Goal: Task Accomplishment & Management: Use online tool/utility

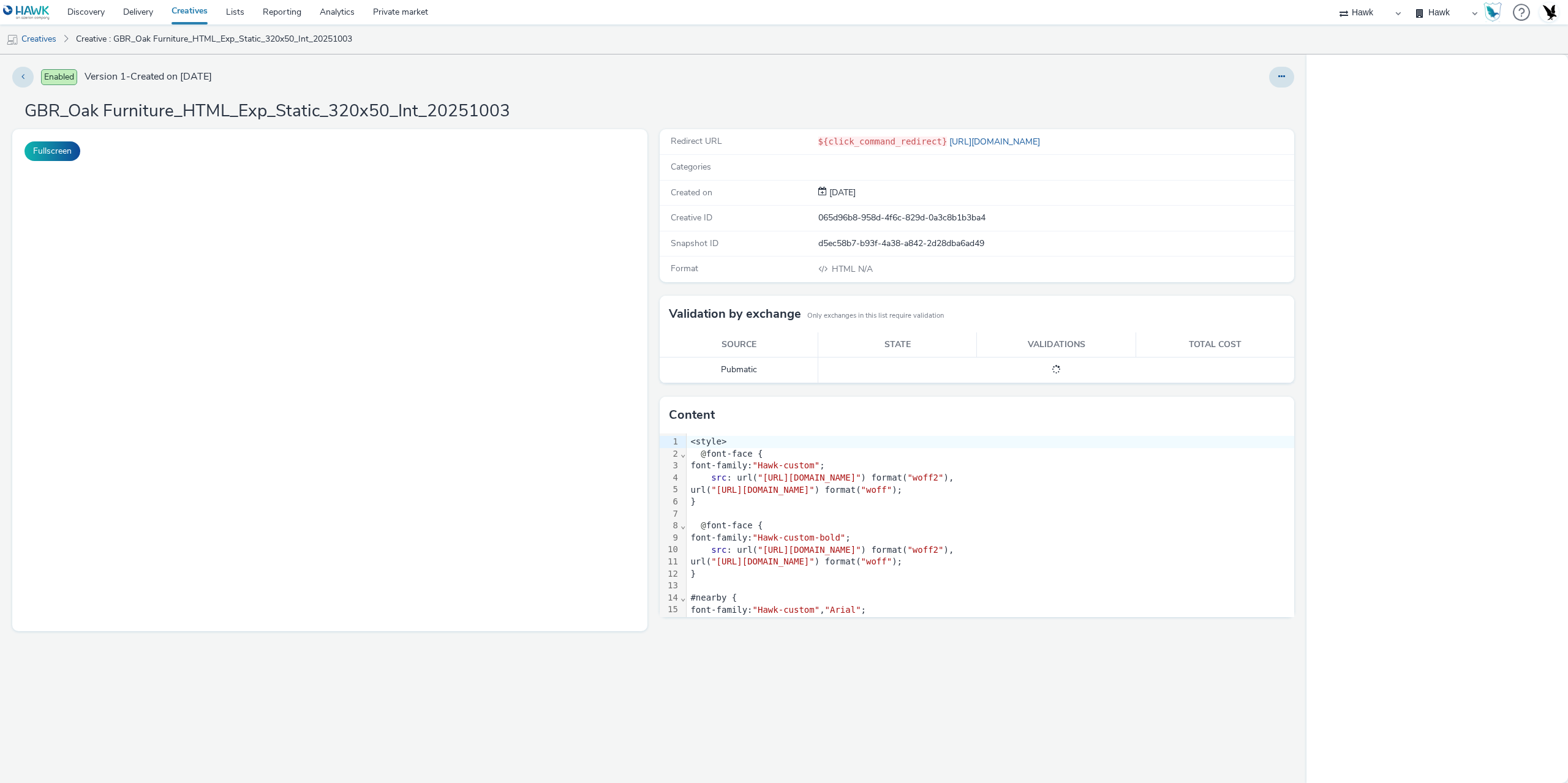
select select "11a7df10-284f-415c-b52a-427acf4c31ae"
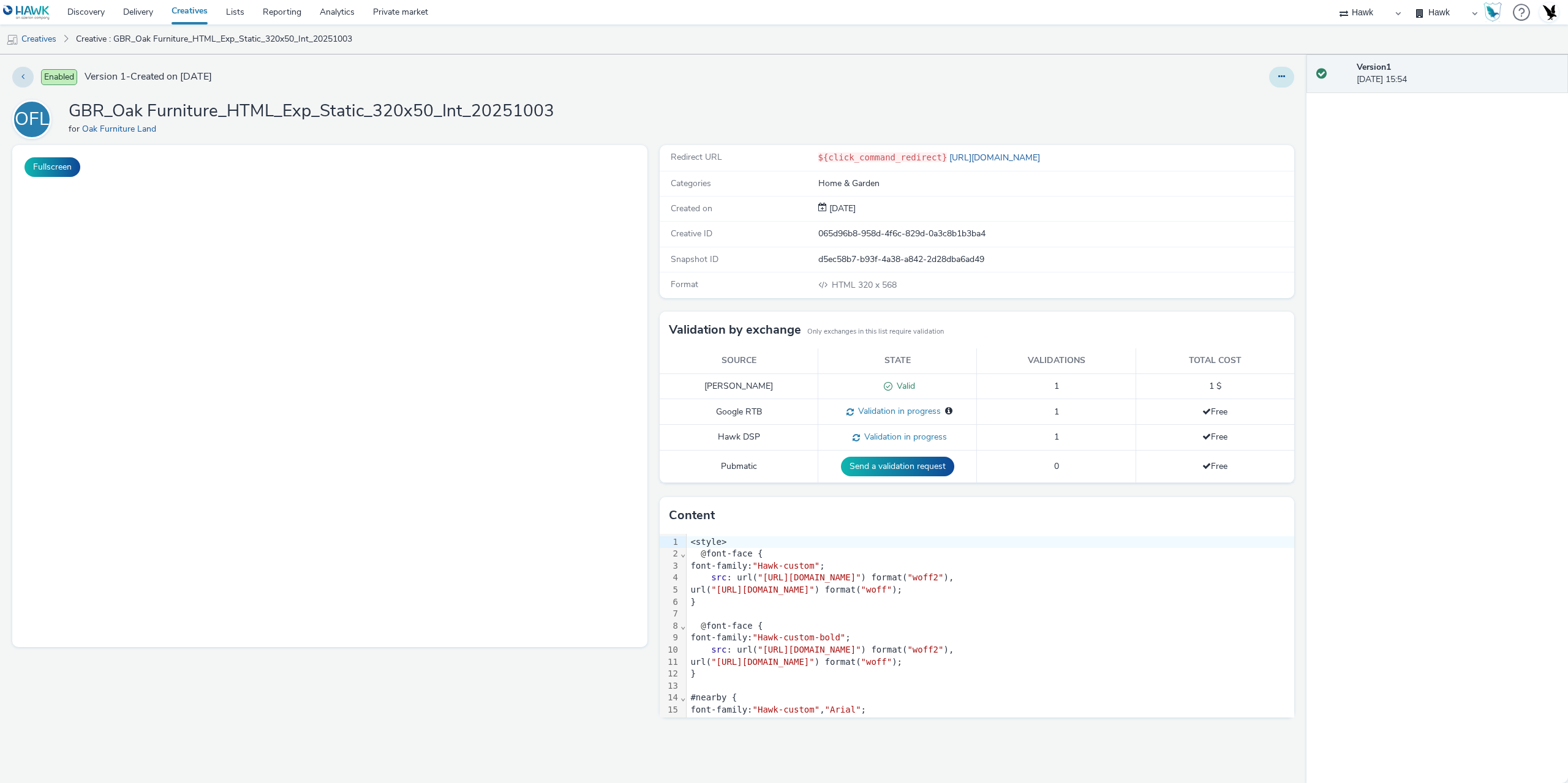
click at [1286, 78] on button at bounding box center [1281, 77] width 25 height 21
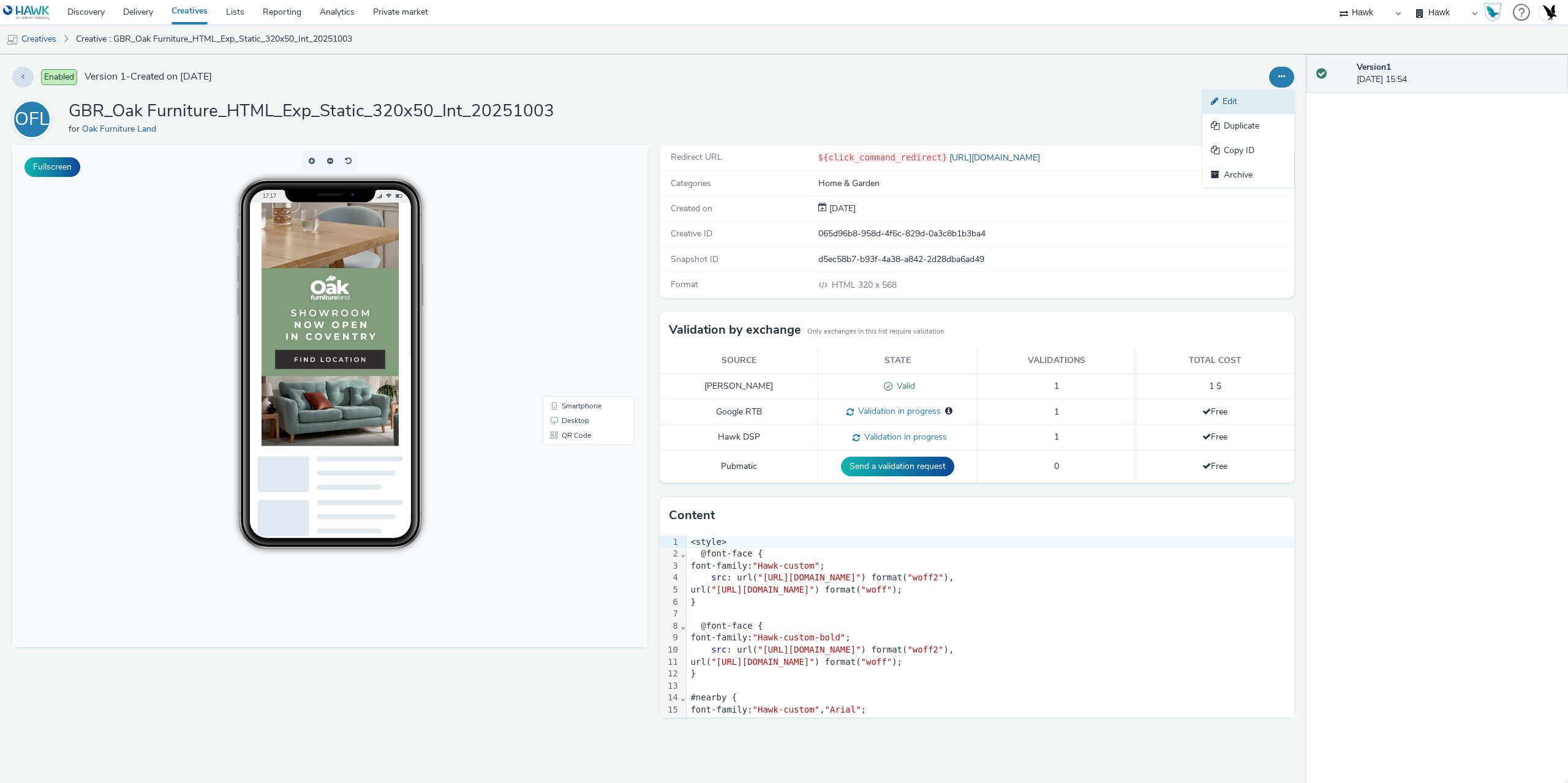
click at [1250, 99] on link "Edit" at bounding box center [1248, 102] width 92 height 25
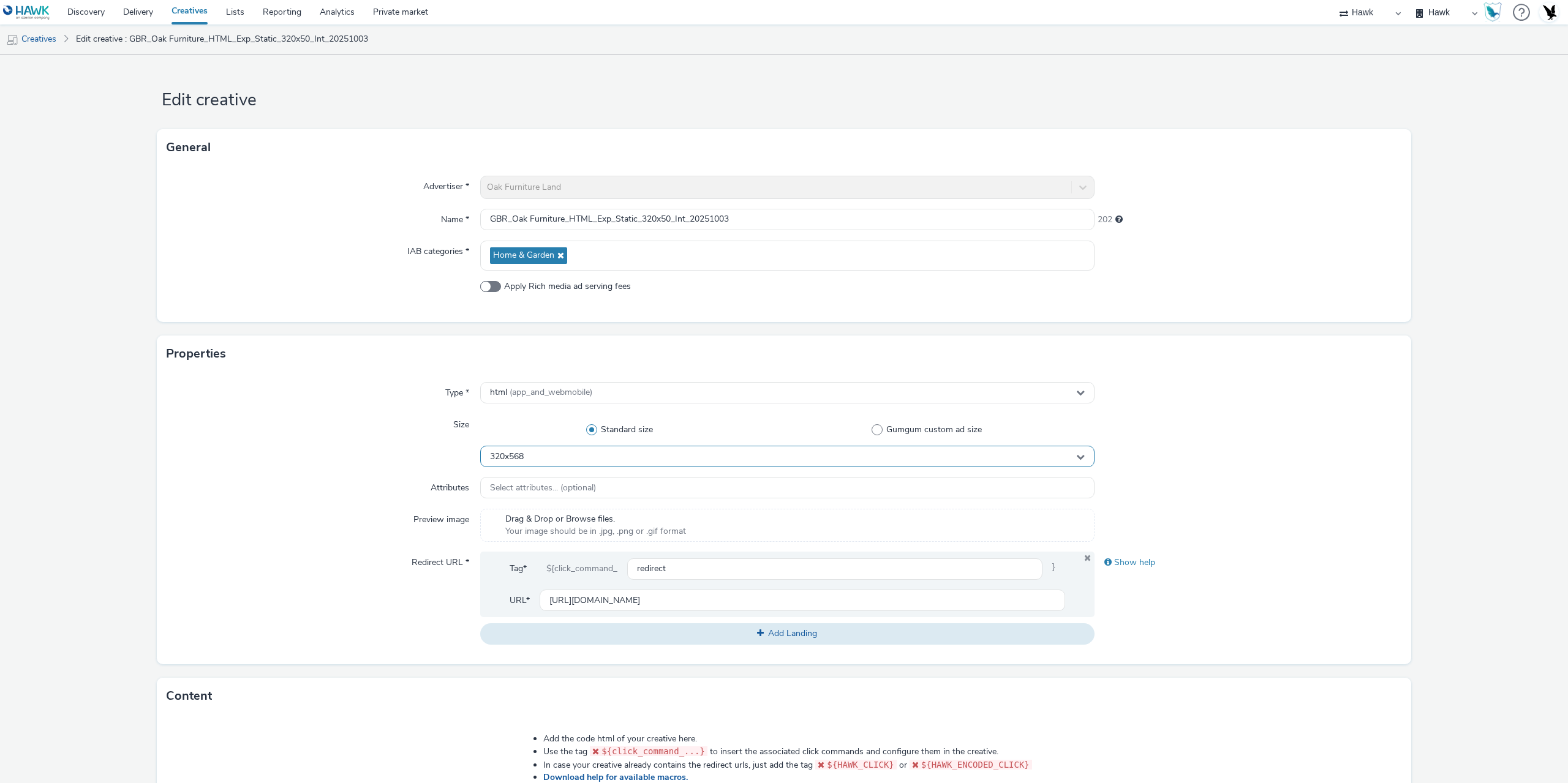
click at [532, 461] on div "320x568" at bounding box center [787, 456] width 614 height 22
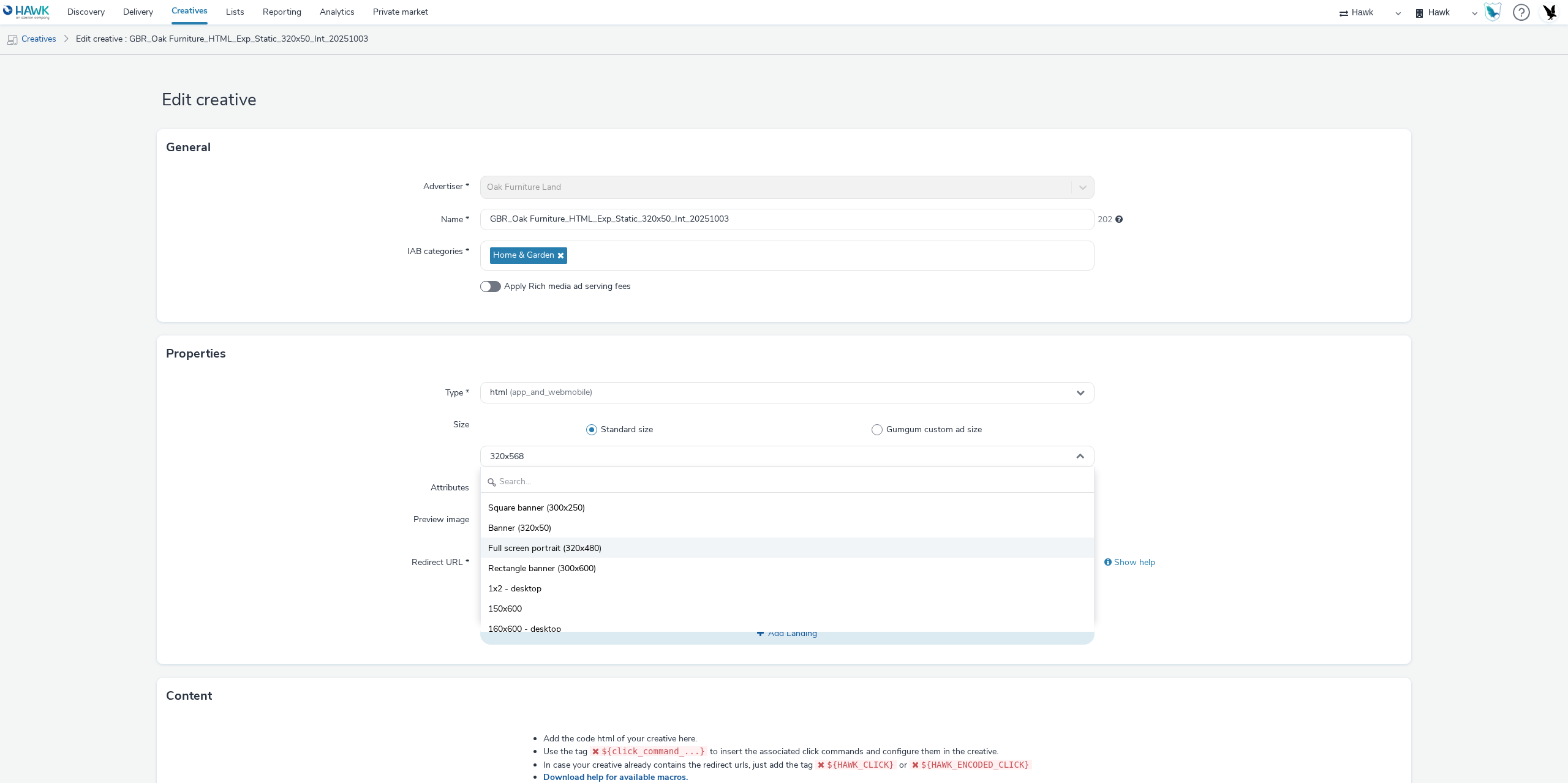
click at [578, 543] on span "Full screen portrait (320x480)" at bounding box center [544, 548] width 113 height 12
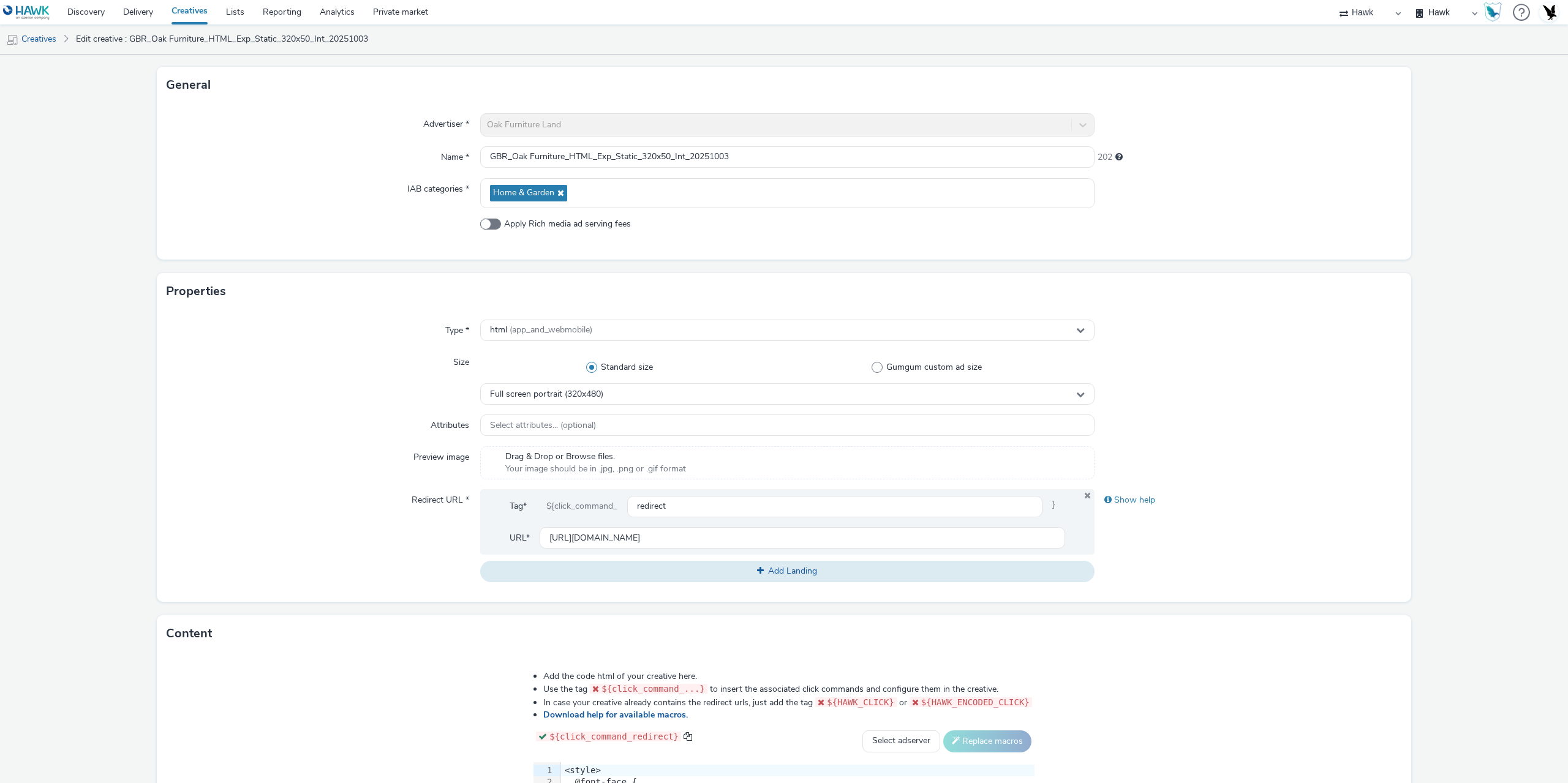
scroll to position [62, 0]
click at [666, 157] on input "GBR_Oak Furniture_HTML_Exp_Static_320x50_Int_20251003" at bounding box center [787, 157] width 614 height 22
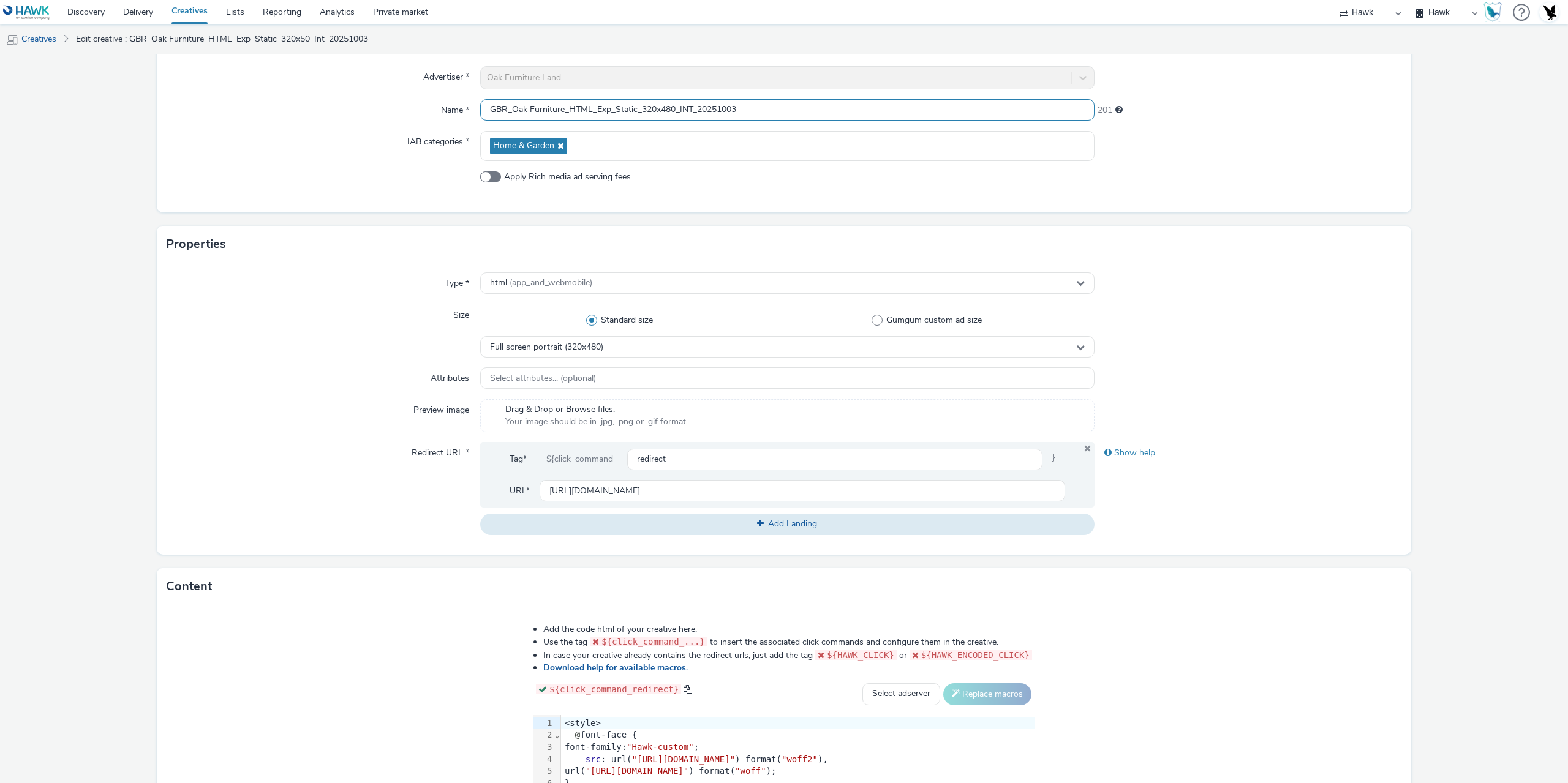
scroll to position [307, 0]
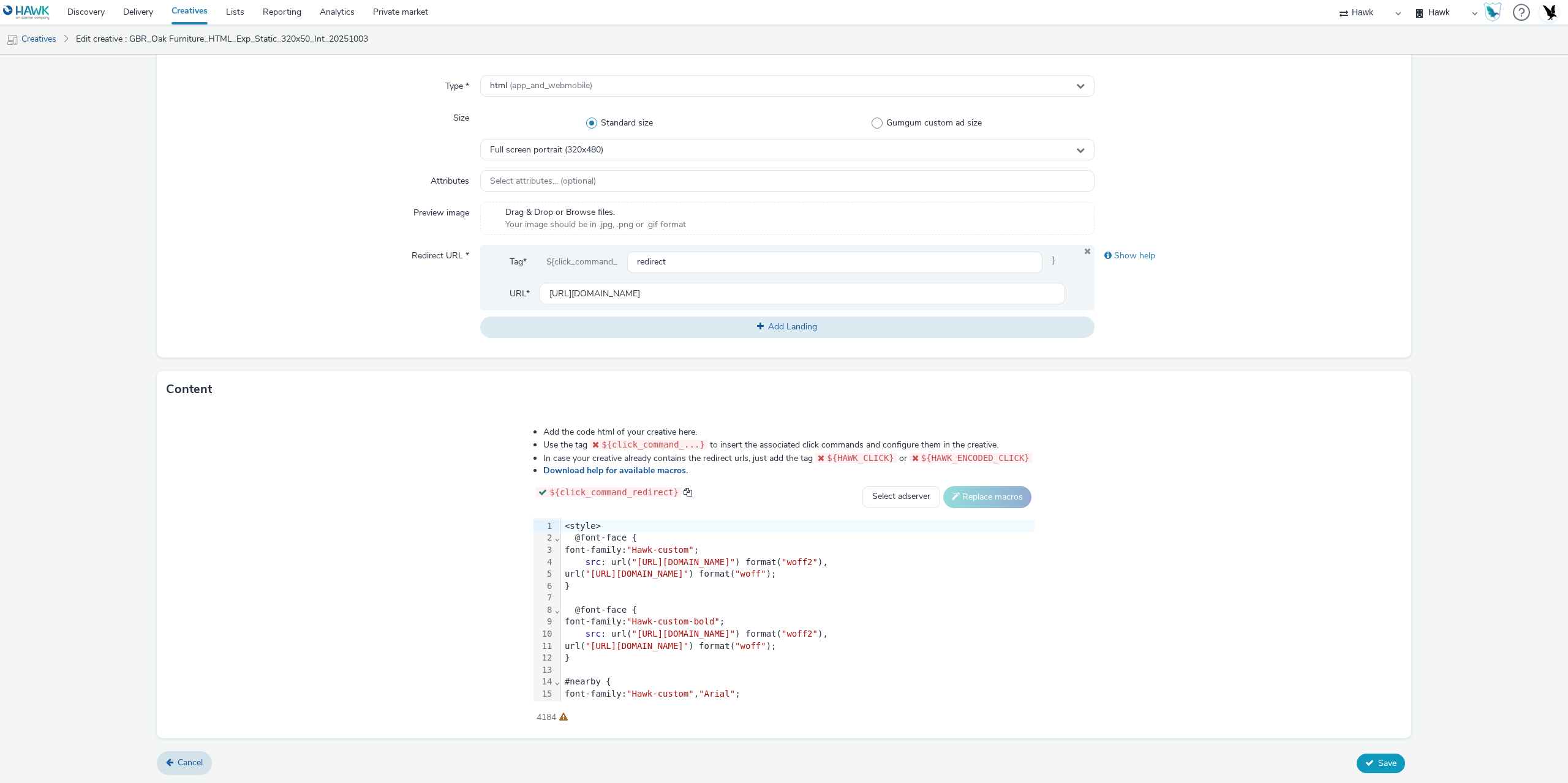
type input "GBR_Oak Furniture_HTML_Exp_Static_320x480_INT_20251003"
click at [1365, 758] on icon at bounding box center [1369, 762] width 8 height 8
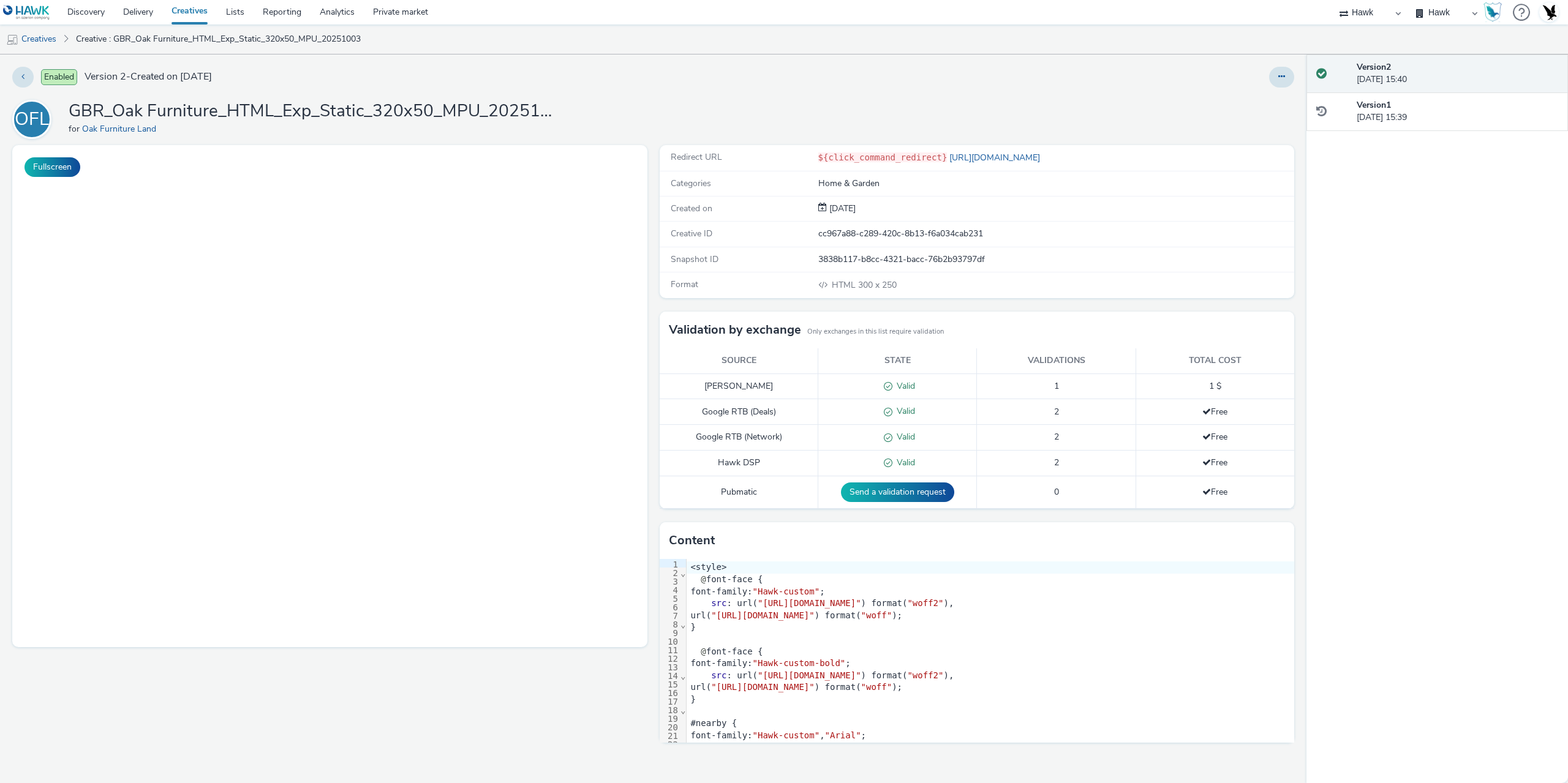
select select "11a7df10-284f-415c-b52a-427acf4c31ae"
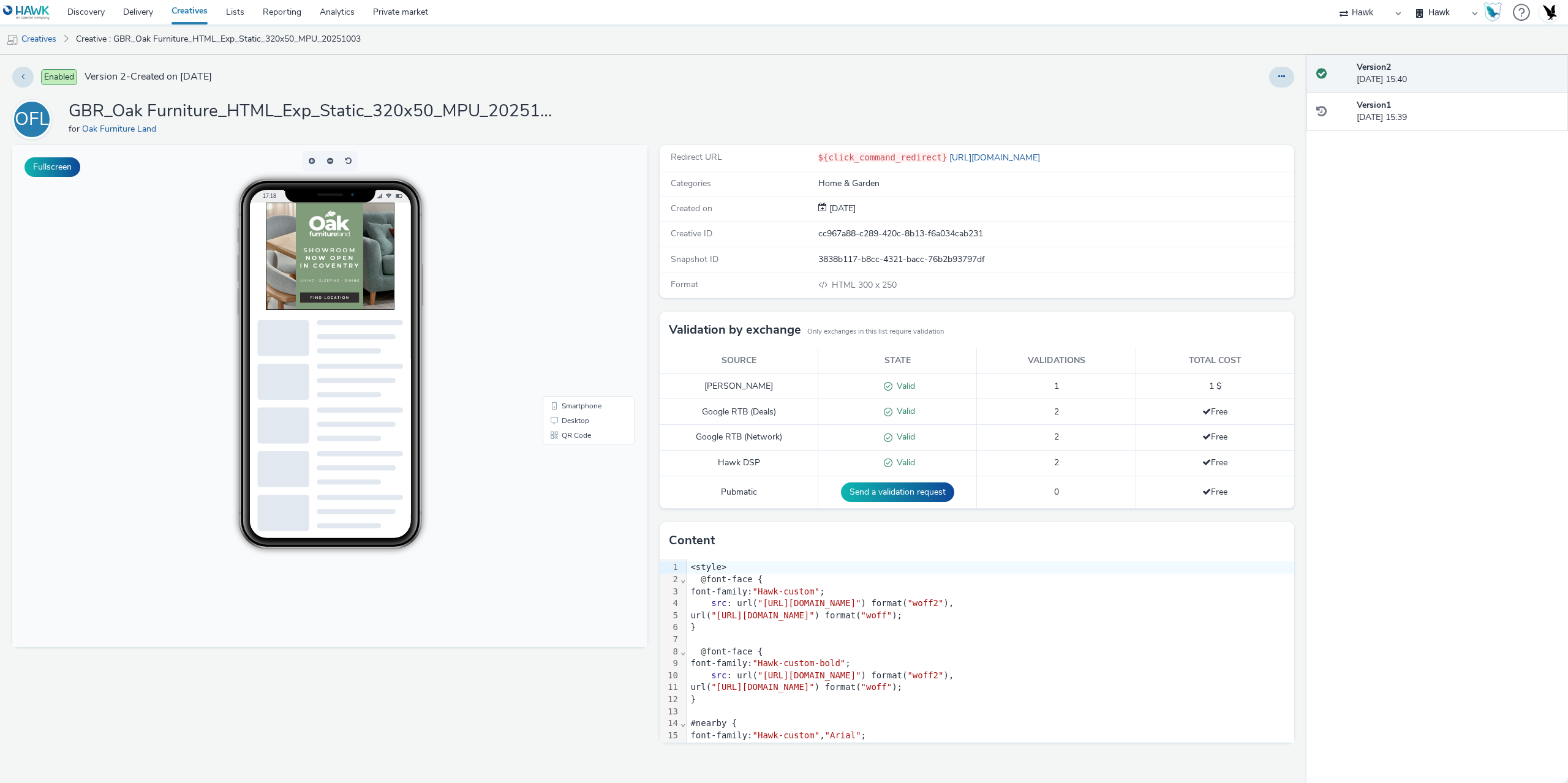
drag, startPoint x: 1280, startPoint y: 73, endPoint x: 1263, endPoint y: 89, distance: 23.3
click at [1281, 73] on button at bounding box center [1281, 77] width 25 height 21
click at [1244, 96] on link "Edit" at bounding box center [1248, 102] width 92 height 25
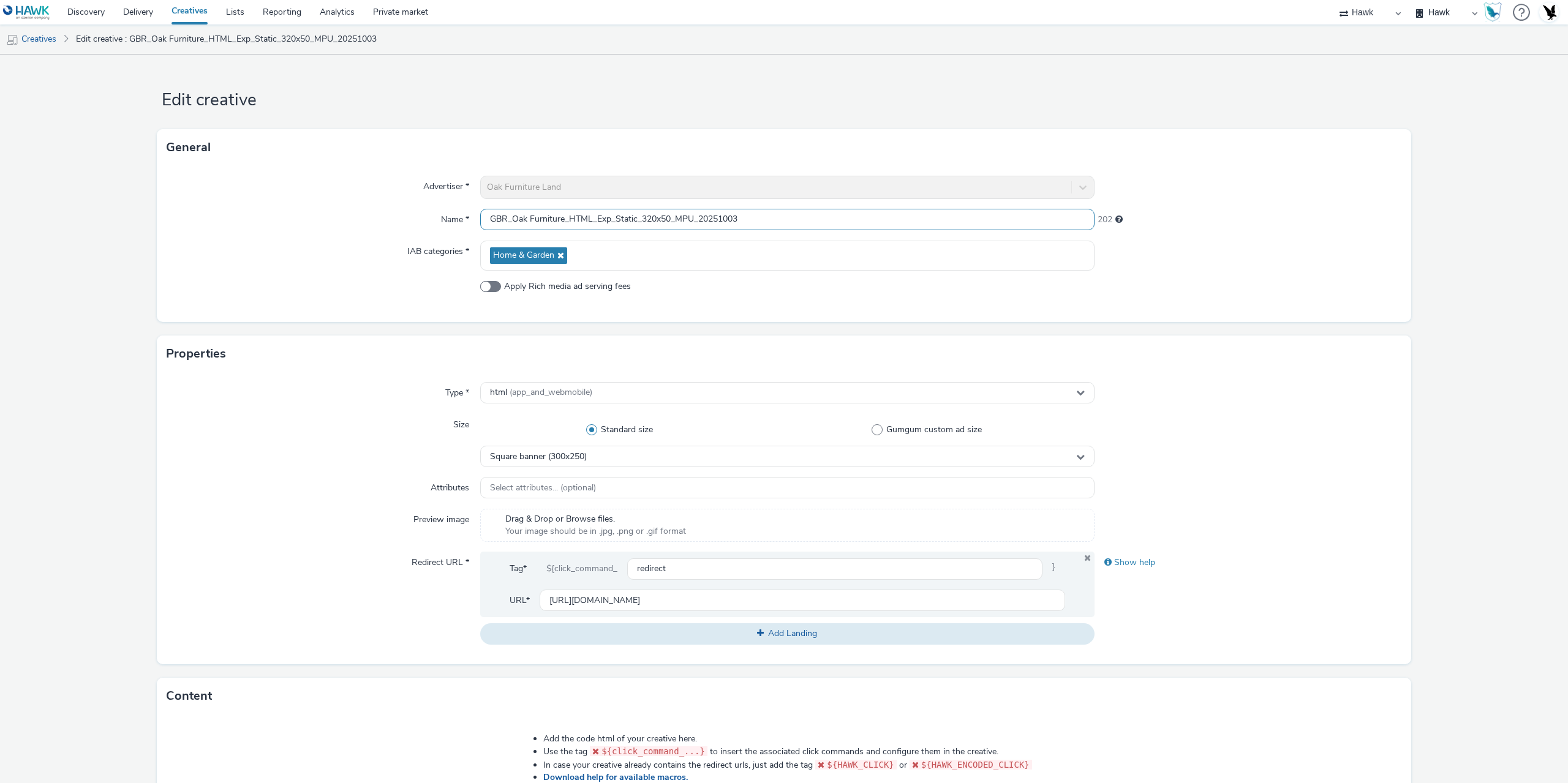
click at [650, 220] on input "GBR_Oak Furniture_HTML_Exp_Static_320x50_MPU_20251003" at bounding box center [787, 219] width 614 height 22
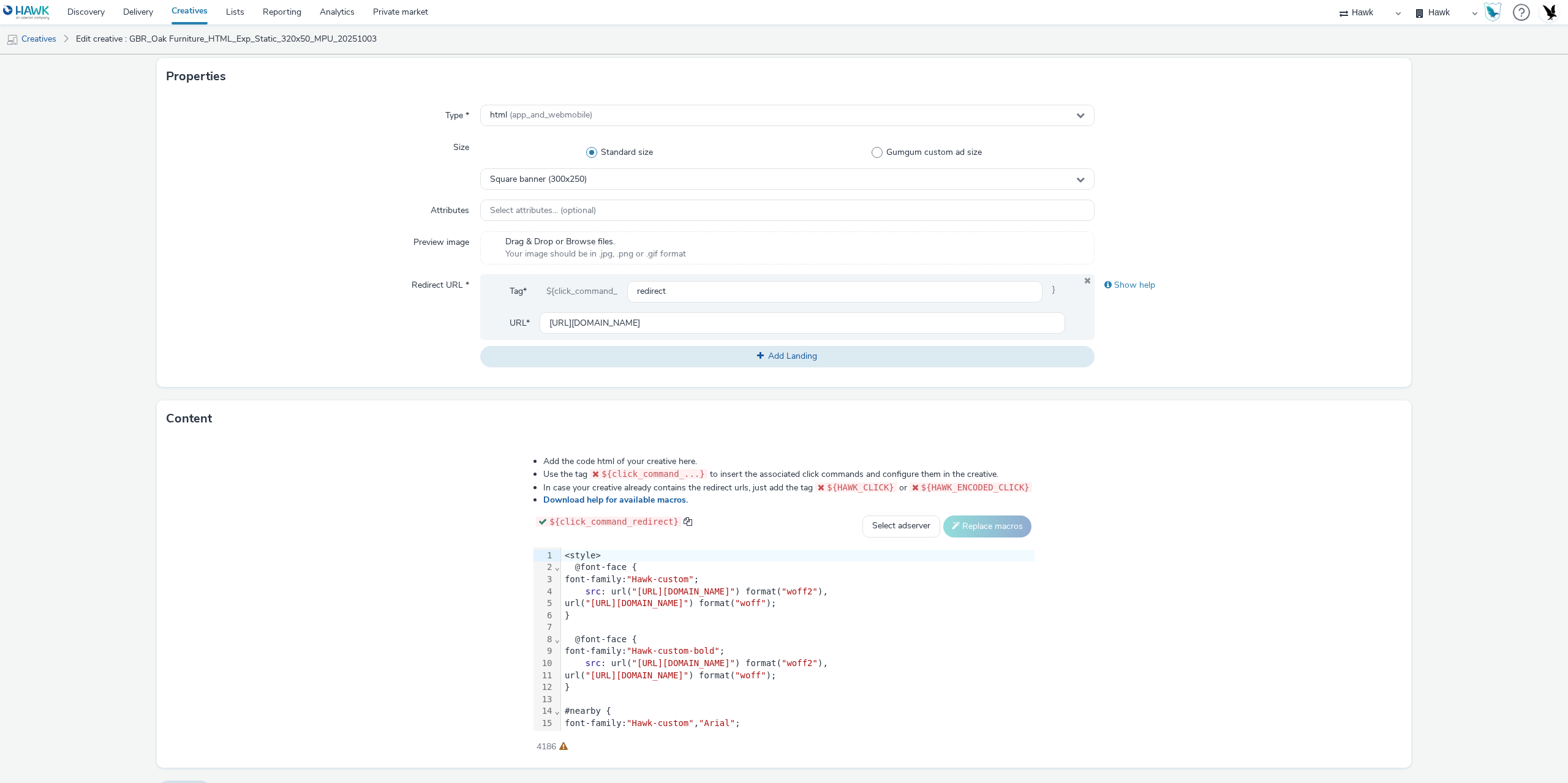
scroll to position [307, 0]
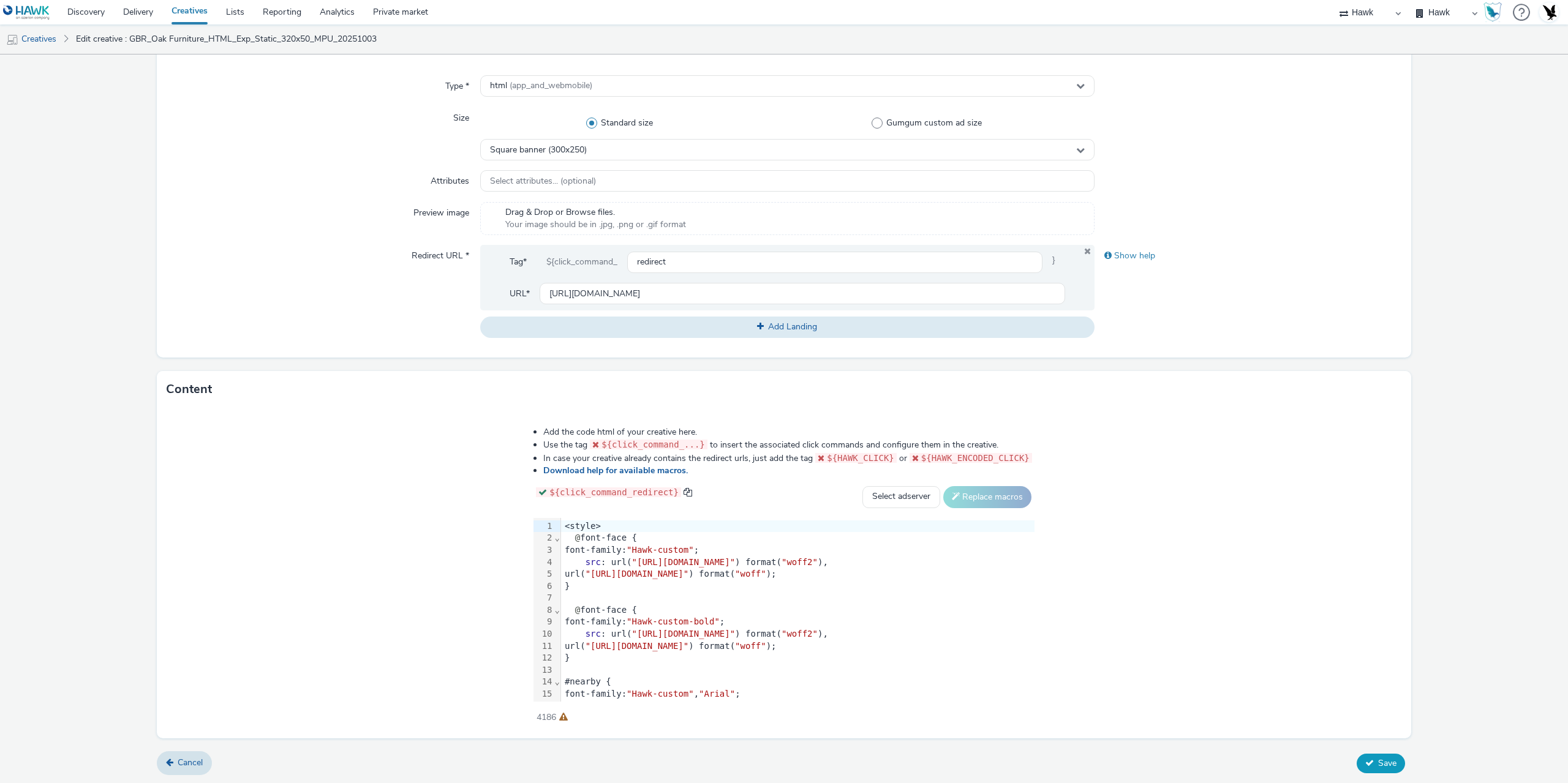
type input "GBR_Oak Furniture_HTML_Exp_Static_300x250_MPU_20251003"
click at [1378, 759] on span "Save" at bounding box center [1387, 764] width 19 height 12
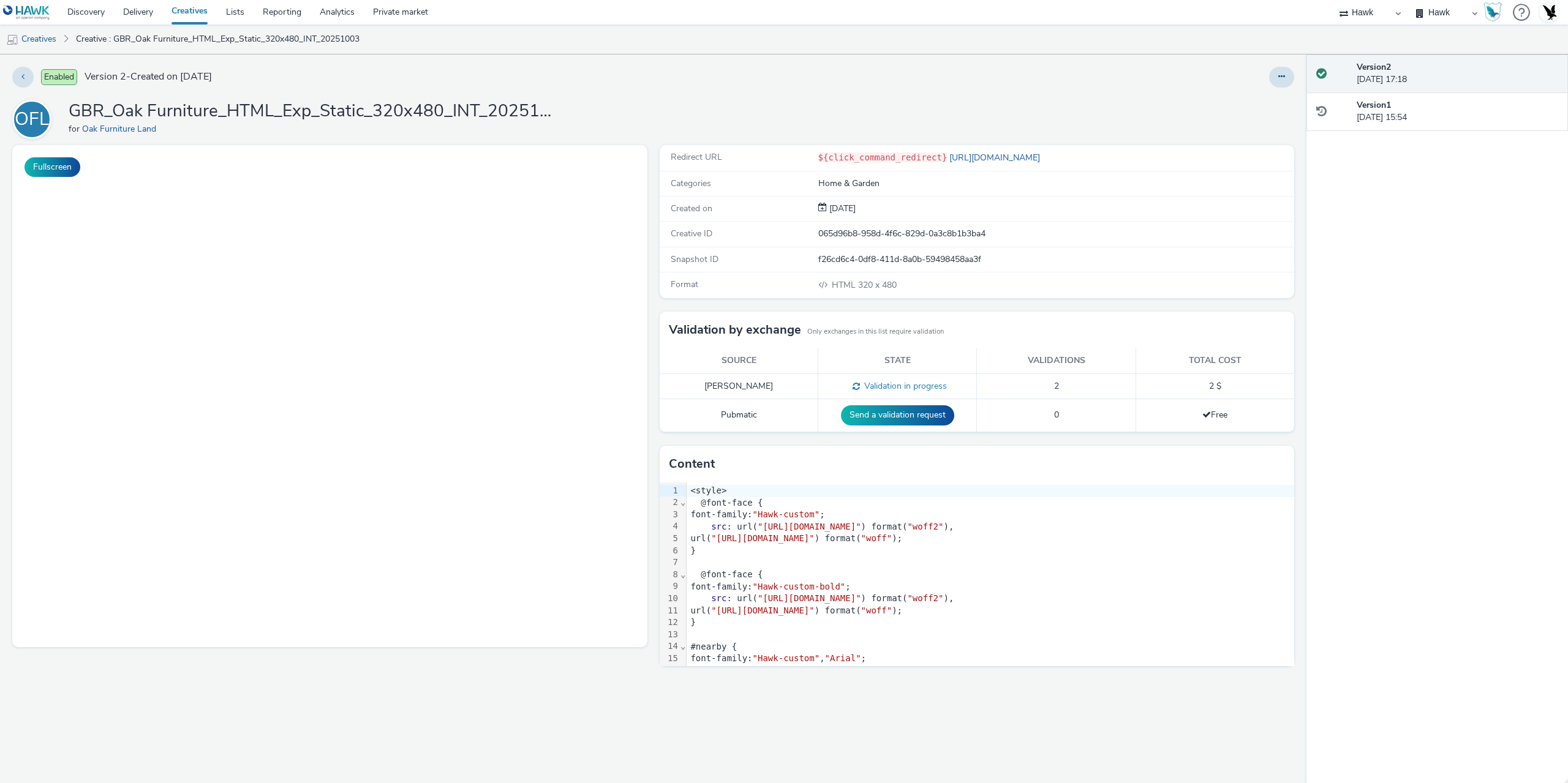
select select "11a7df10-284f-415c-b52a-427acf4c31ae"
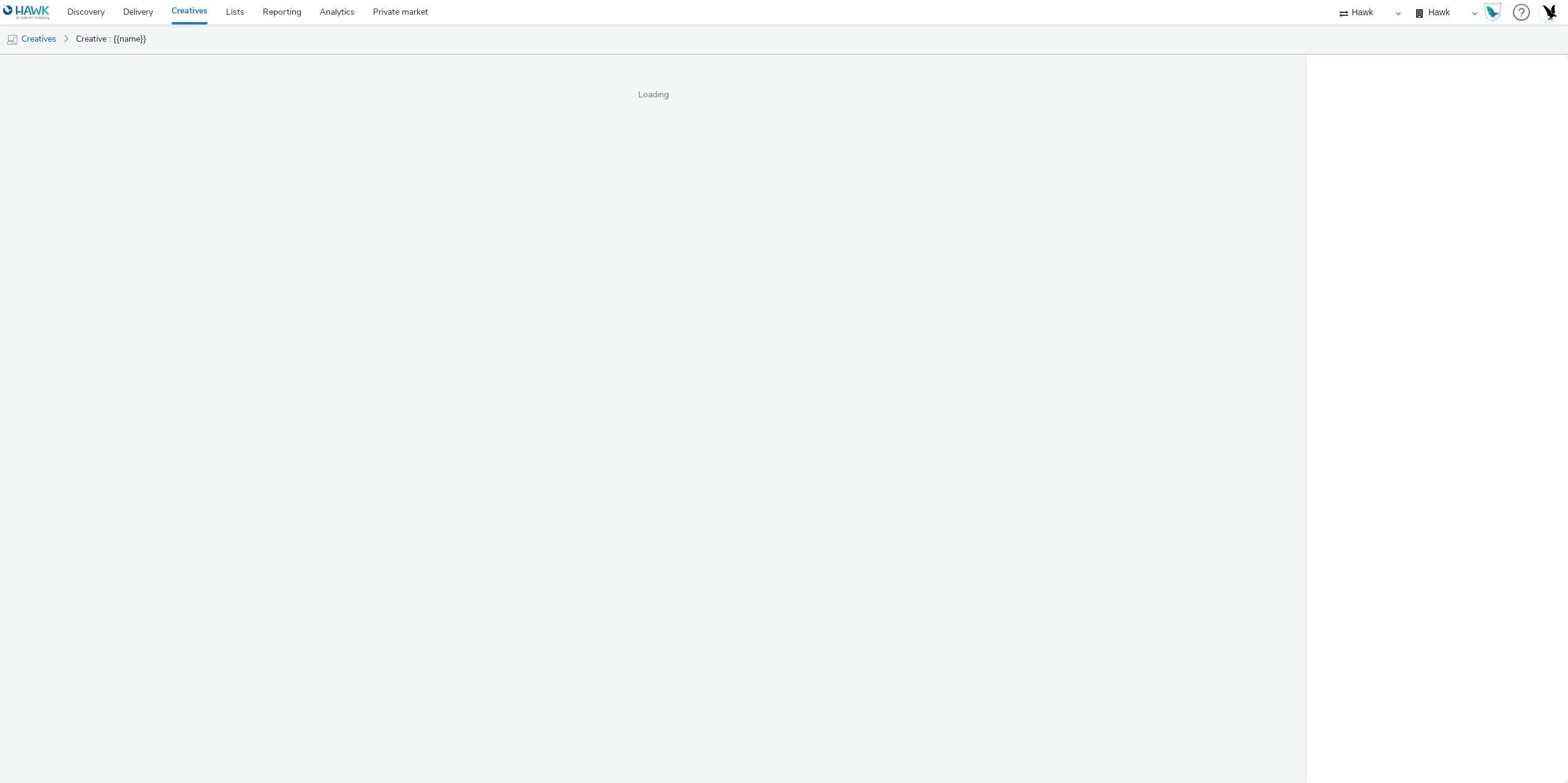
select select "11a7df10-284f-415c-b52a-427acf4c31ae"
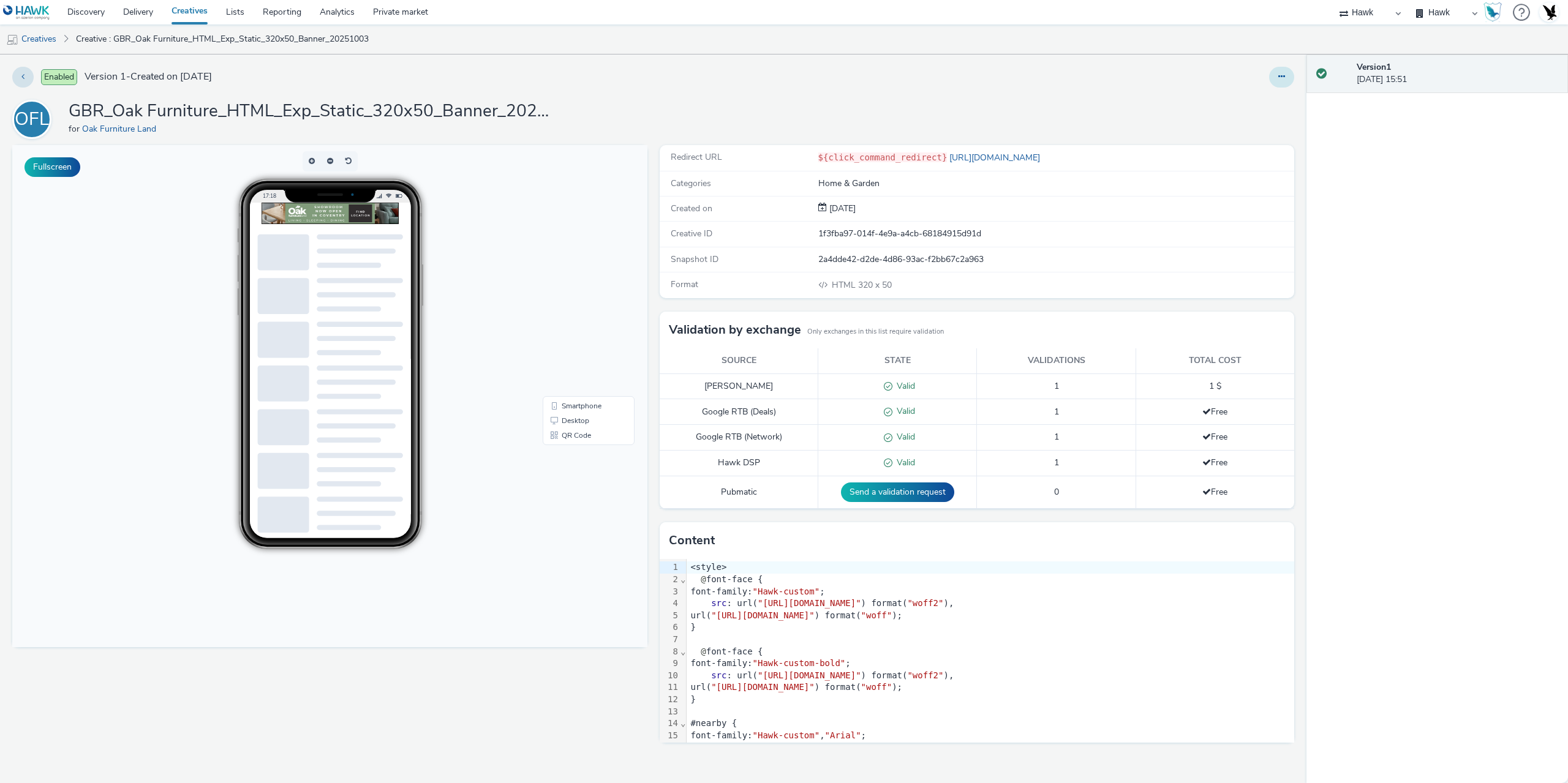
click at [1284, 85] on button at bounding box center [1281, 77] width 25 height 21
click at [1243, 102] on link "Edit" at bounding box center [1248, 102] width 92 height 25
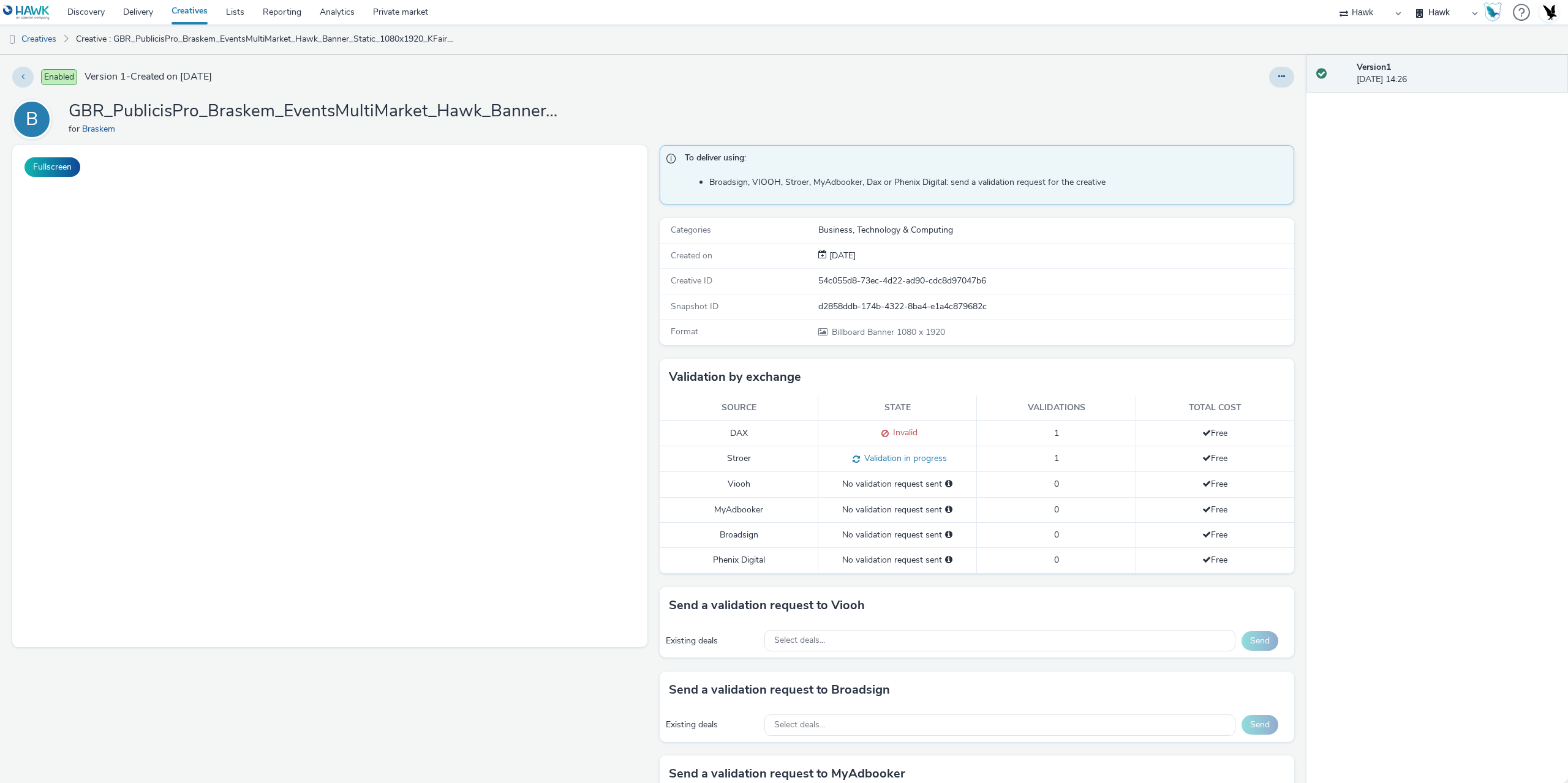
select select "11a7df10-284f-415c-b52a-427acf4c31ae"
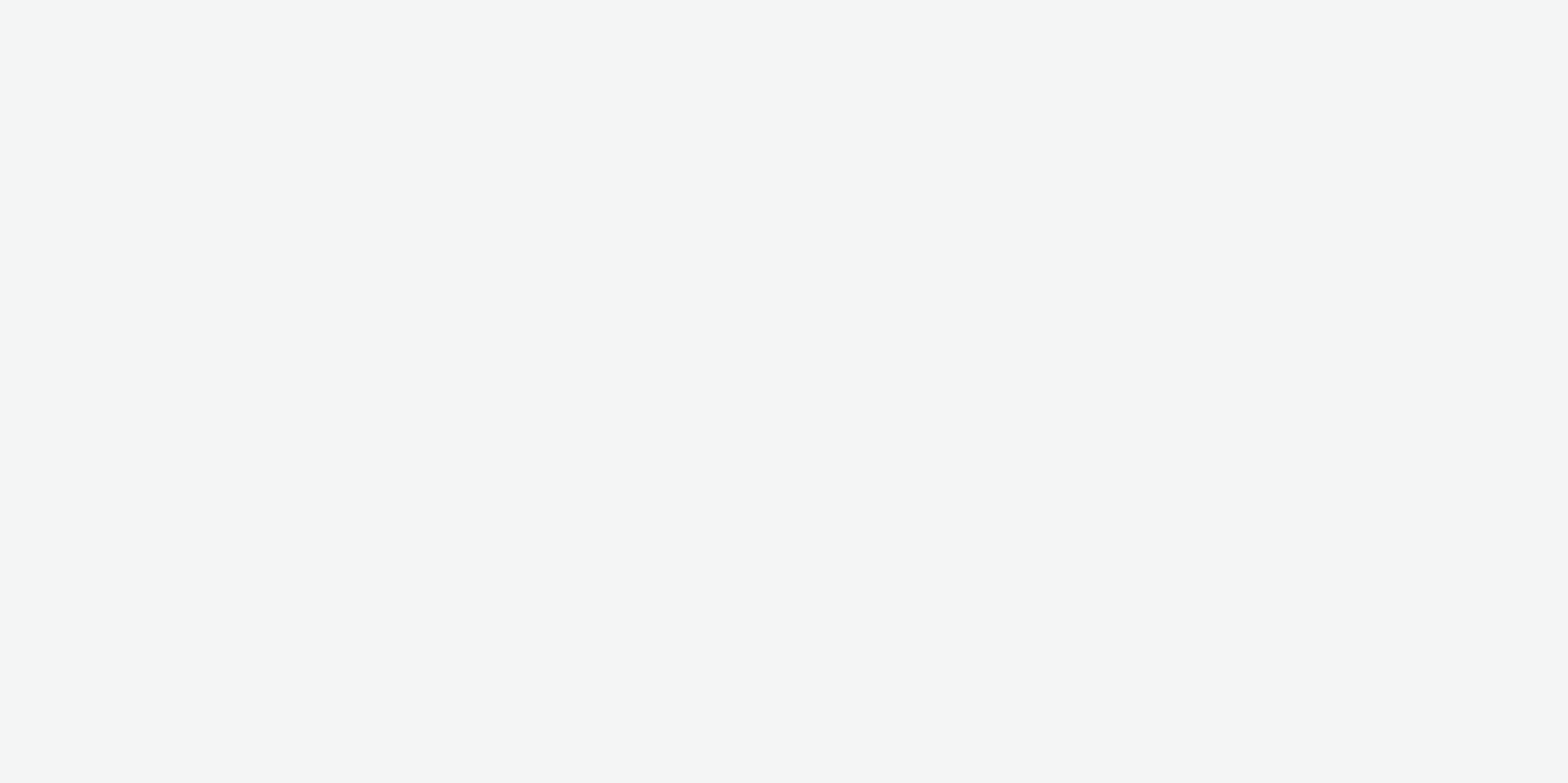
select select "11a7df10-284f-415c-b52a-427acf4c31ae"
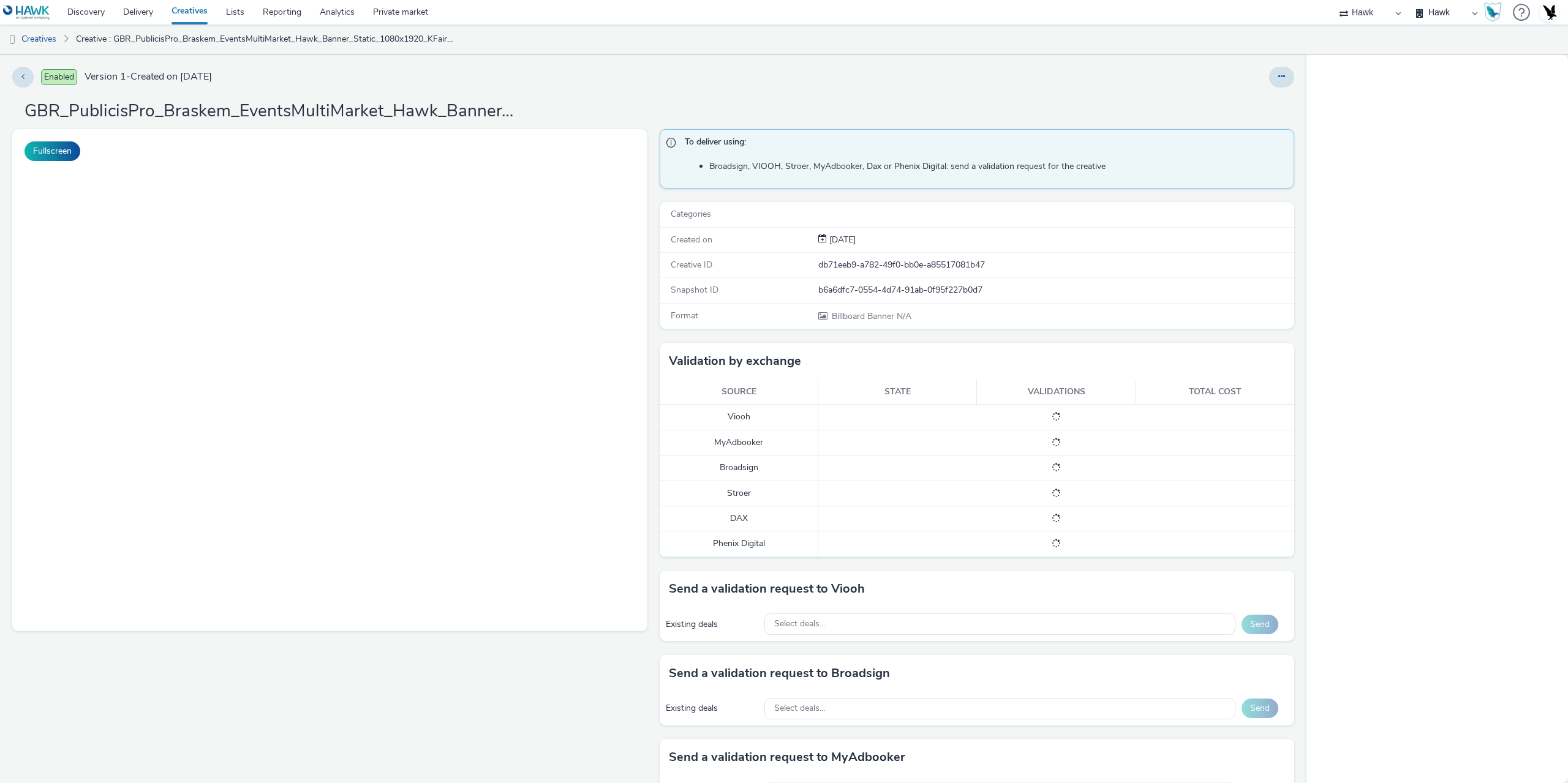
select select "11a7df10-284f-415c-b52a-427acf4c31ae"
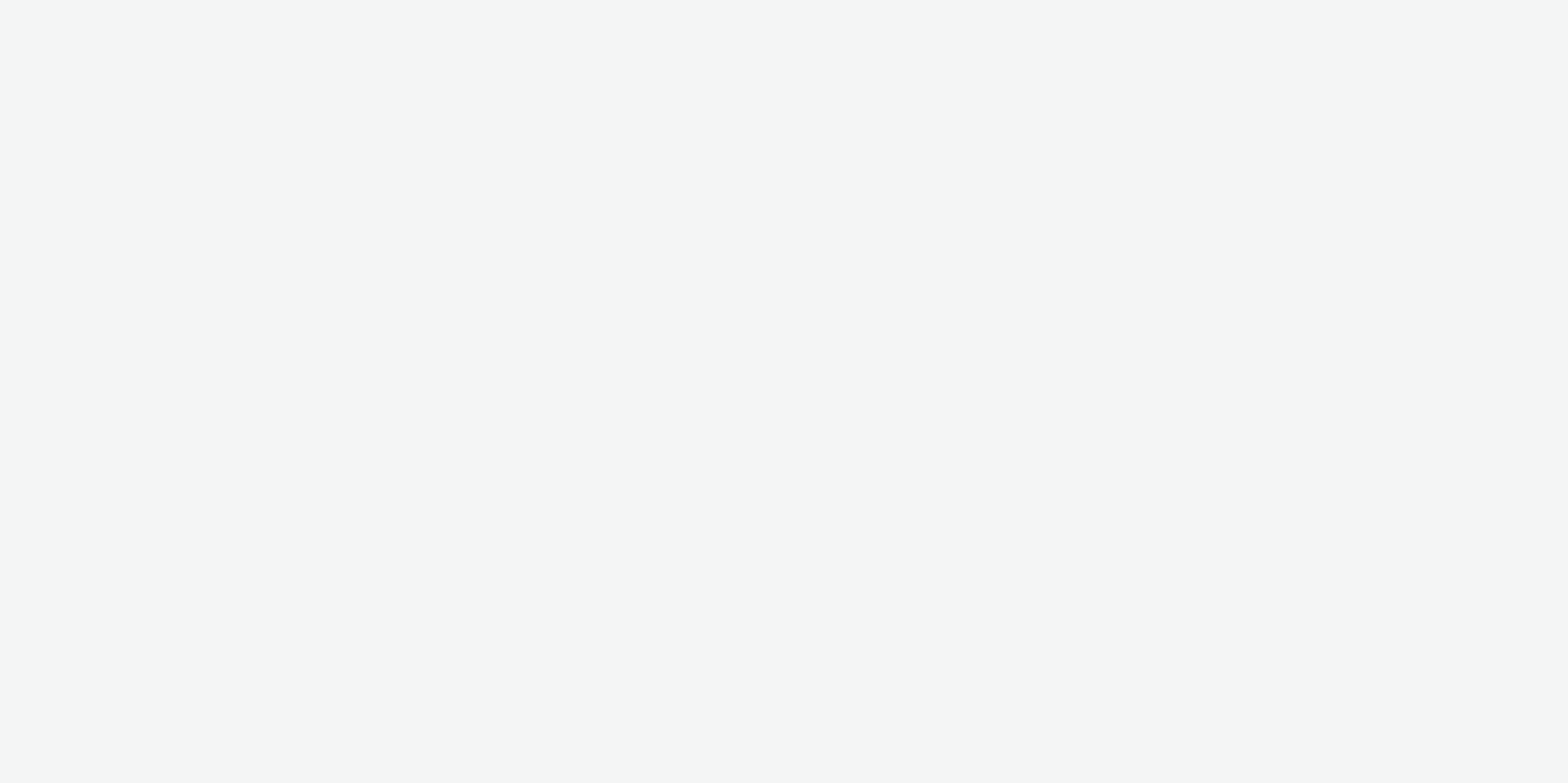
select select "11a7df10-284f-415c-b52a-427acf4c31ae"
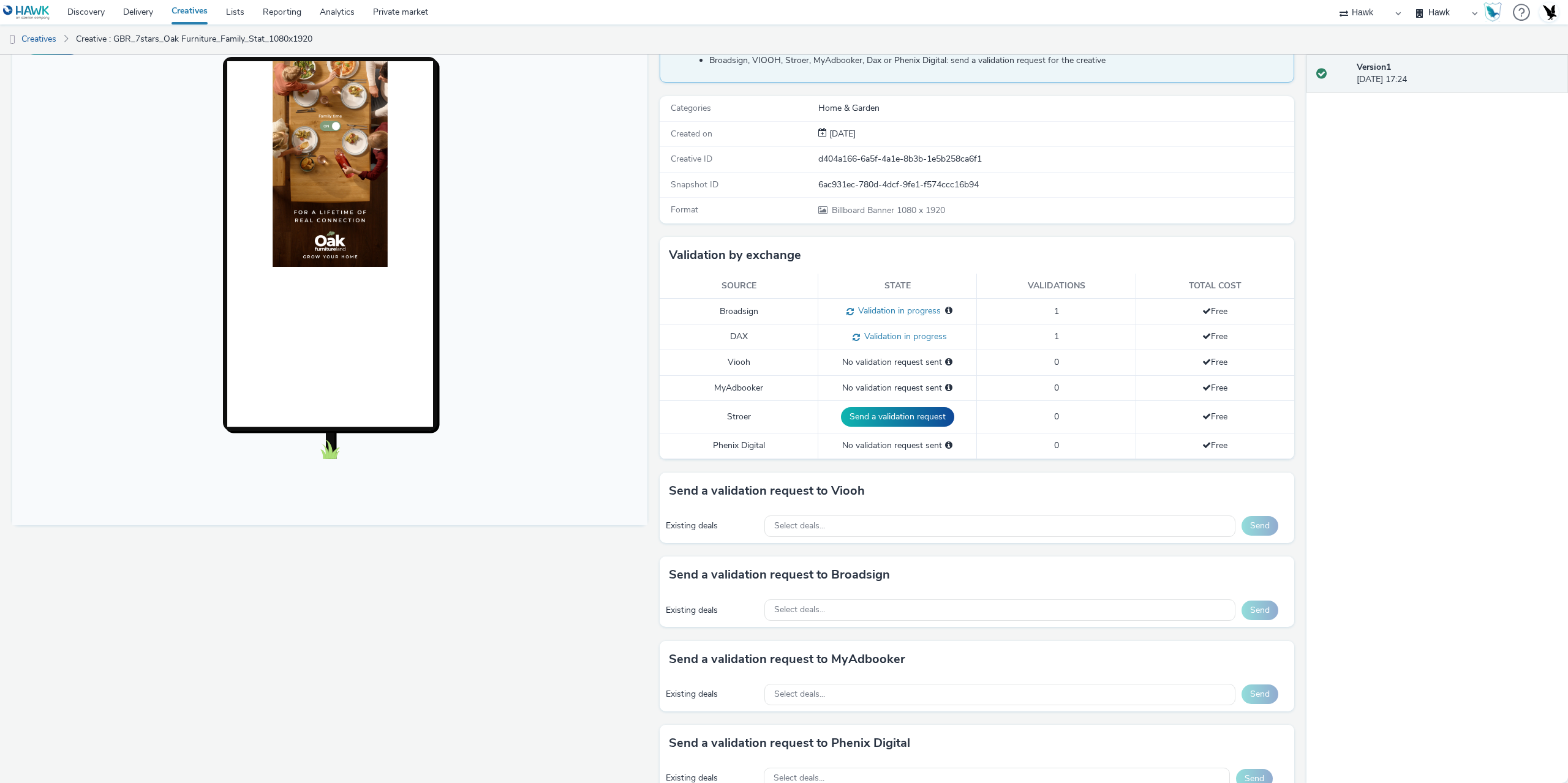
scroll to position [123, 0]
click at [548, 174] on body at bounding box center [329, 273] width 635 height 502
click at [141, 15] on link "Delivery" at bounding box center [138, 12] width 49 height 25
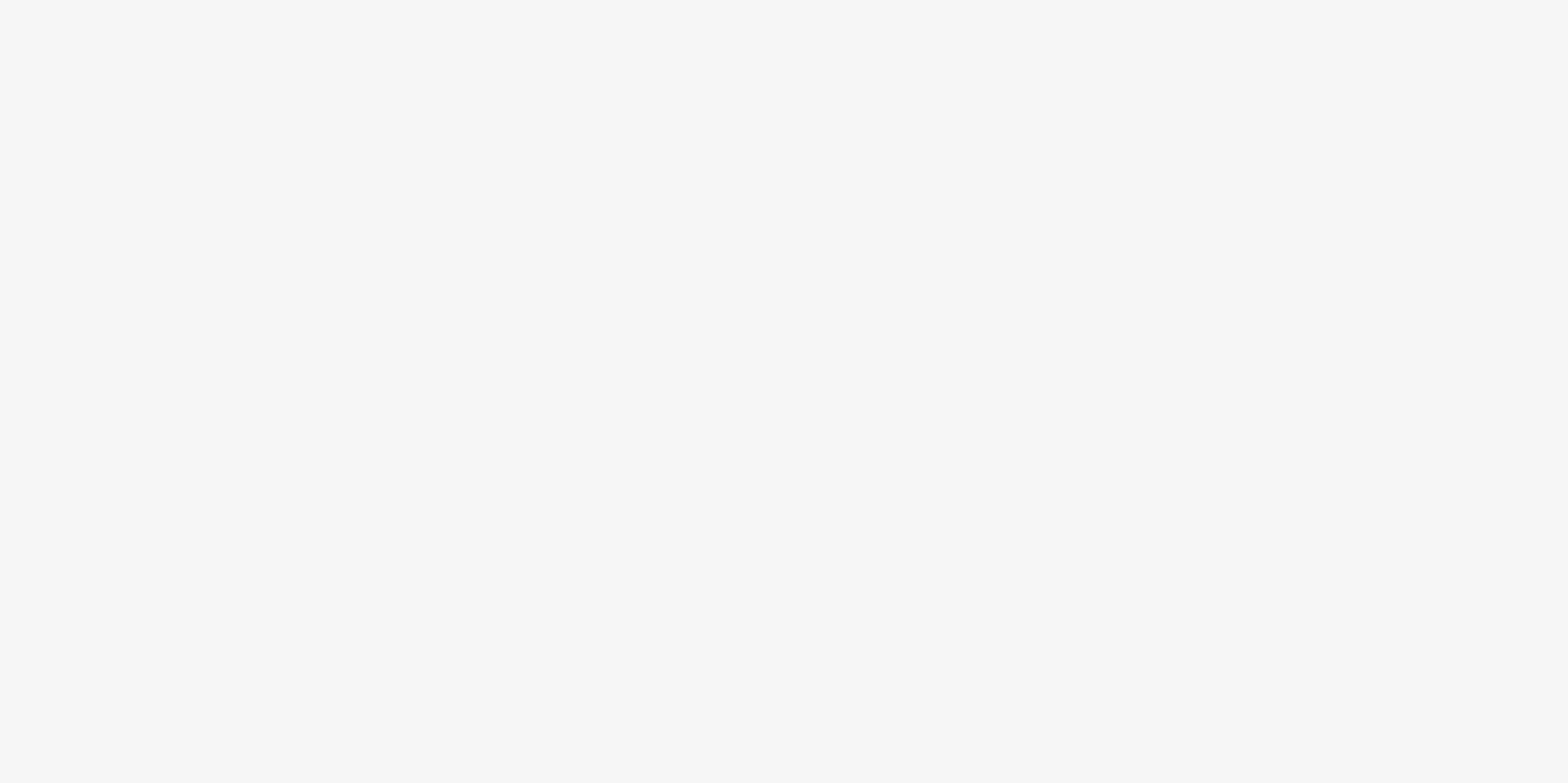
select select "11a7df10-284f-415c-b52a-427acf4c31ae"
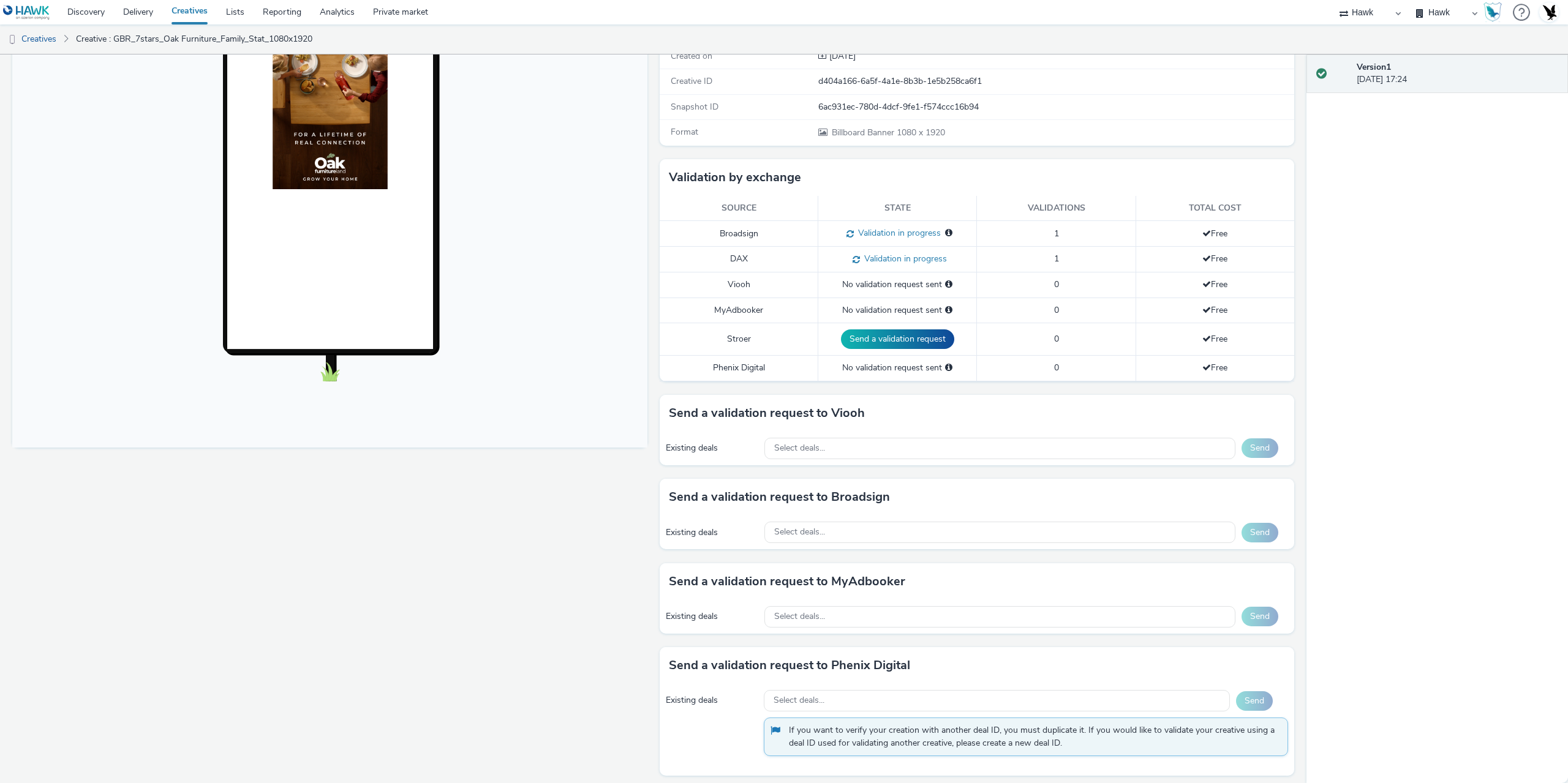
scroll to position [206, 0]
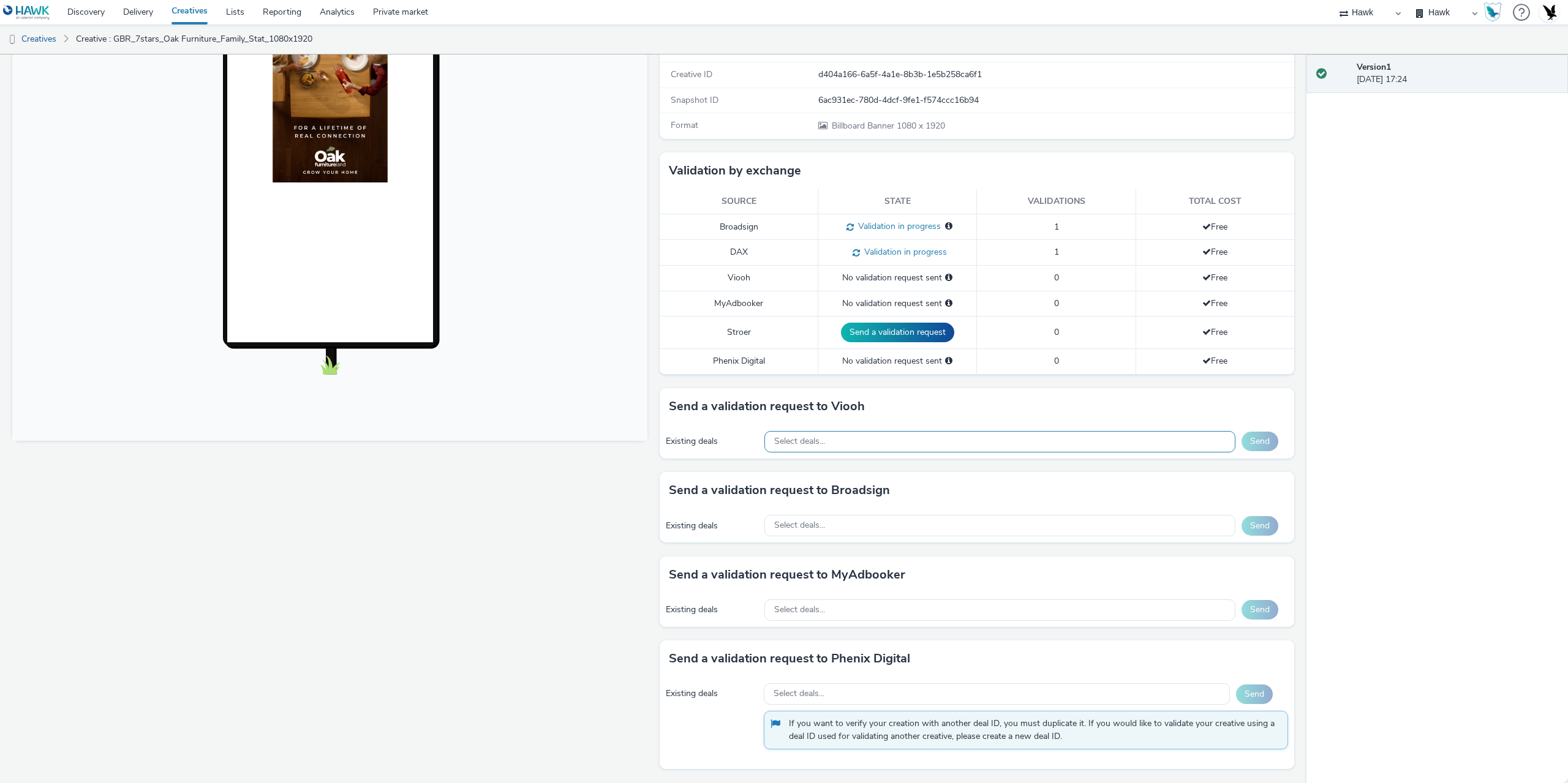
click at [861, 437] on div "Select deals..." at bounding box center [1000, 441] width 471 height 22
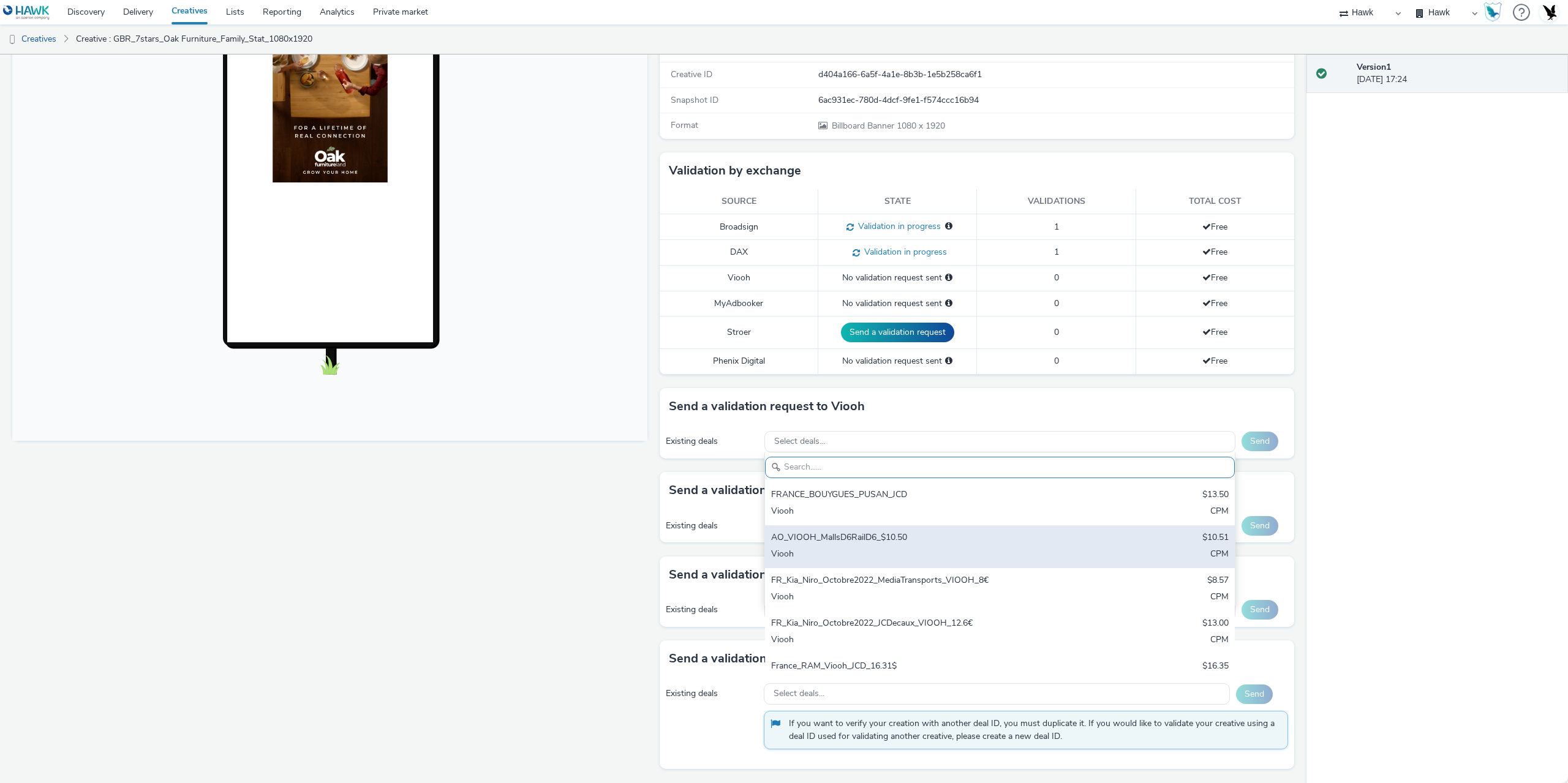
click at [853, 547] on div "AO_VIOOH_MallsD6RailD6_$10.50 $10.51 Viooh CPM" at bounding box center [999, 546] width 470 height 43
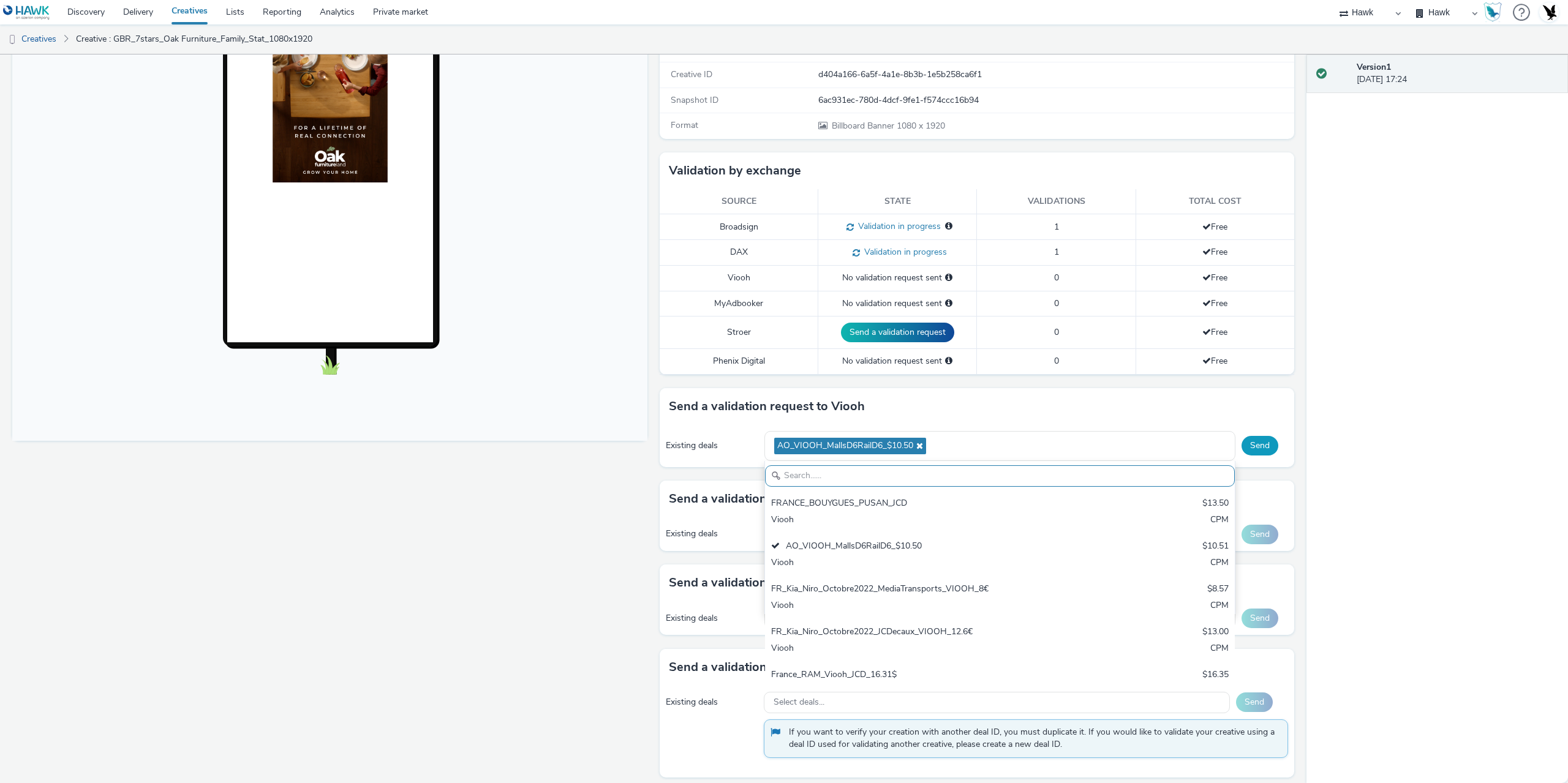
click at [1245, 452] on button "Send" at bounding box center [1259, 446] width 37 height 19
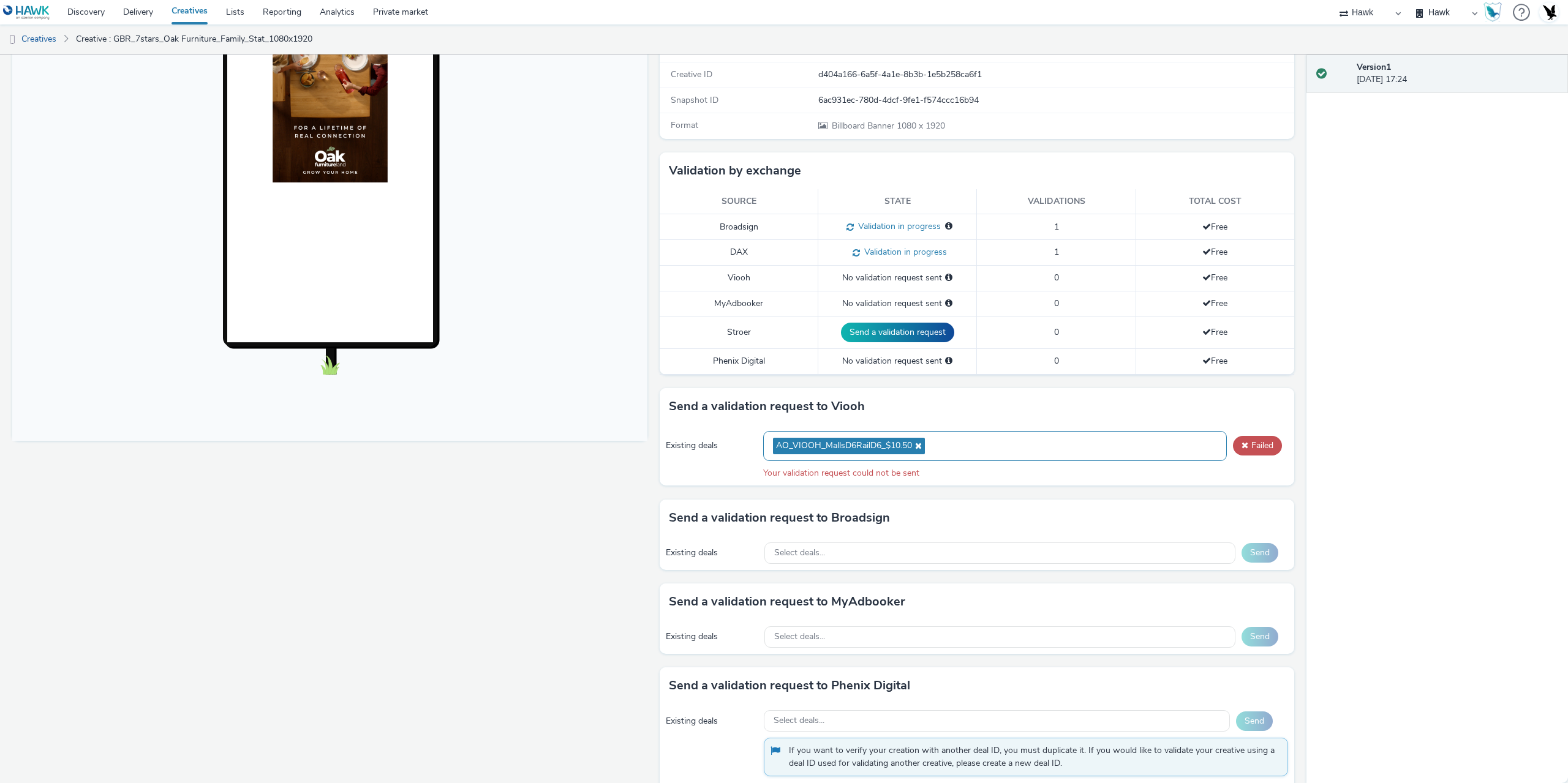
click at [915, 447] on icon at bounding box center [916, 445] width 10 height 8
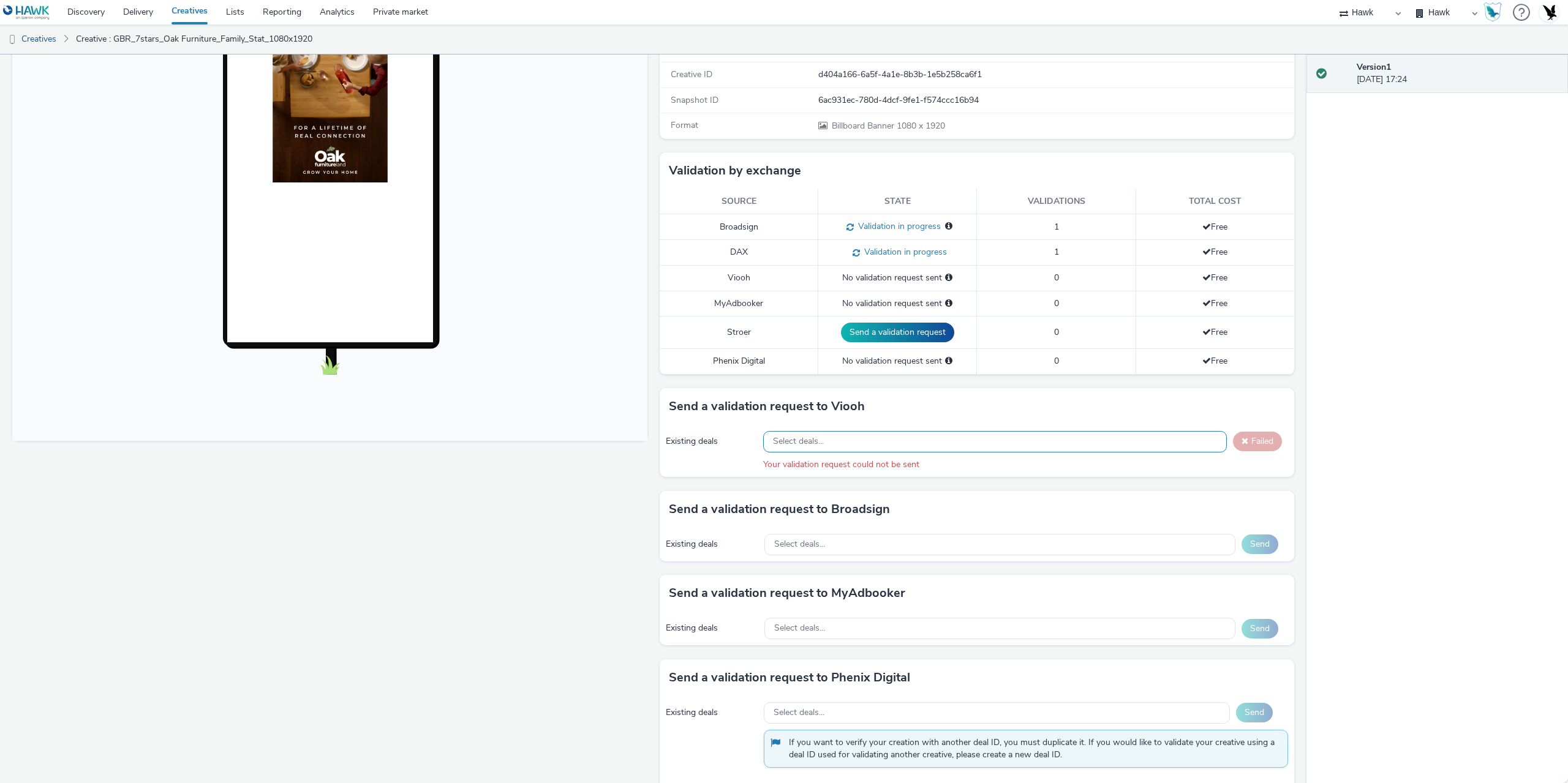
click at [860, 445] on div "Select deals..." at bounding box center [995, 441] width 464 height 22
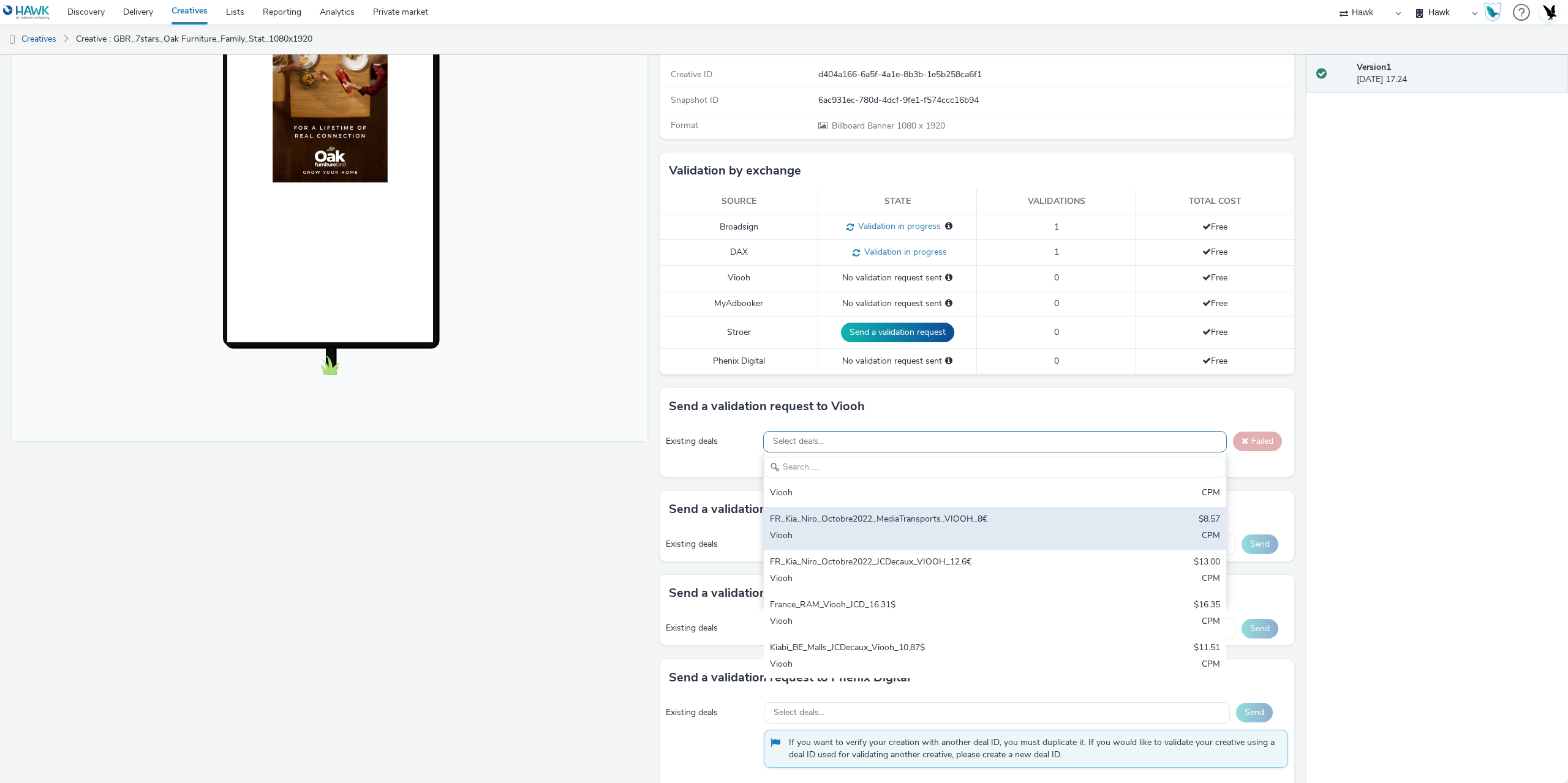
scroll to position [123, 0]
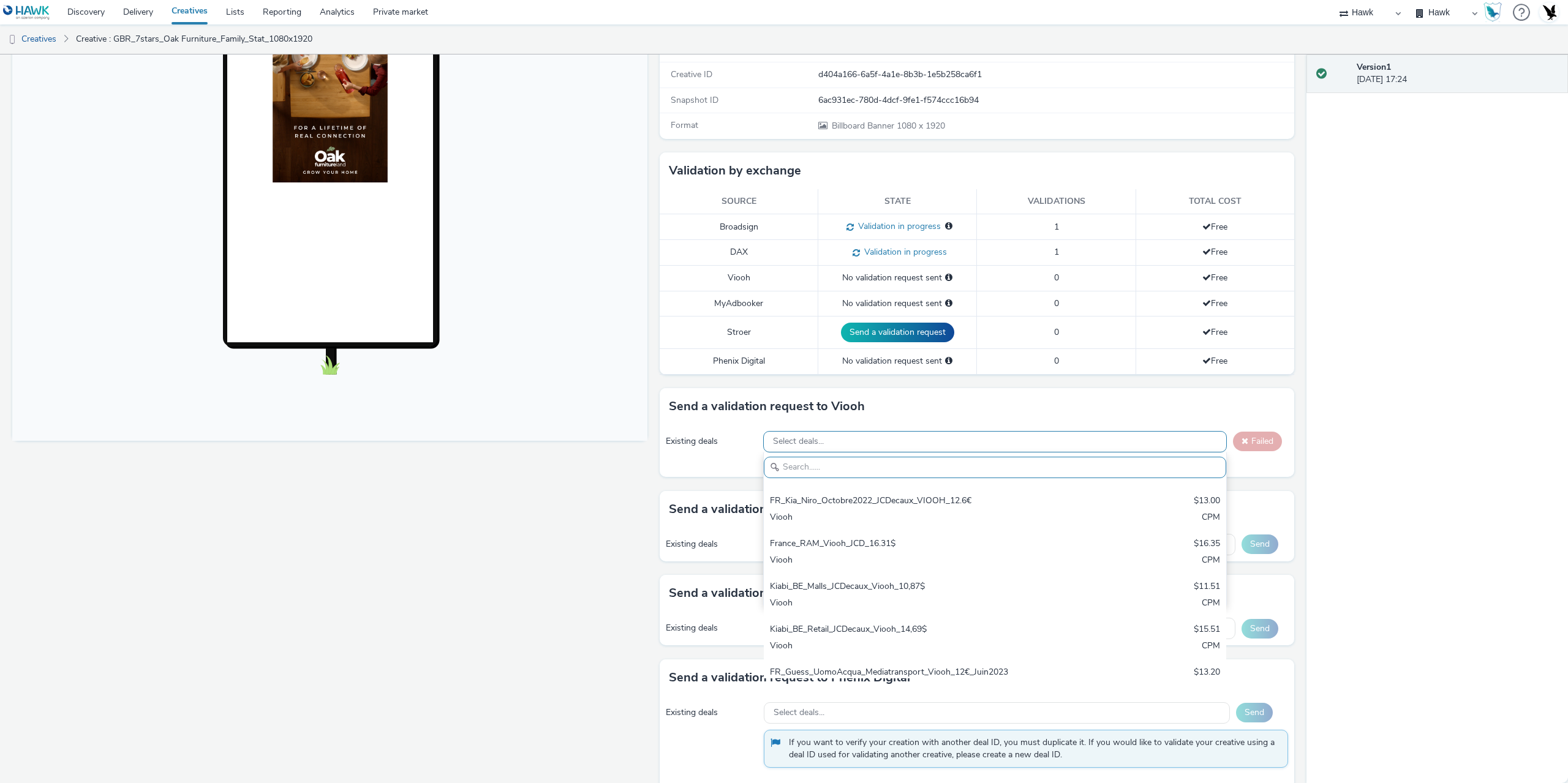
click at [572, 574] on div "Fullscreen" at bounding box center [332, 369] width 641 height 862
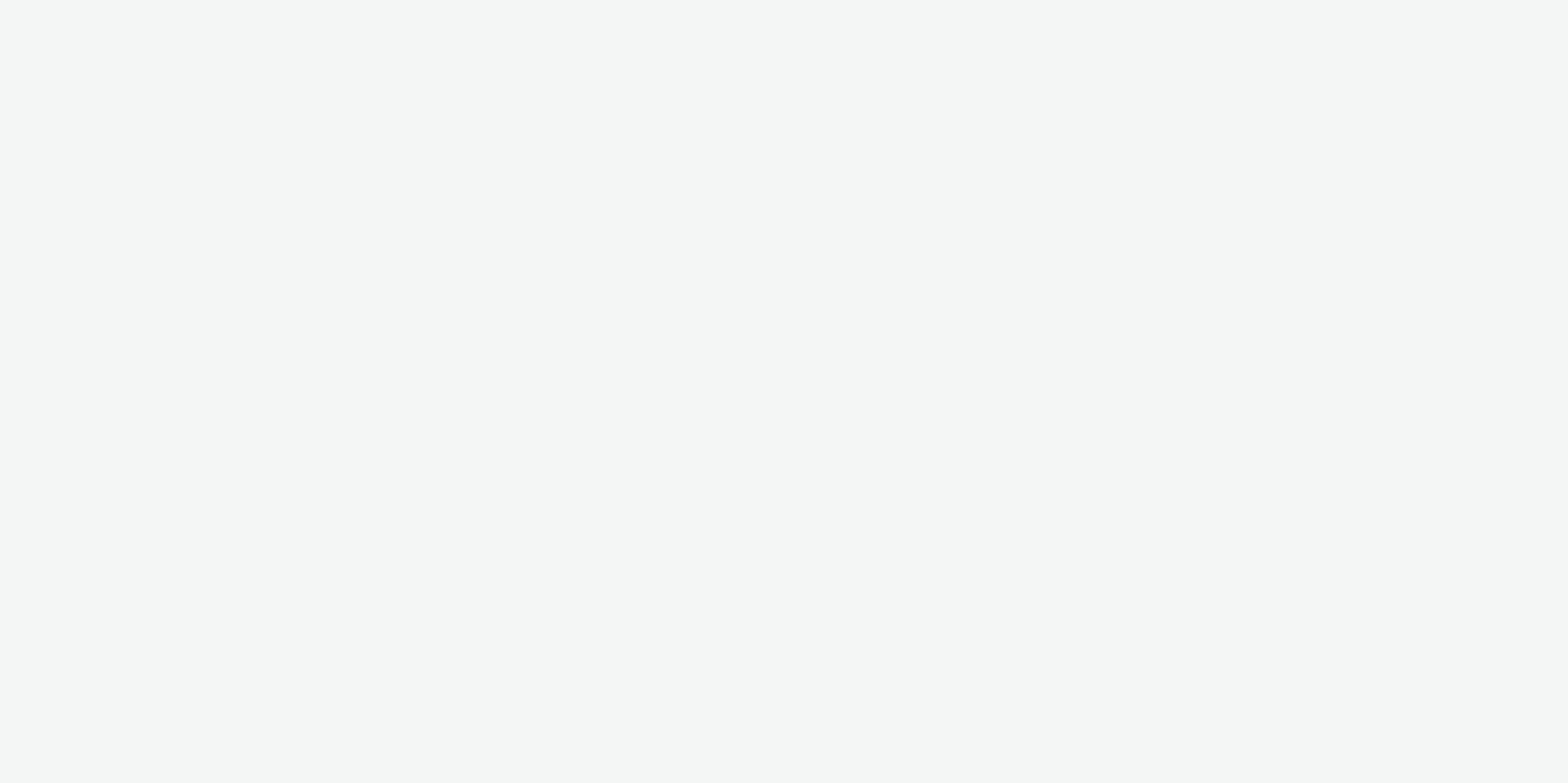
select select "11a7df10-284f-415c-b52a-427acf4c31ae"
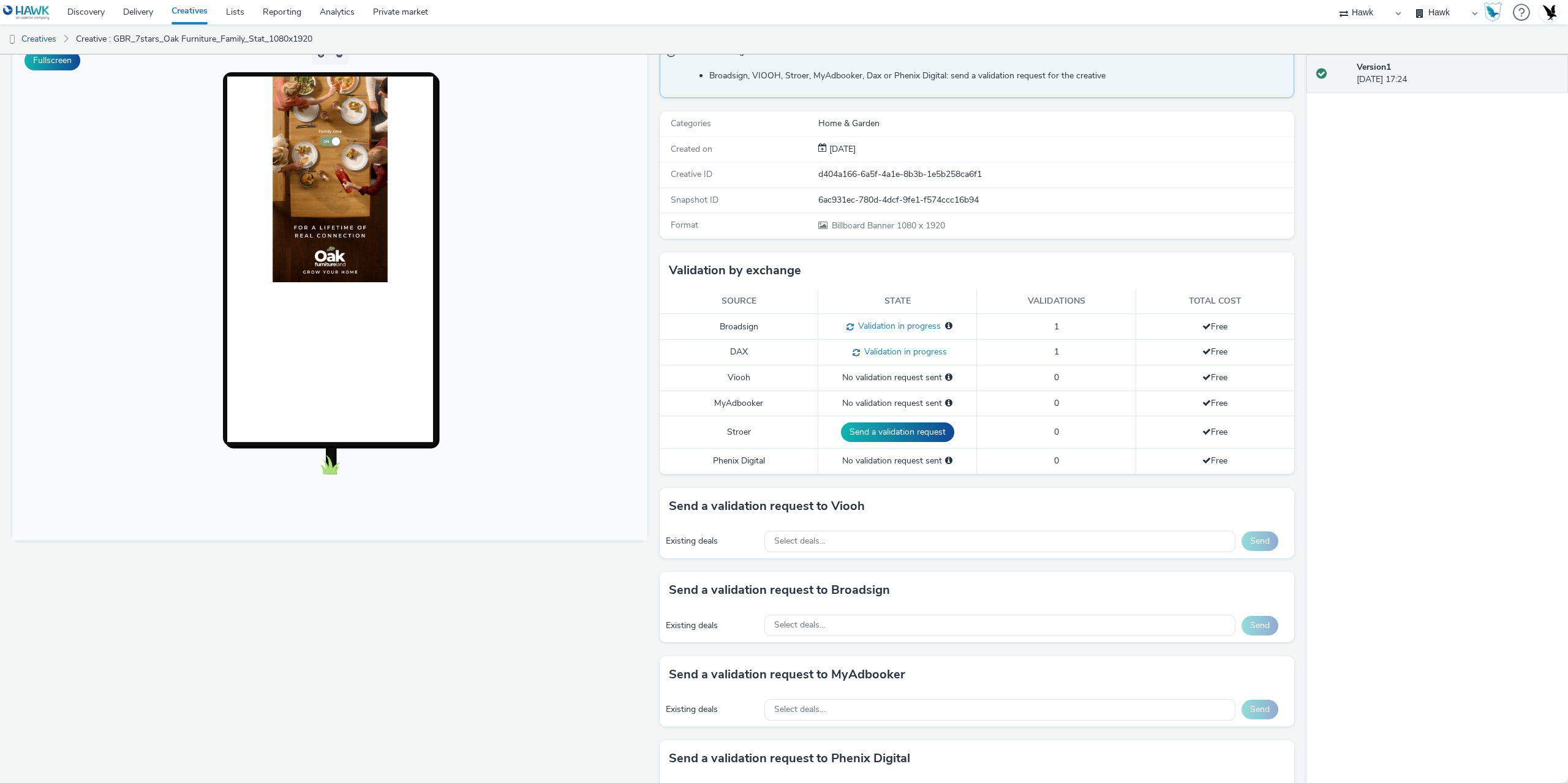
scroll to position [123, 0]
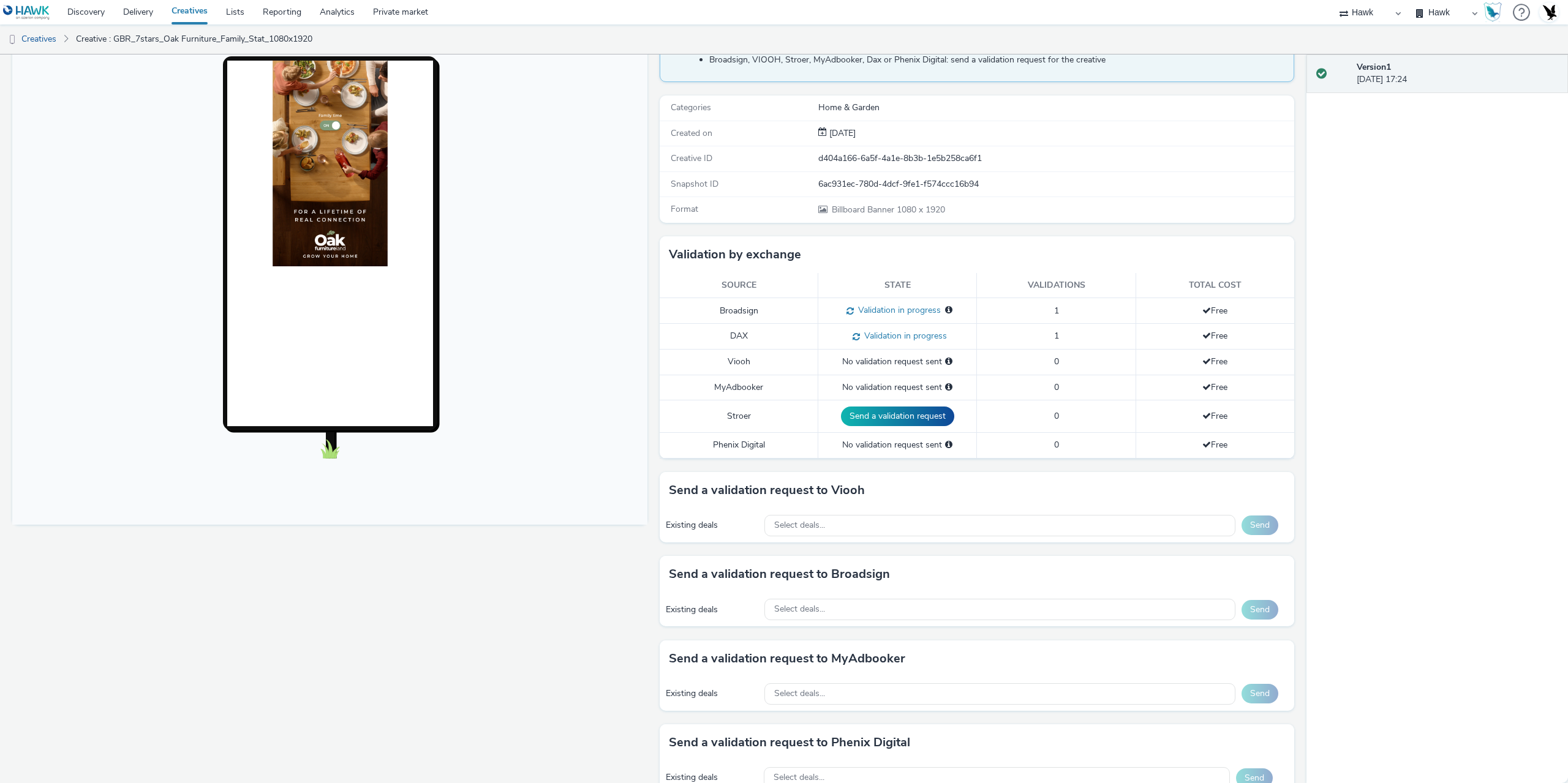
drag, startPoint x: 579, startPoint y: 584, endPoint x: 587, endPoint y: 584, distance: 8.0
click at [583, 584] on div "Fullscreen" at bounding box center [332, 444] width 641 height 844
click at [805, 605] on span "Select deals..." at bounding box center [800, 609] width 51 height 10
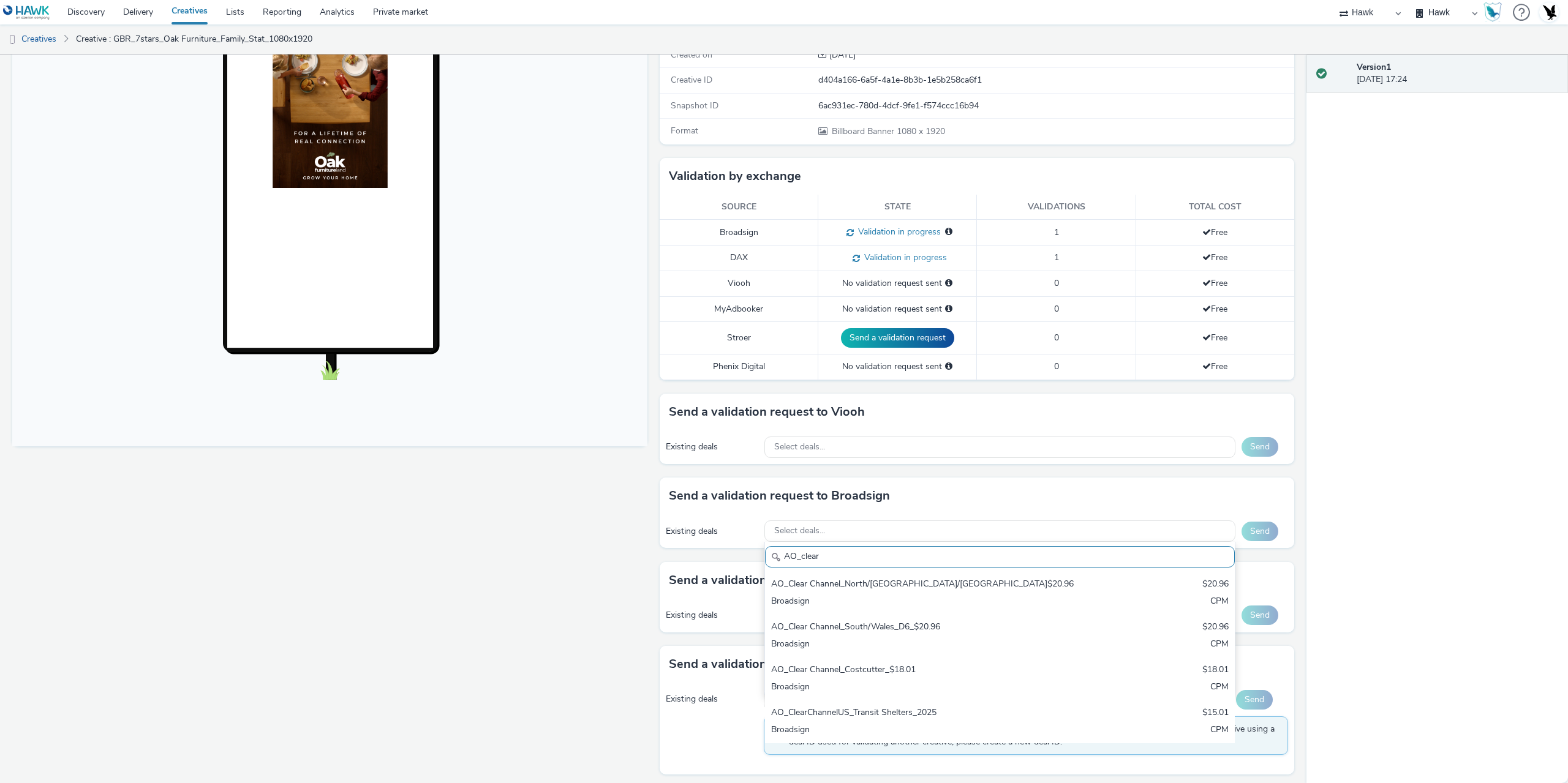
scroll to position [206, 0]
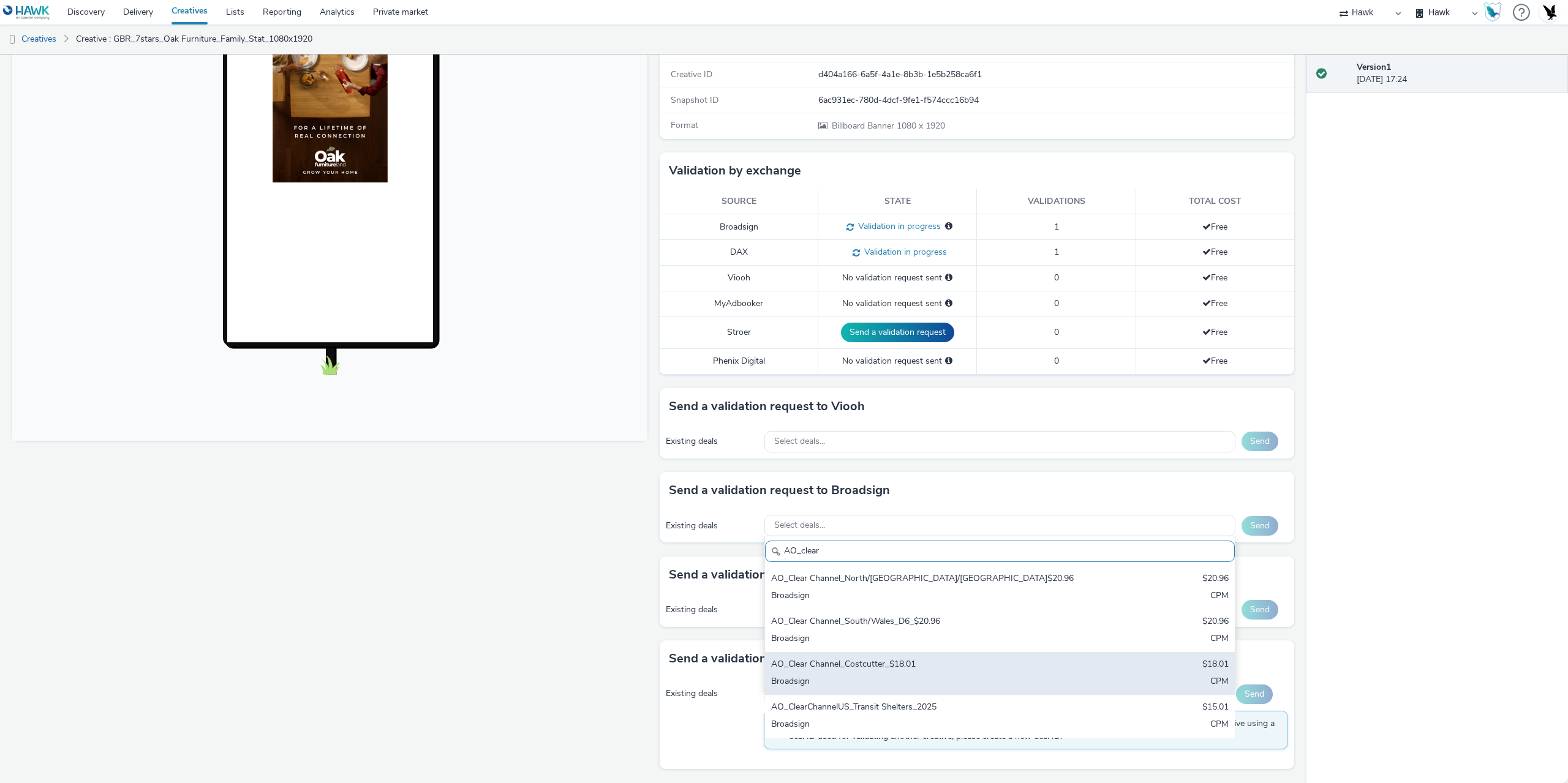
type input "AO_clear"
click at [903, 677] on div "Broadsign" at bounding box center [922, 682] width 303 height 14
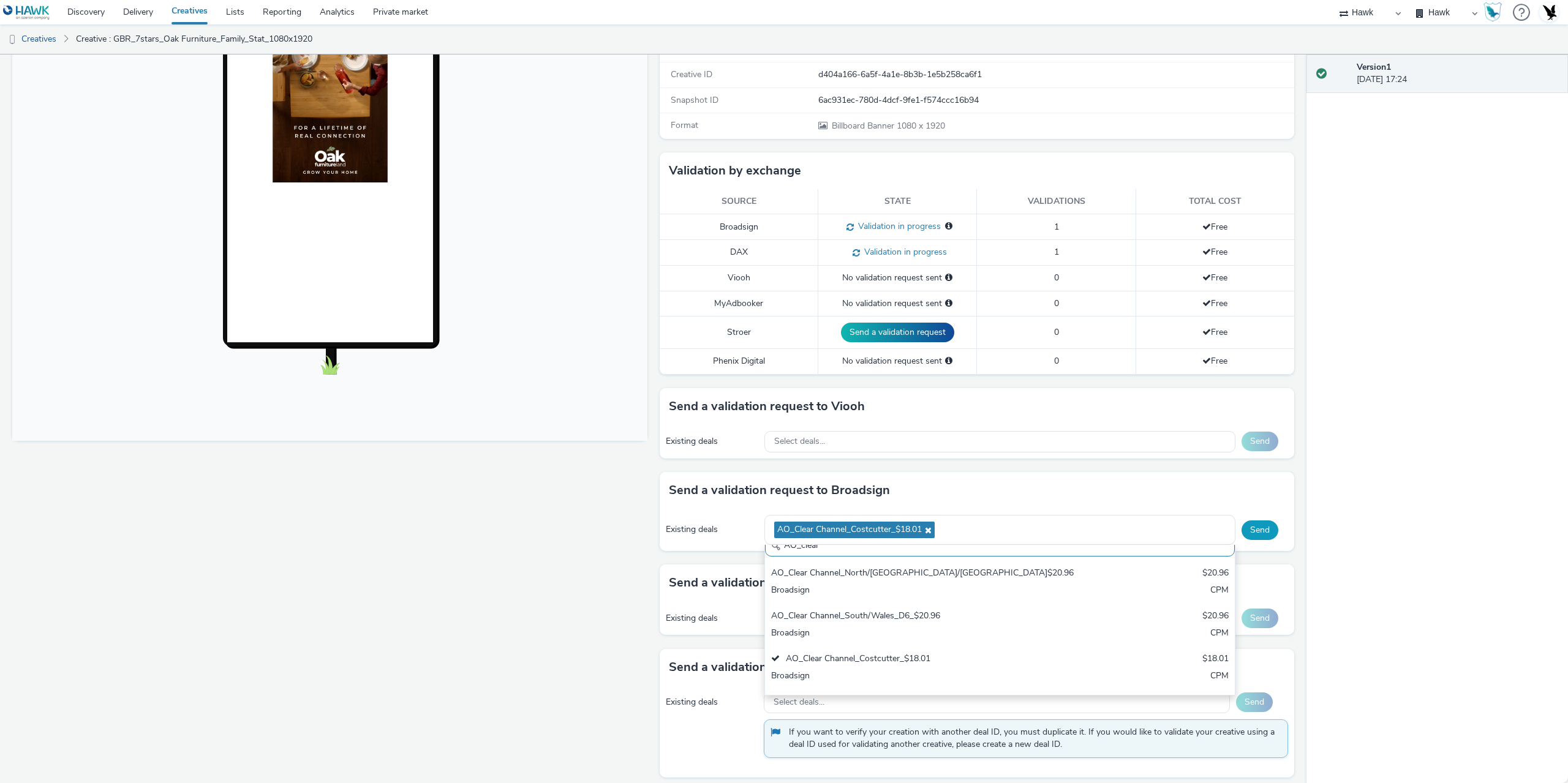
click at [1252, 525] on button "Send" at bounding box center [1259, 530] width 37 height 19
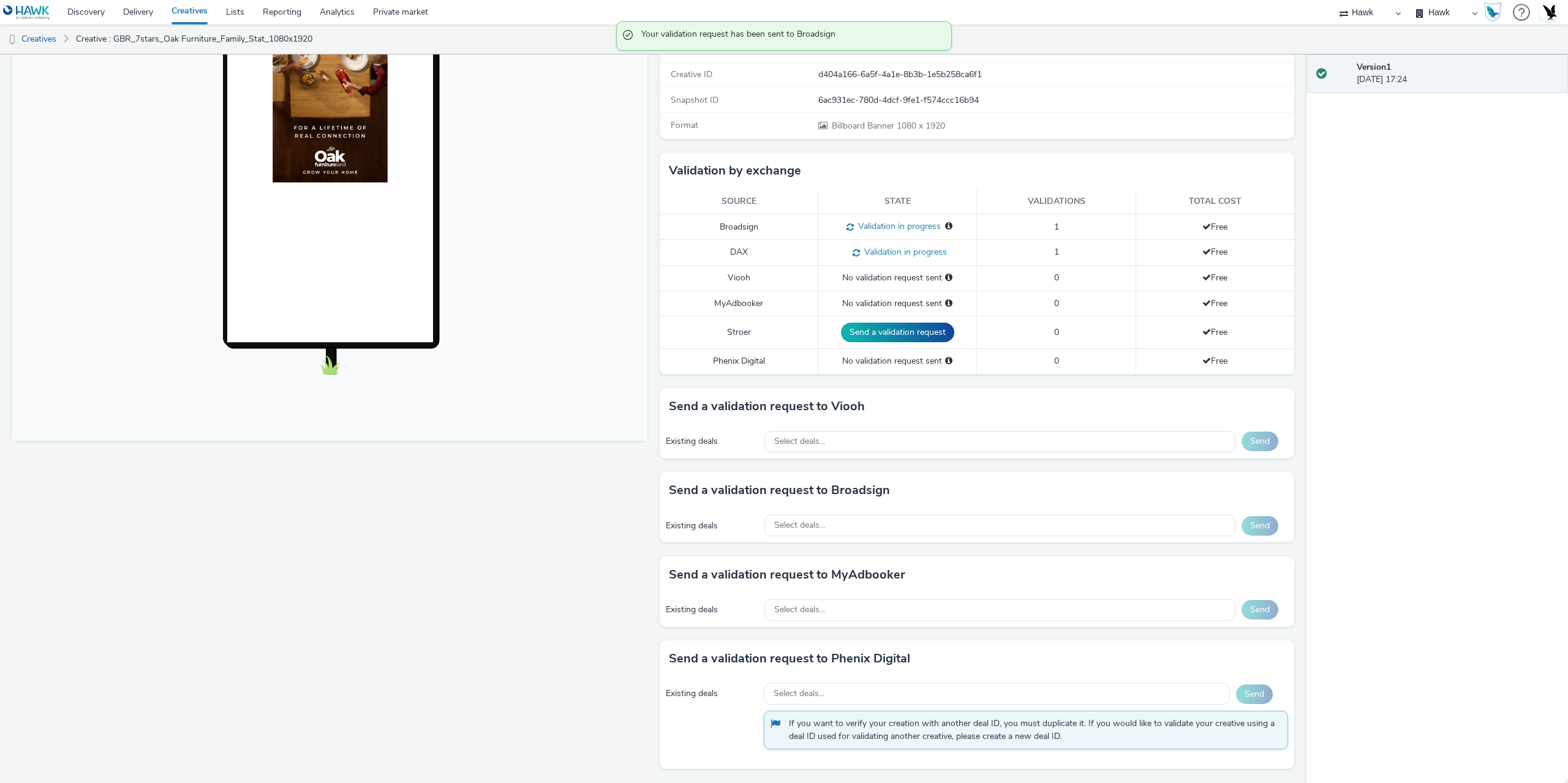
click at [942, 183] on div "Validation by exchange" at bounding box center [977, 171] width 635 height 37
click at [535, 565] on div "Fullscreen" at bounding box center [332, 360] width 641 height 844
click at [785, 535] on div "Select deals..." at bounding box center [1000, 525] width 471 height 22
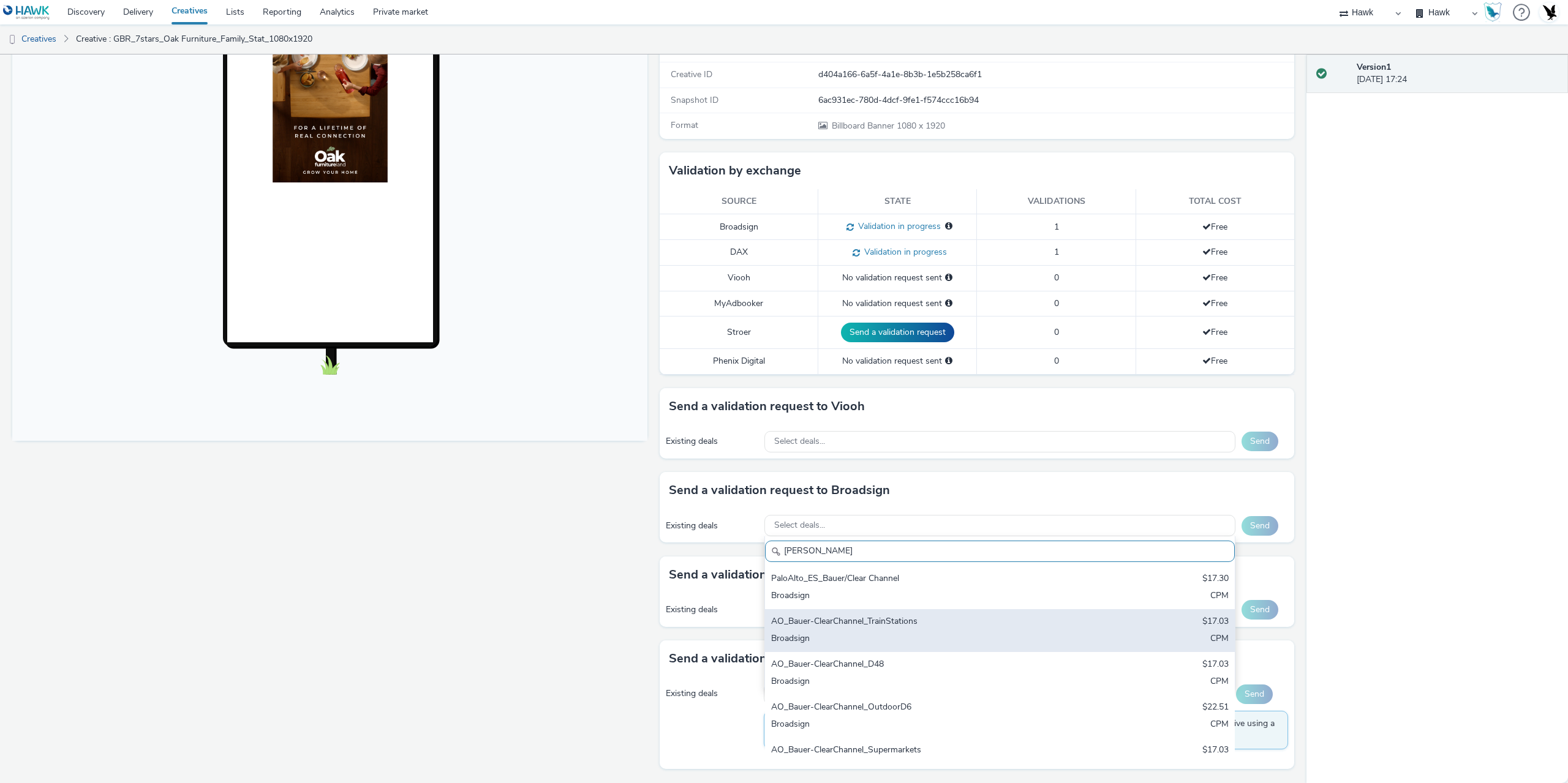
type input "bauer"
drag, startPoint x: 889, startPoint y: 623, endPoint x: 961, endPoint y: 627, distance: 72.1
click at [890, 623] on div "AO_Bauer-ClearChannel_TrainStations" at bounding box center [922, 622] width 303 height 14
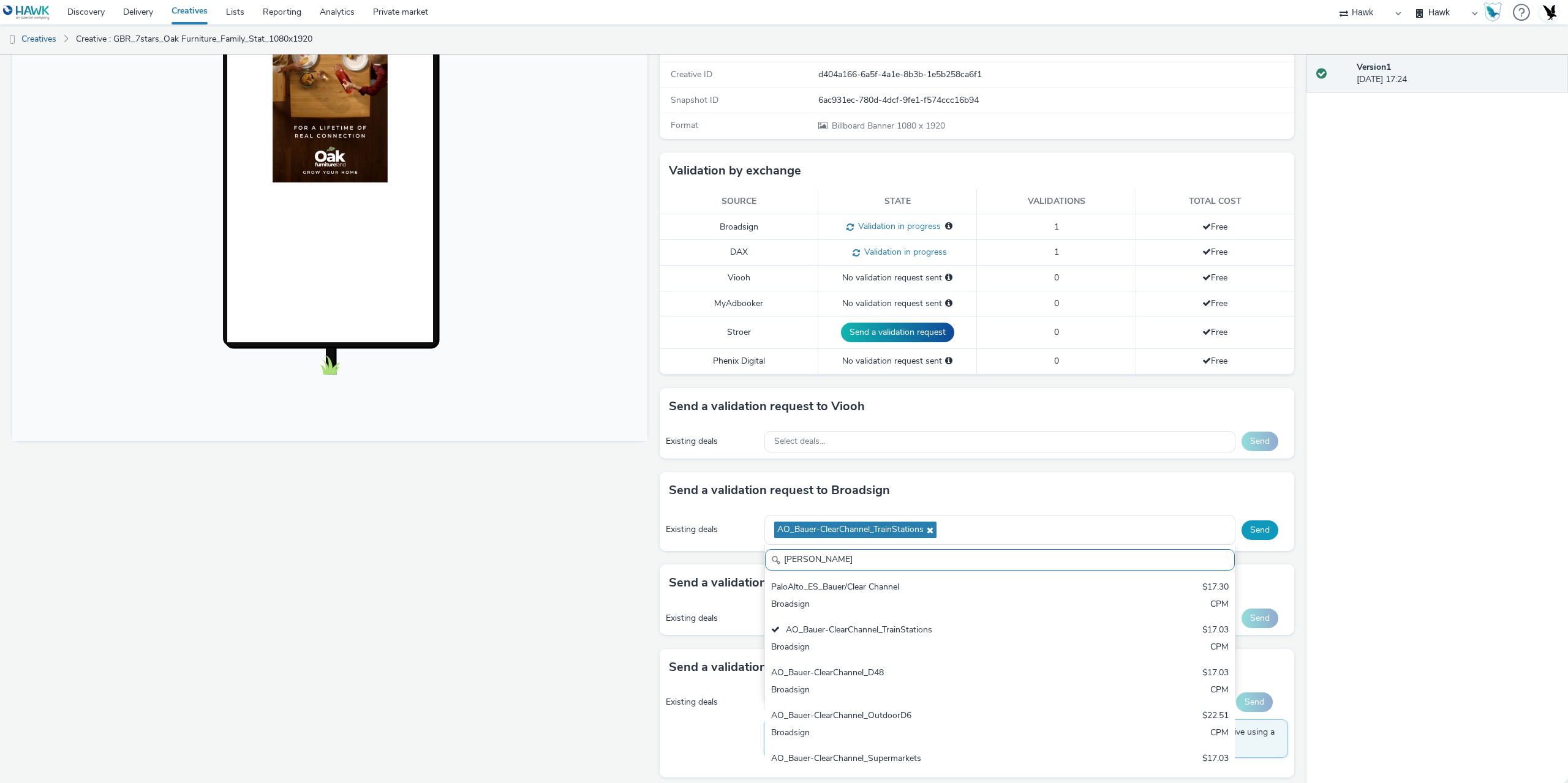
click at [1252, 528] on button "Send" at bounding box center [1259, 530] width 37 height 19
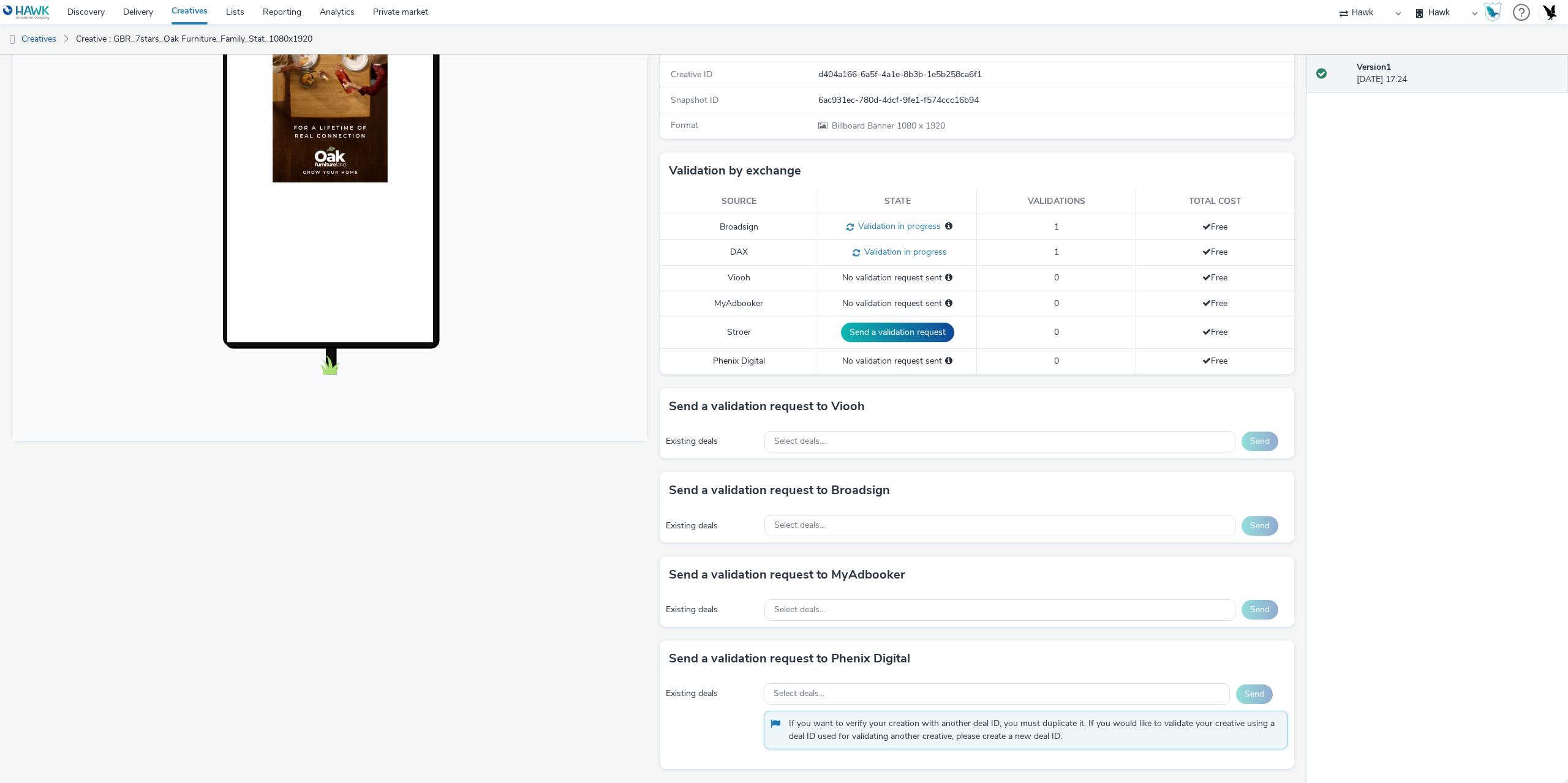
click at [1543, 375] on div "Version 1 06 October 2025, 17:24" at bounding box center [1437, 419] width 262 height 728
click at [836, 518] on div "Select deals..." at bounding box center [1000, 525] width 471 height 22
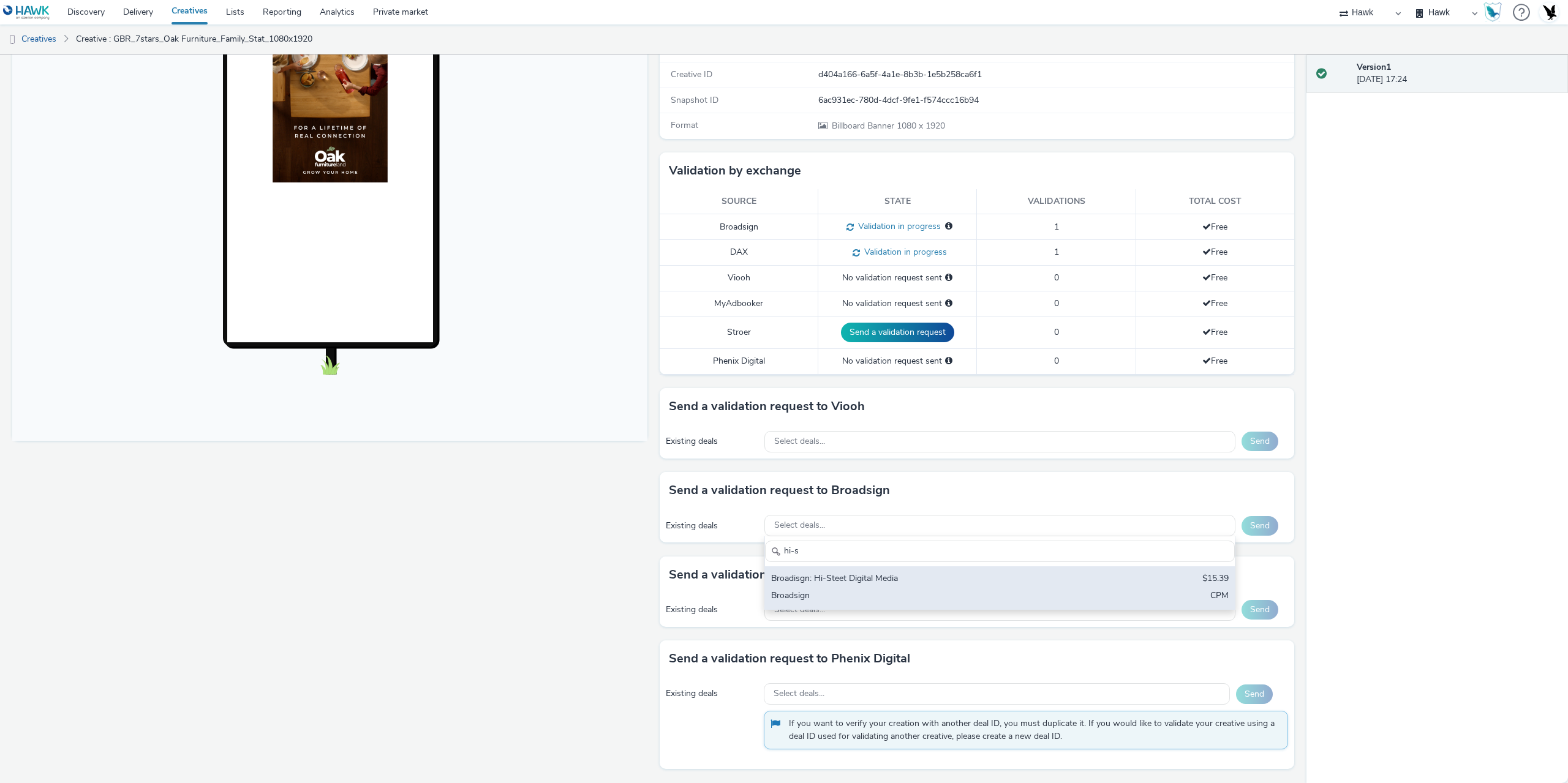
type input "hi-s"
click at [908, 576] on div "Broadisgn: Hi-Steet Digital Media" at bounding box center [922, 579] width 303 height 14
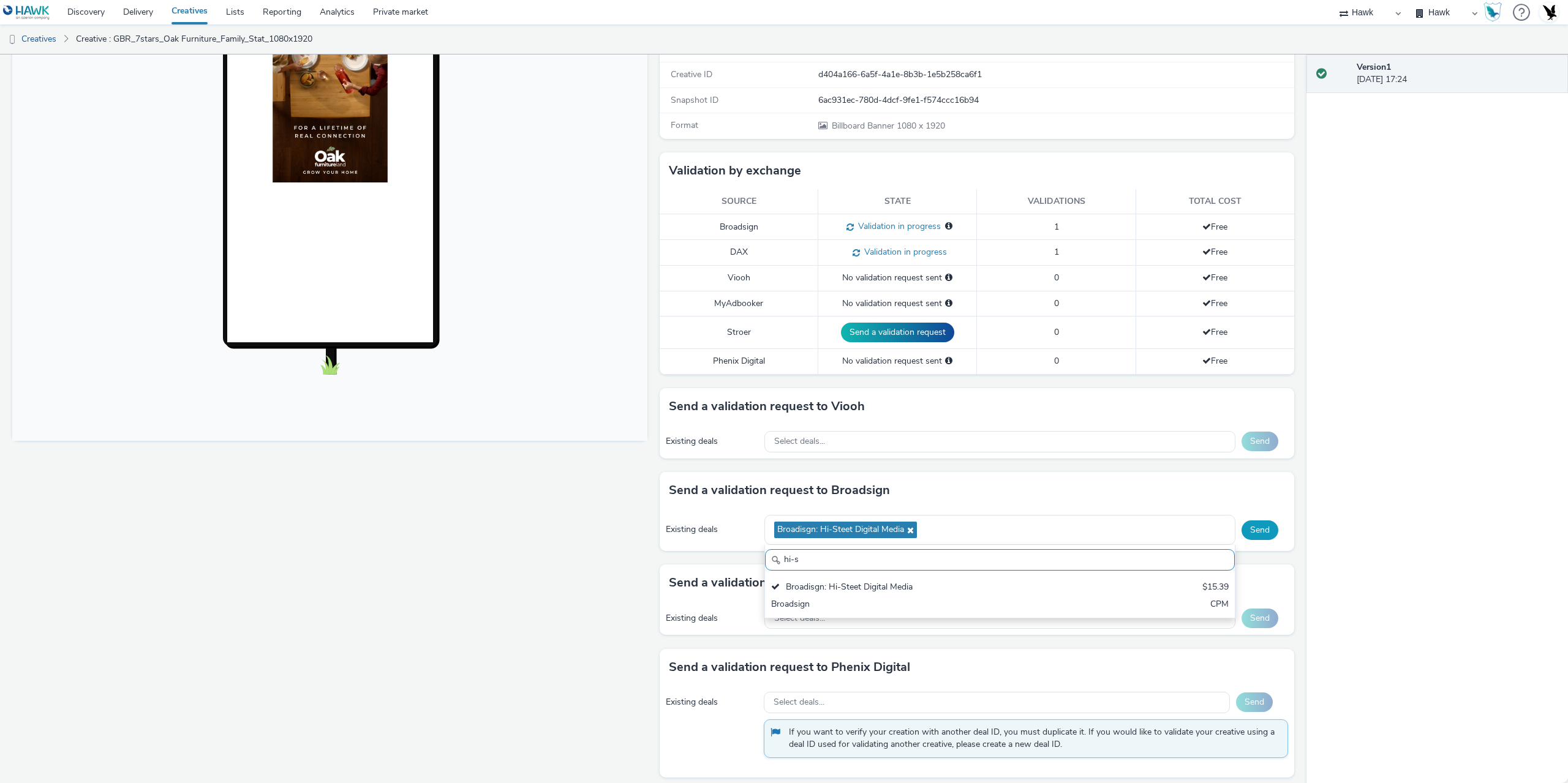
click at [1261, 531] on button "Send" at bounding box center [1259, 530] width 37 height 19
click at [825, 438] on div "Select deals..." at bounding box center [1000, 441] width 471 height 22
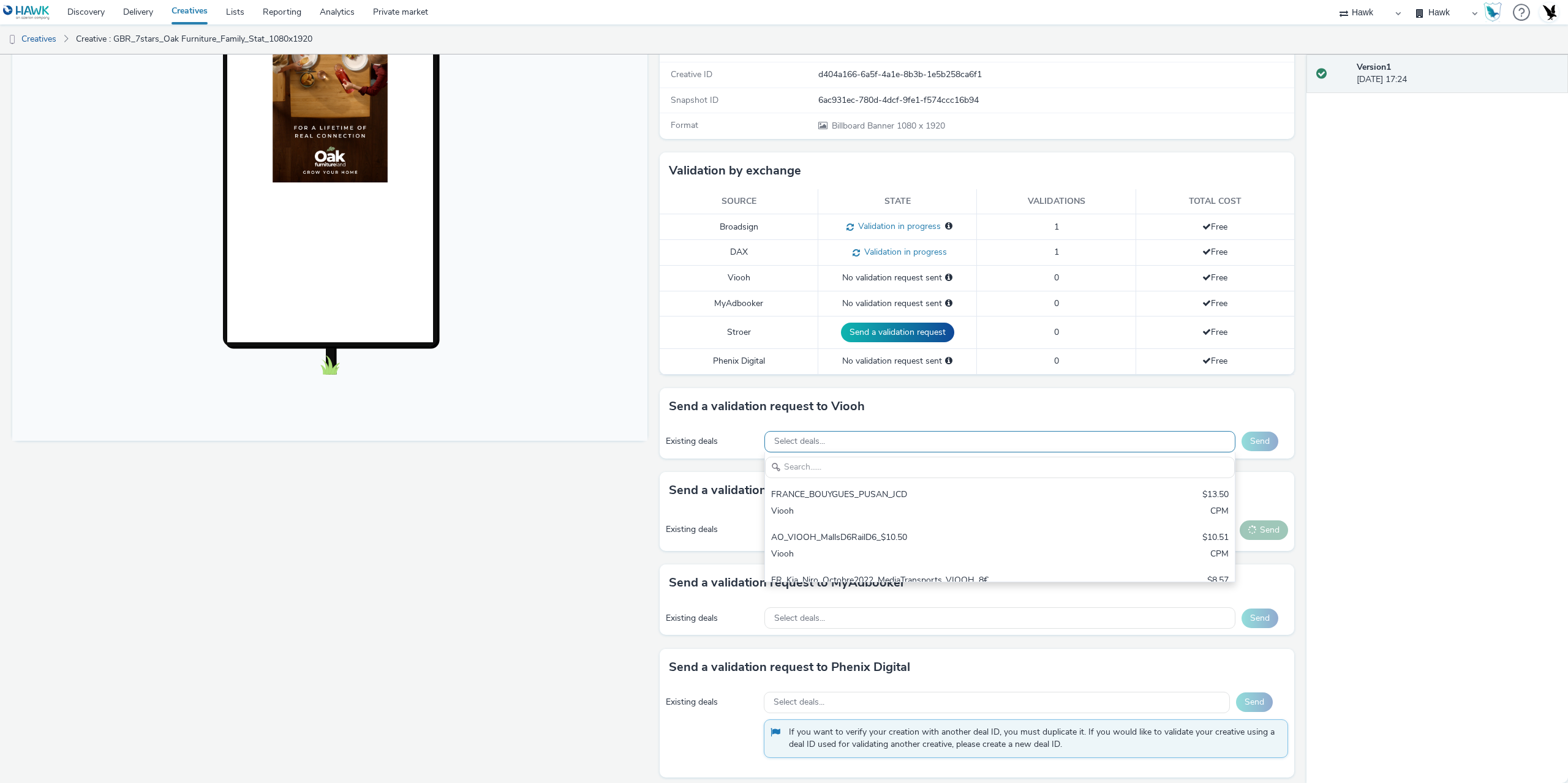
scroll to position [0, 0]
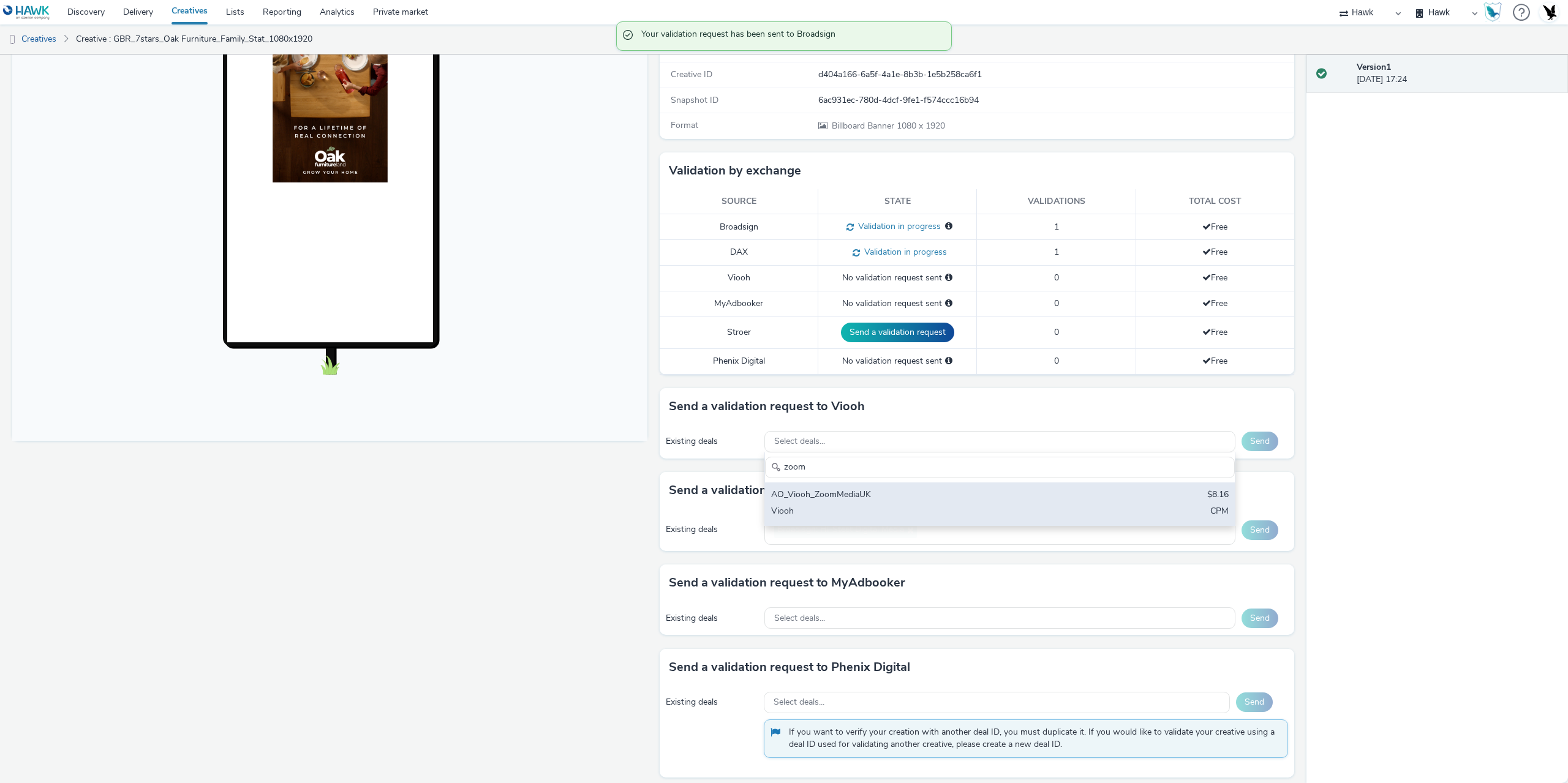
type input "zoom"
click at [918, 511] on div "Viooh" at bounding box center [922, 512] width 303 height 14
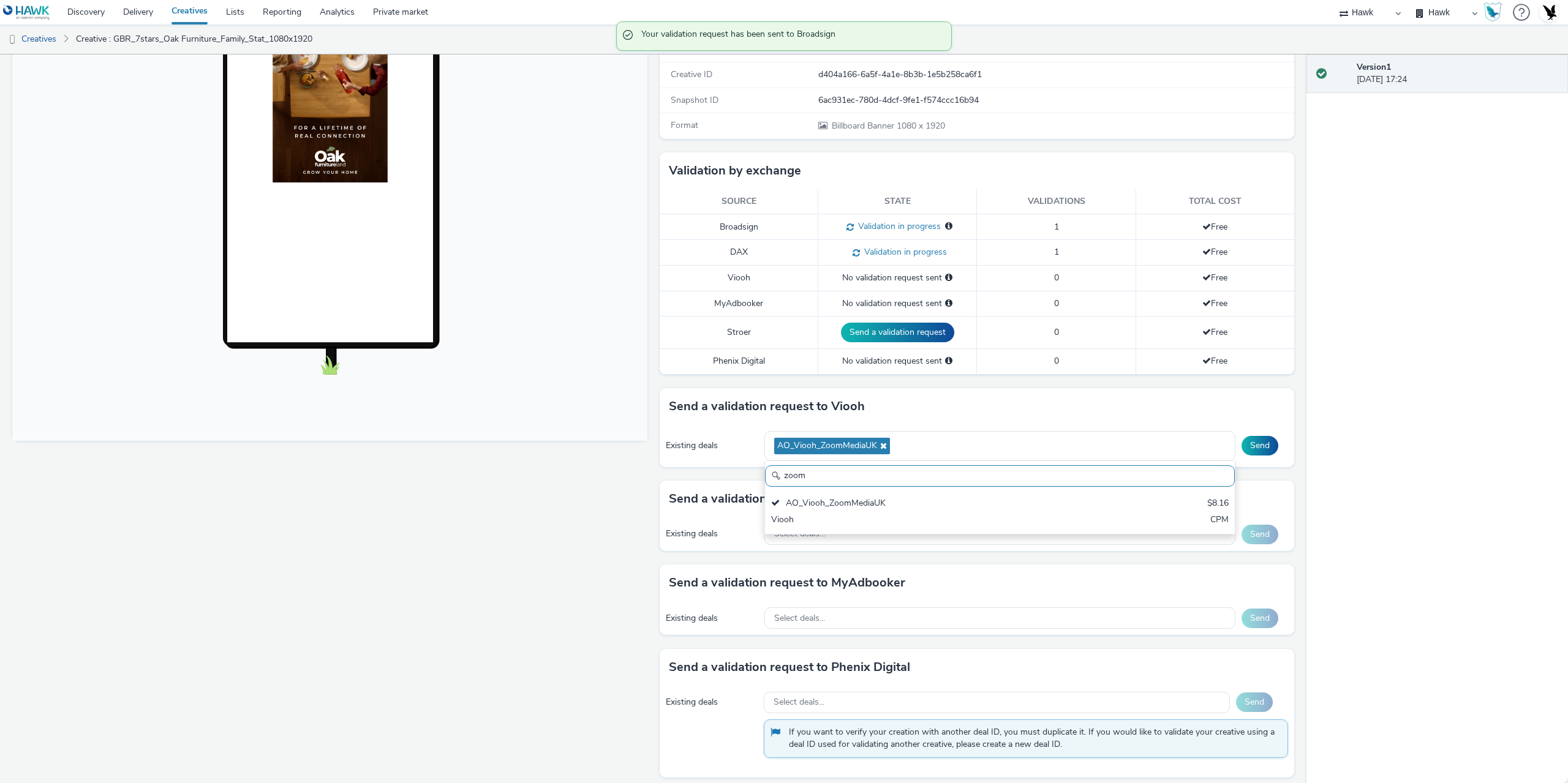
click at [1028, 410] on div "Send a validation request to Viooh" at bounding box center [977, 406] width 635 height 37
click at [1252, 443] on button "Send" at bounding box center [1259, 446] width 37 height 19
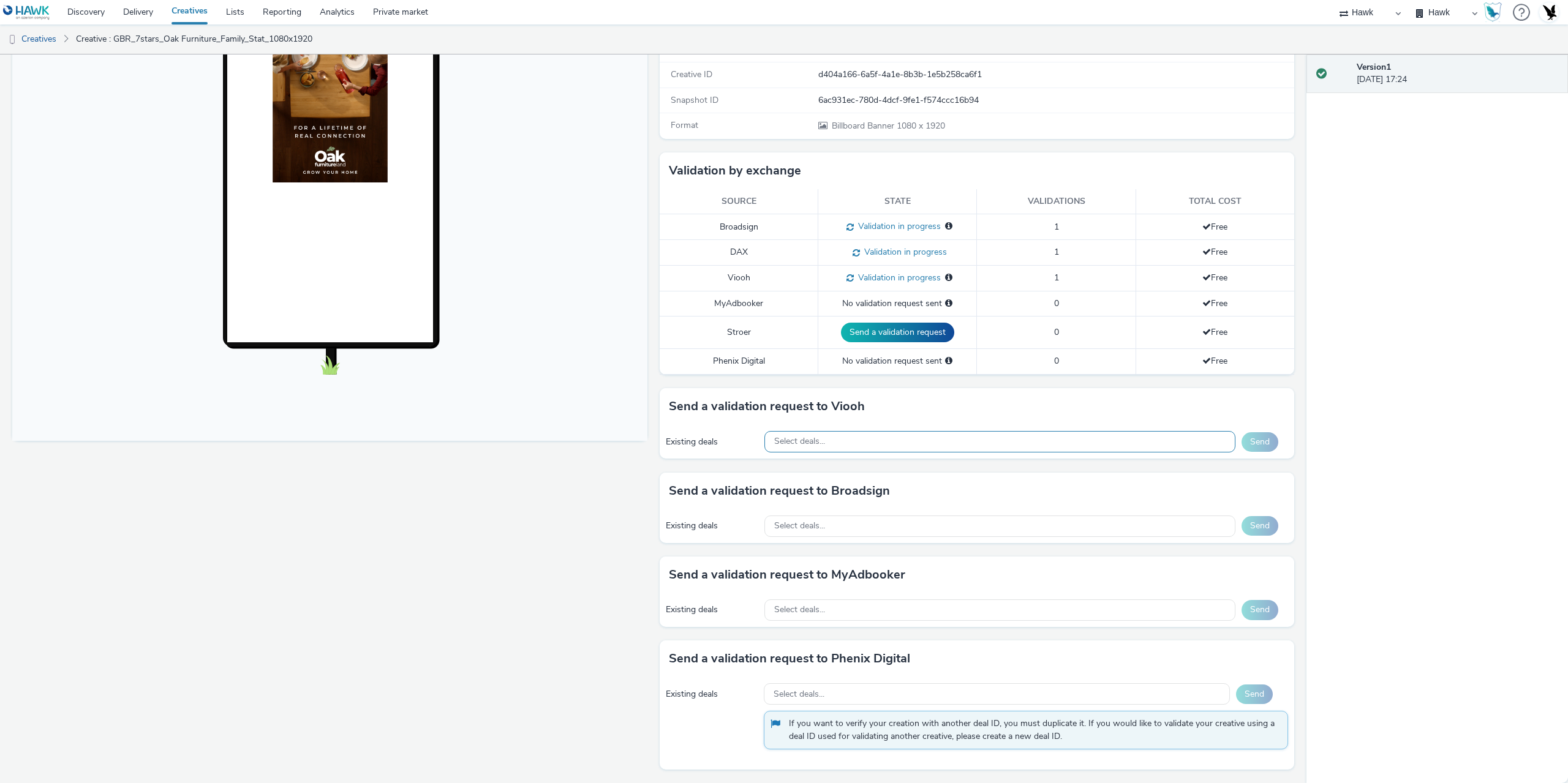
click at [829, 444] on div "Select deals..." at bounding box center [1000, 441] width 471 height 22
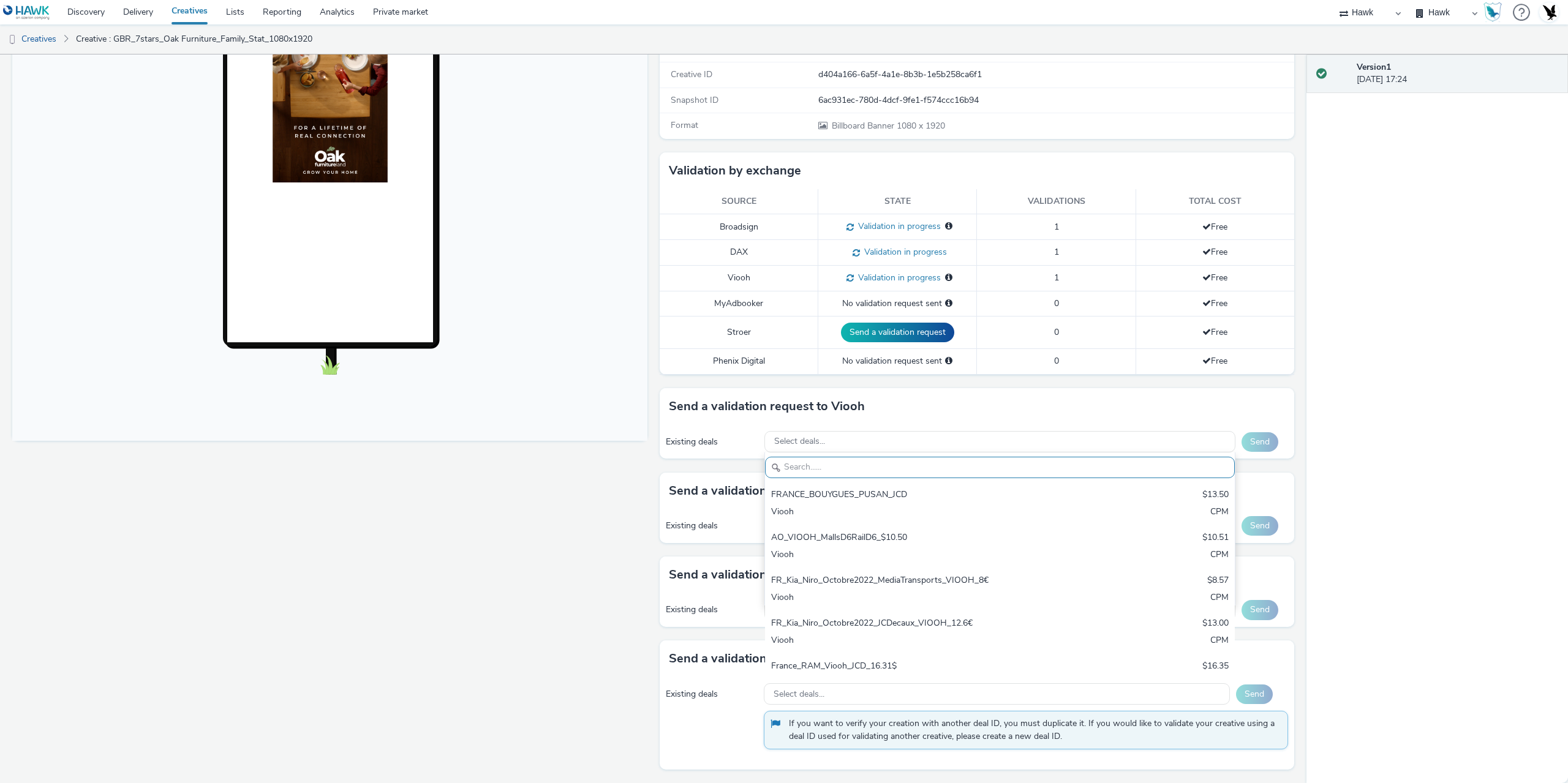
click at [528, 572] on div "Fullscreen" at bounding box center [332, 360] width 641 height 844
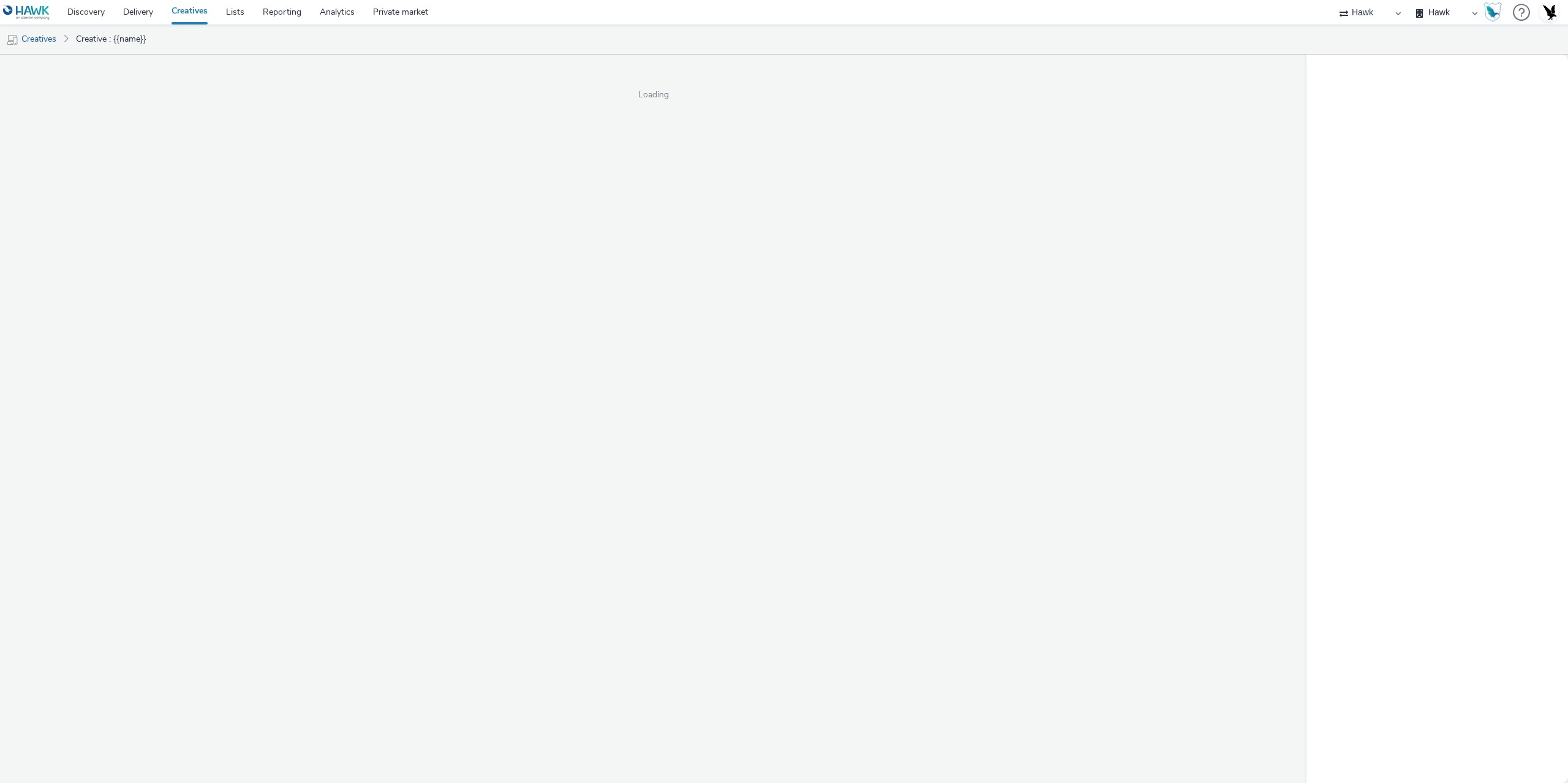
select select "11a7df10-284f-415c-b52a-427acf4c31ae"
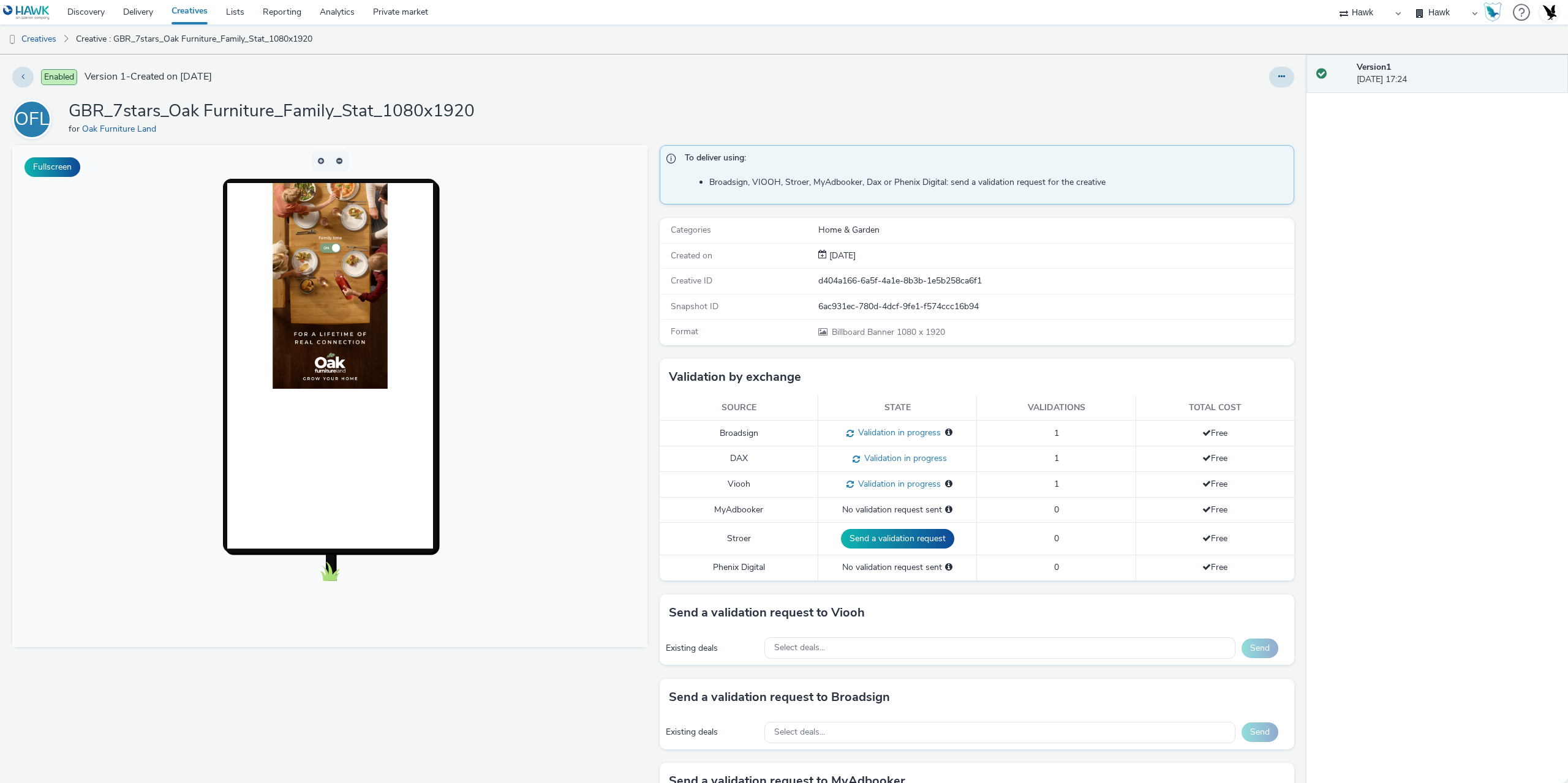
scroll to position [184, 0]
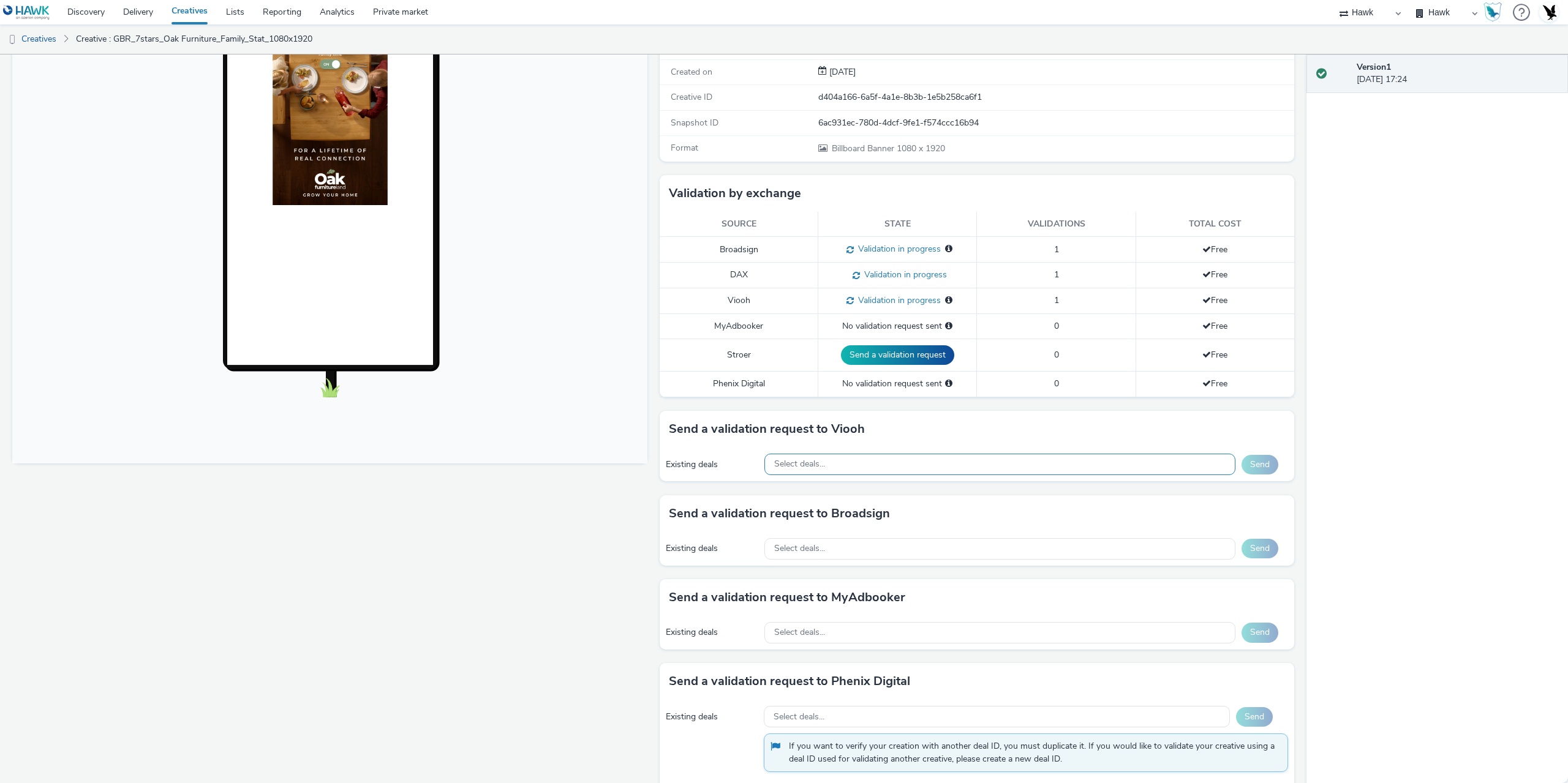
click at [839, 464] on div "Select deals..." at bounding box center [1000, 464] width 471 height 22
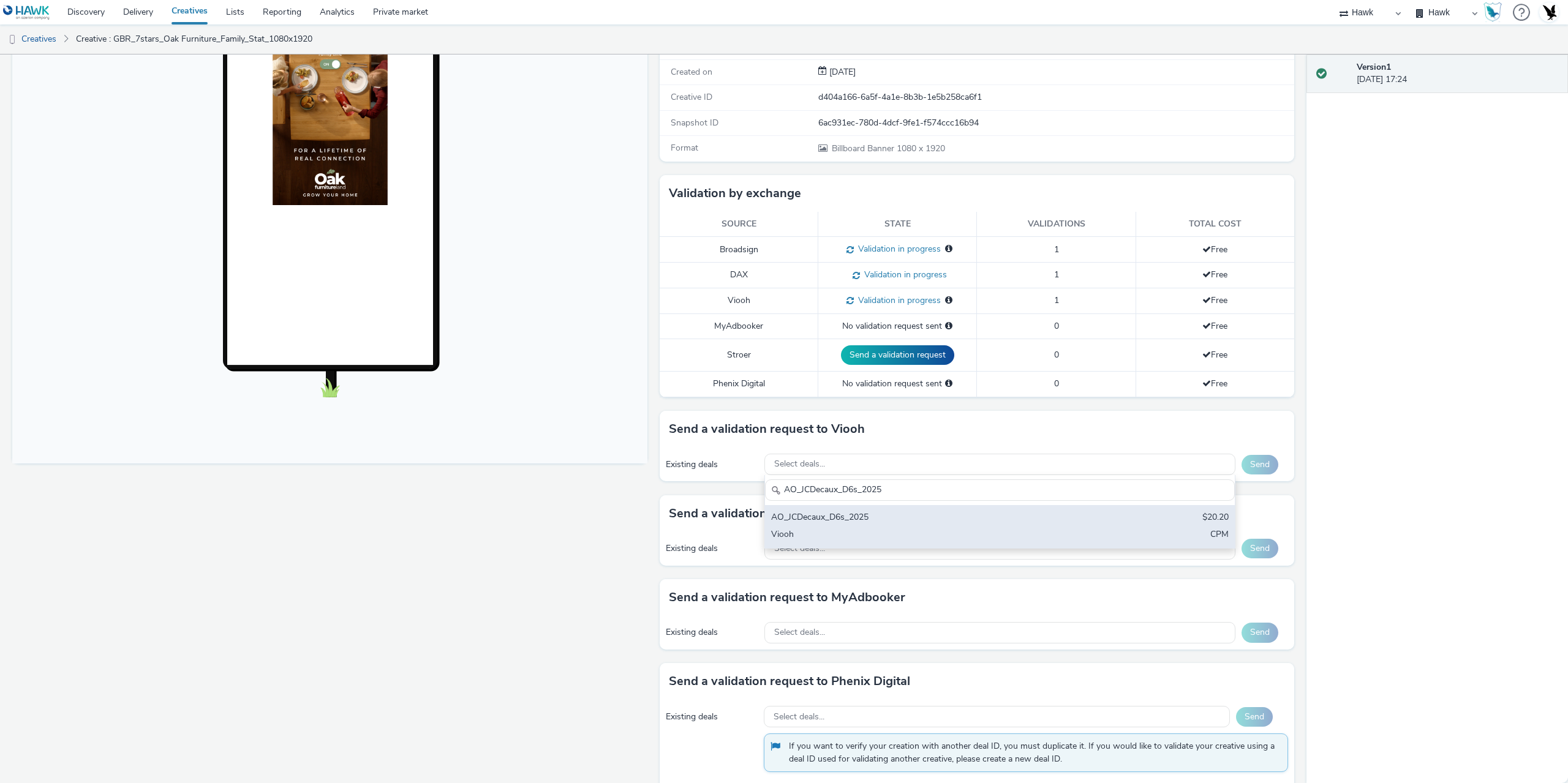
type input "AO_JCDecaux_D6s_2025"
click at [863, 526] on div "AO_JCDecaux_D6s_2025 $20.20 Viooh CPM" at bounding box center [999, 526] width 470 height 43
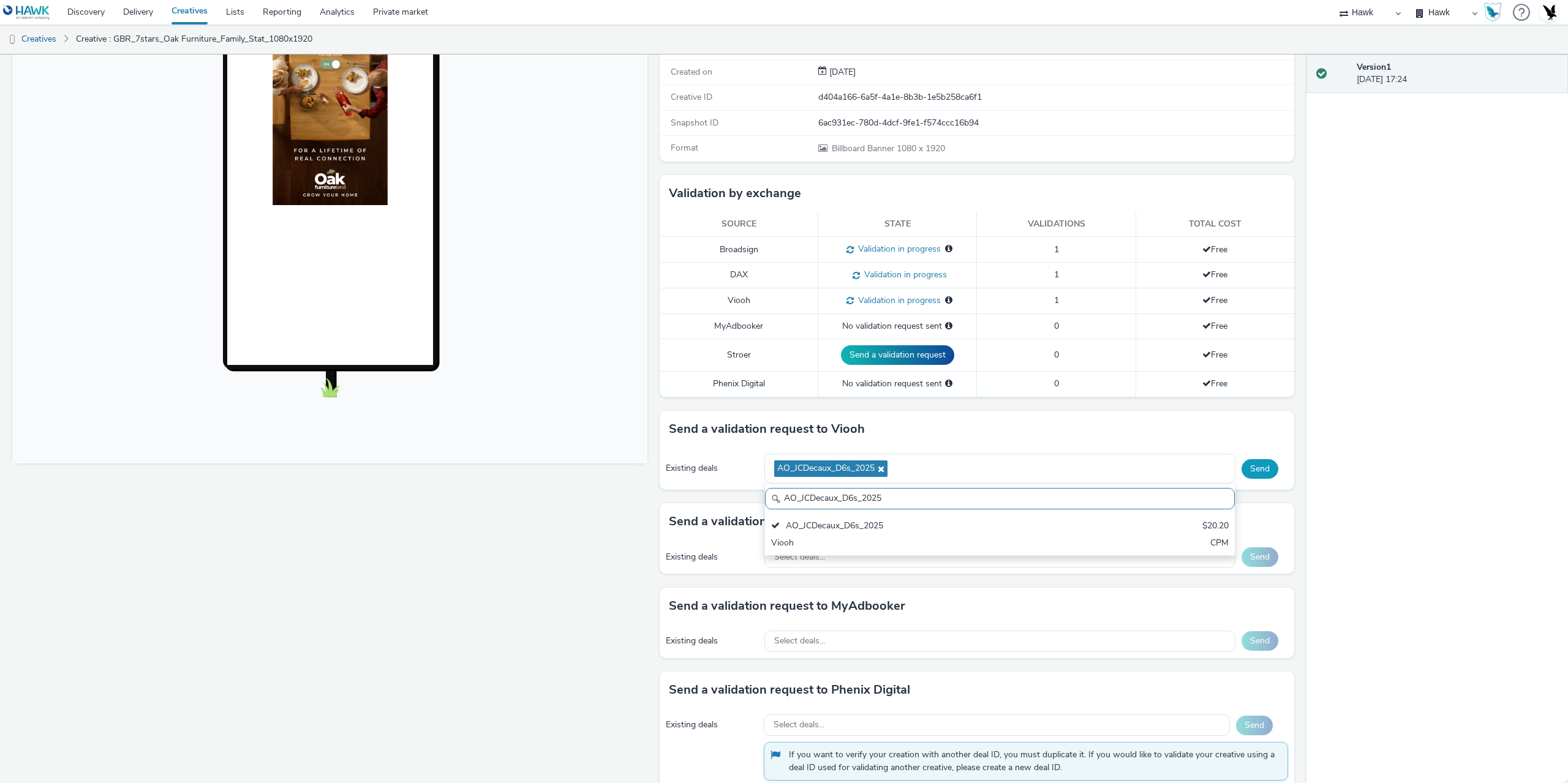
click at [1258, 467] on button "Send" at bounding box center [1259, 469] width 37 height 19
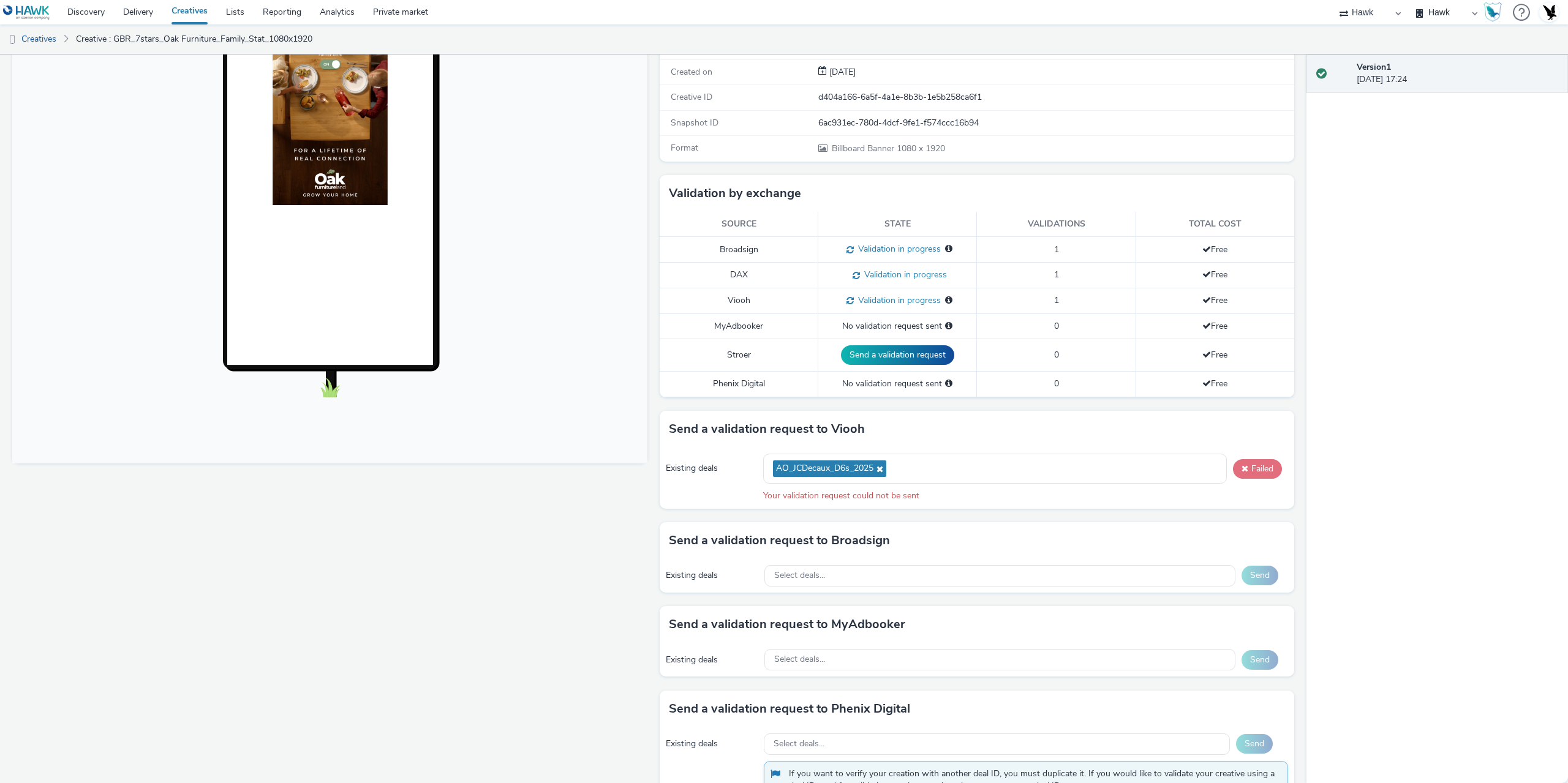
click at [1252, 469] on button "Failed" at bounding box center [1257, 469] width 49 height 19
click at [521, 505] on div "Fullscreen" at bounding box center [332, 396] width 641 height 871
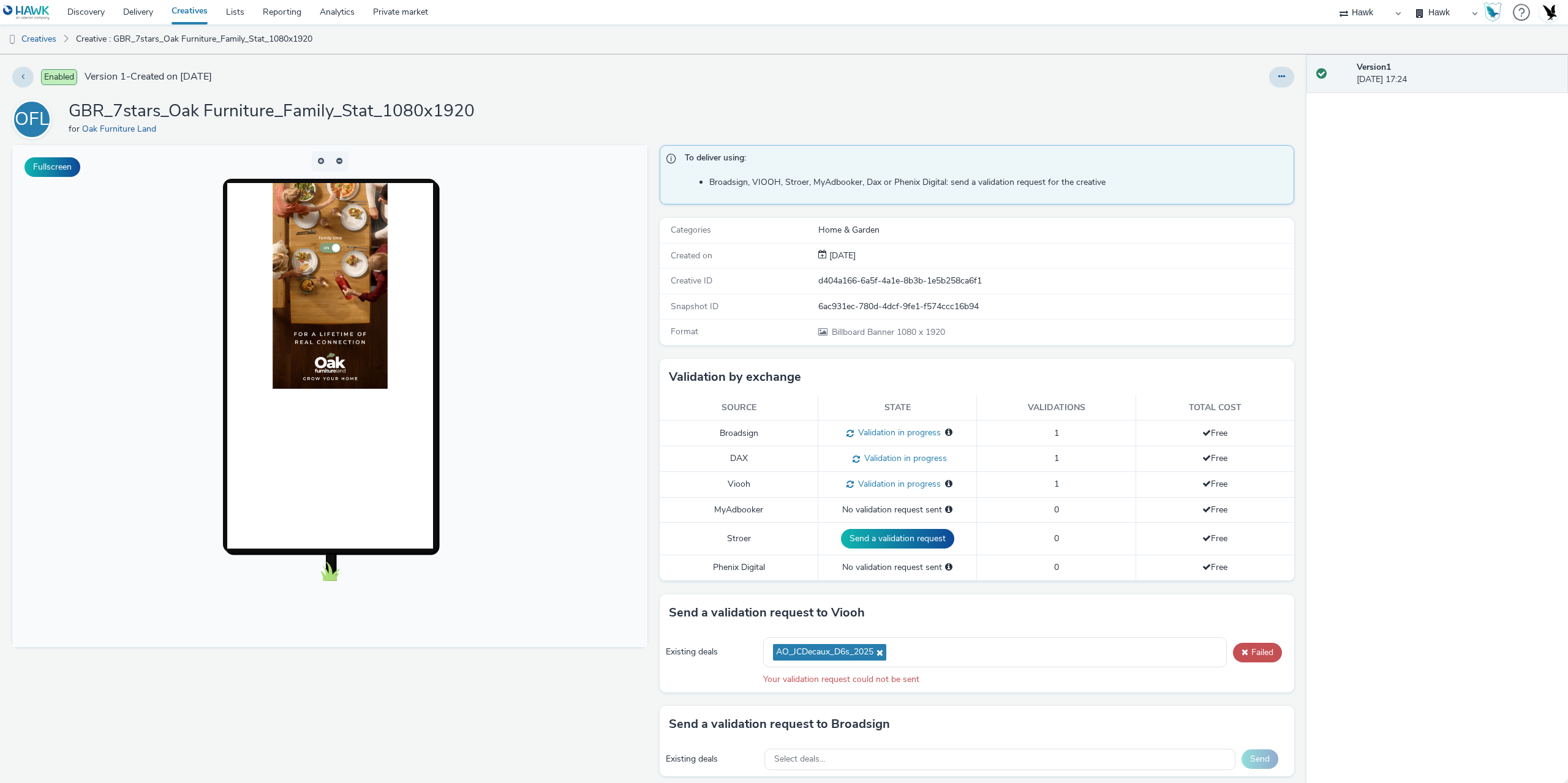
click at [937, 64] on div "Enabled Version 1 - Created on 06 October 2025 OFL GBR_7stars_Oak Furniture_Fam…" at bounding box center [653, 419] width 1306 height 728
click at [1269, 82] on button at bounding box center [1281, 77] width 25 height 21
click at [1231, 124] on link "Duplicate" at bounding box center [1248, 126] width 92 height 25
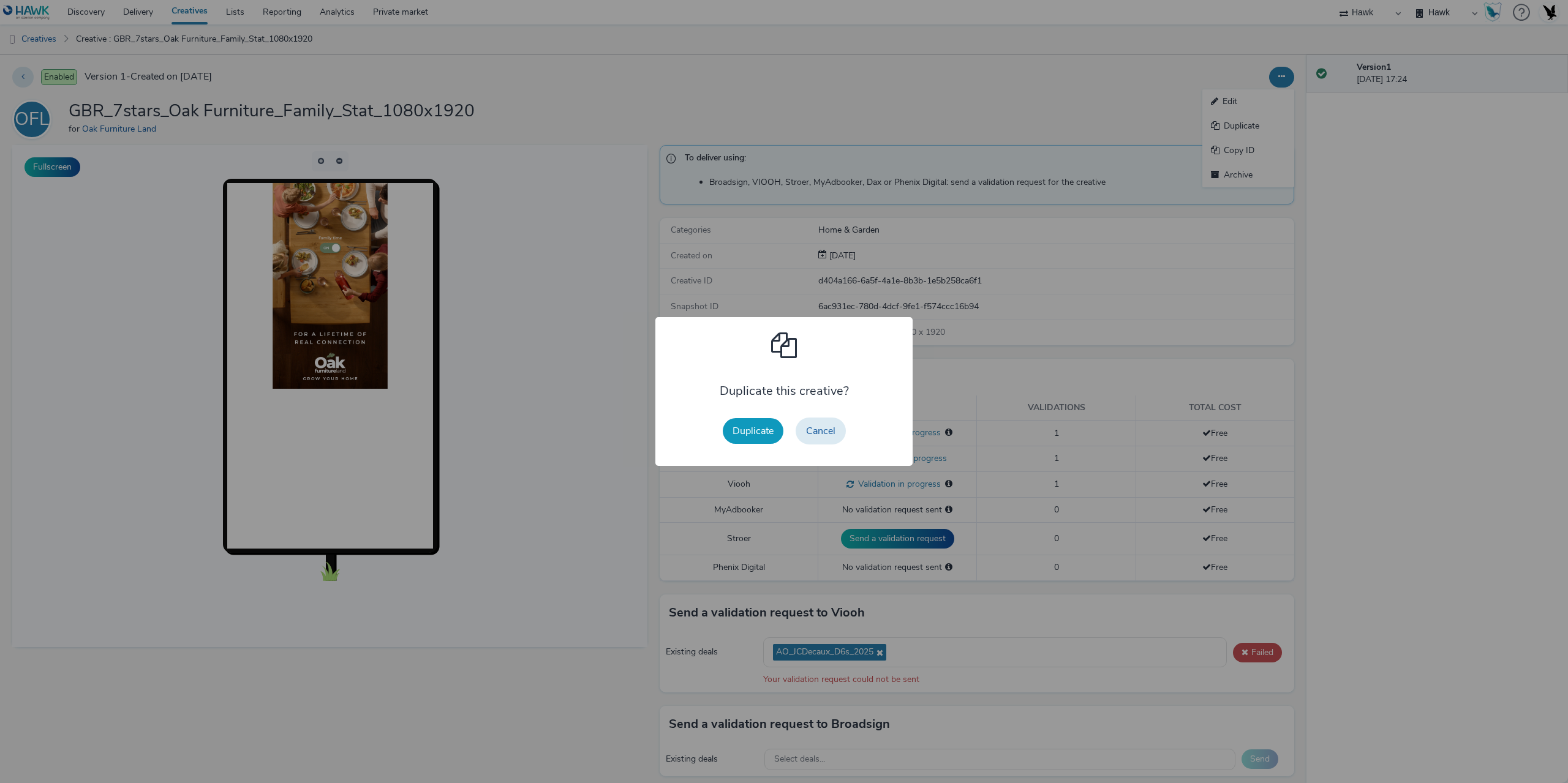
click at [750, 423] on button "Duplicate" at bounding box center [753, 431] width 61 height 25
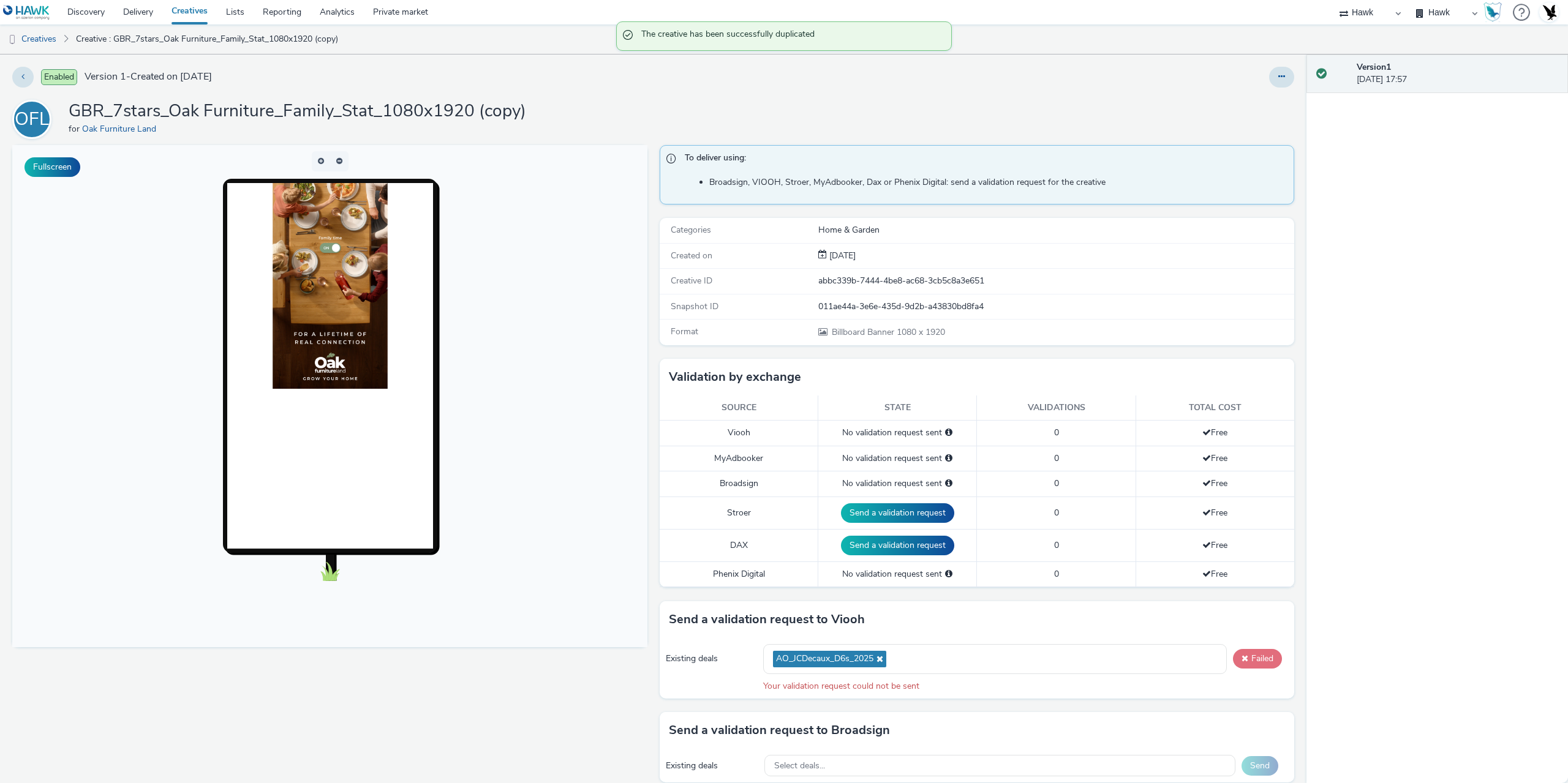
click at [1264, 665] on button "Failed" at bounding box center [1257, 659] width 49 height 19
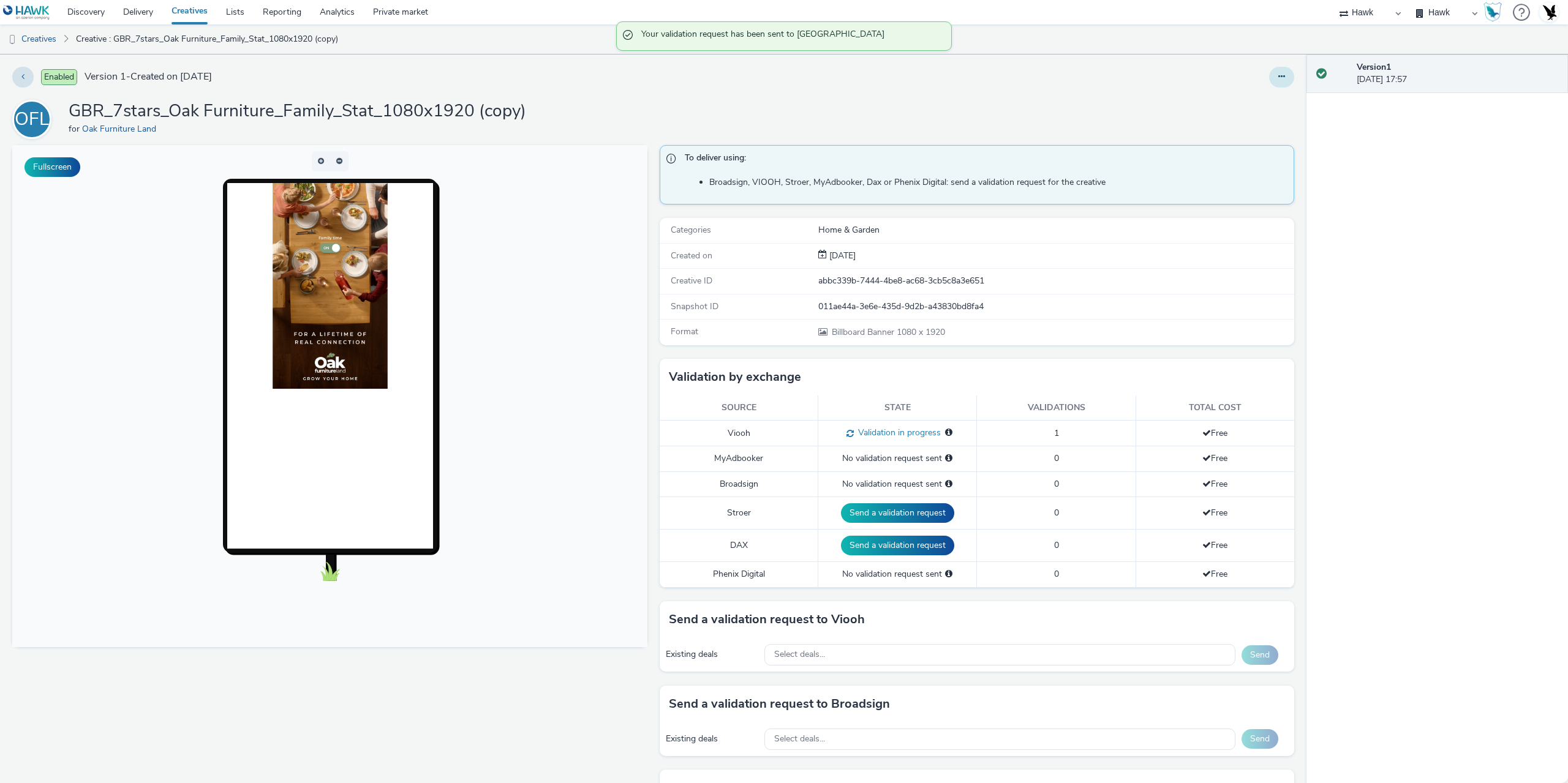
click at [1278, 77] on icon at bounding box center [1281, 76] width 7 height 8
click at [1243, 99] on link "Edit" at bounding box center [1248, 102] width 92 height 25
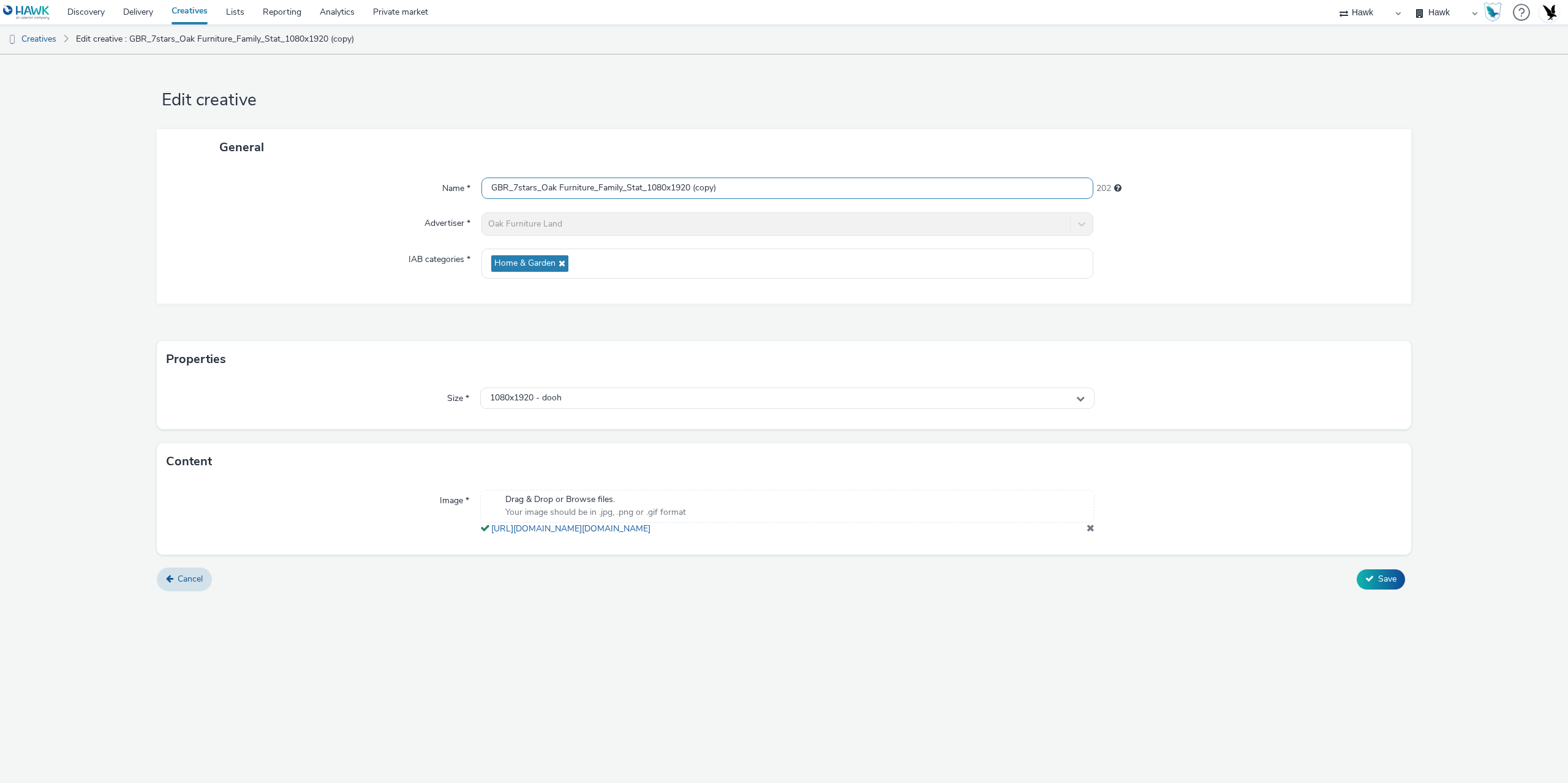
click at [724, 187] on input "GBR_7stars_Oak Furniture_Family_Stat_1080x1920 (copy)" at bounding box center [787, 188] width 612 height 22
type input "GBR_7stars_Oak Furniture_Family_Stat_1080x1920 (VIOOH/JCD)"
click at [1384, 583] on button "Save" at bounding box center [1380, 579] width 49 height 19
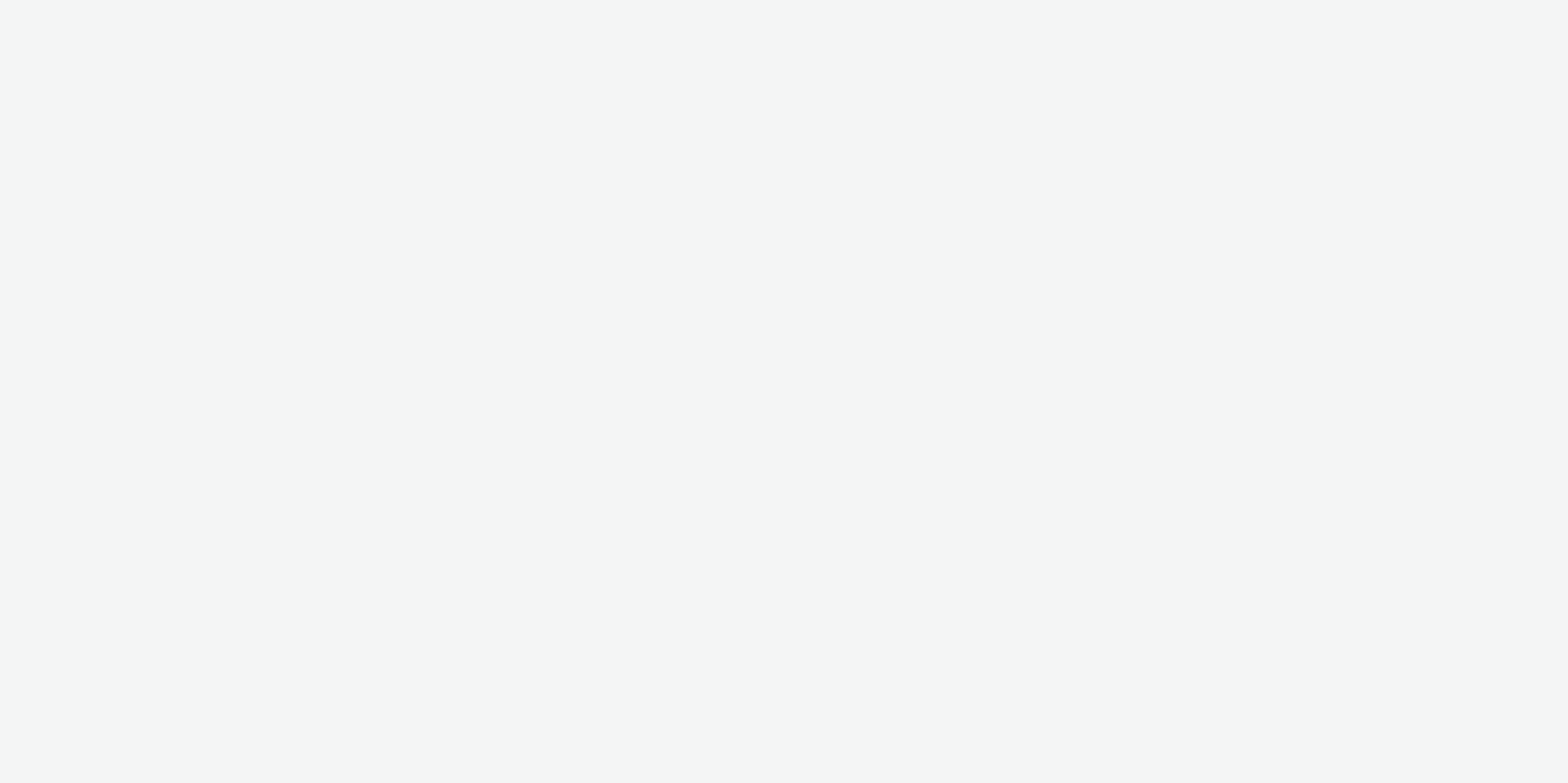
select select "11a7df10-284f-415c-b52a-427acf4c31ae"
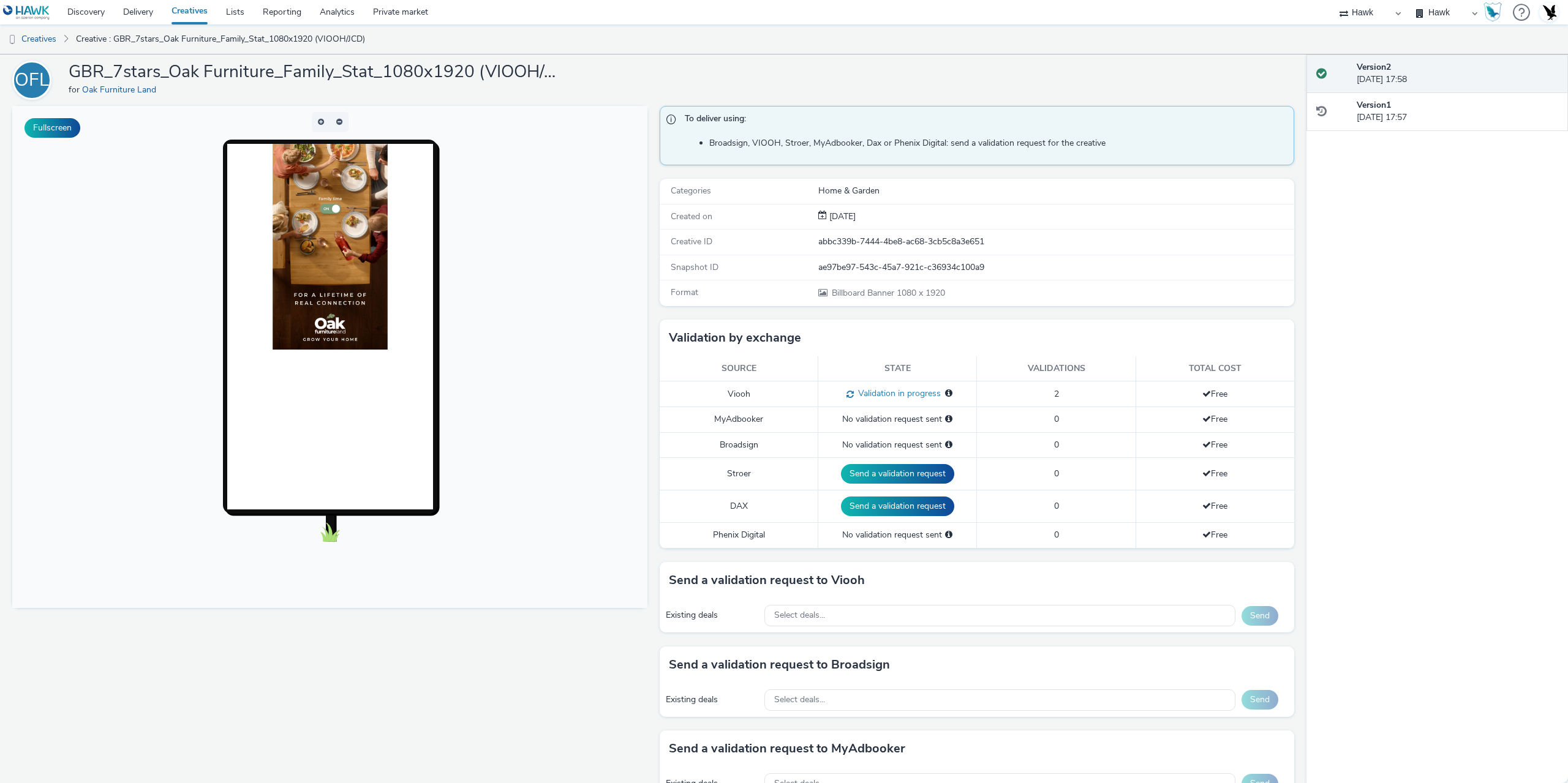
scroll to position [61, 0]
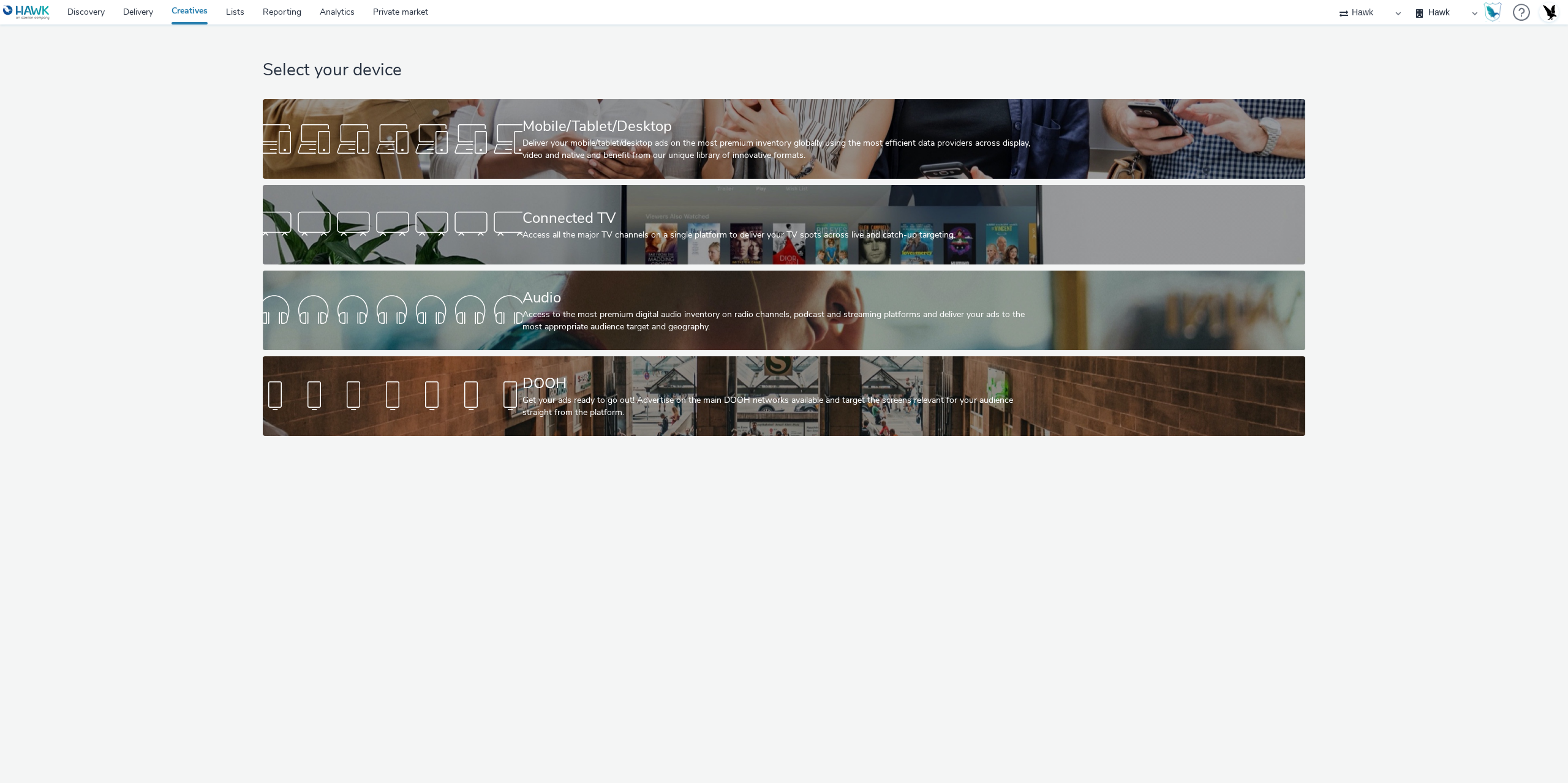
select select "11a7df10-284f-415c-b52a-427acf4c31ae"
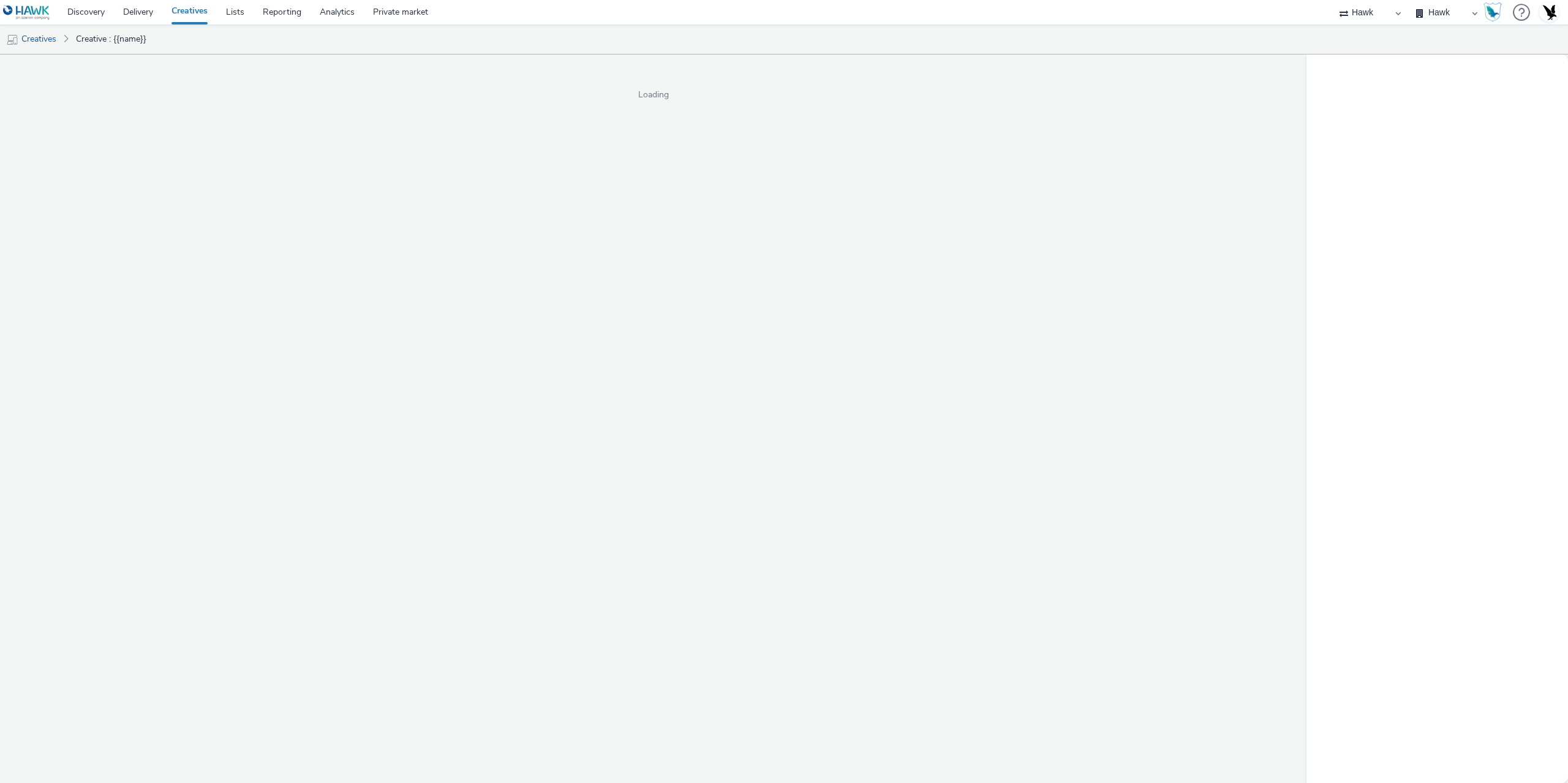
select select "11a7df10-284f-415c-b52a-427acf4c31ae"
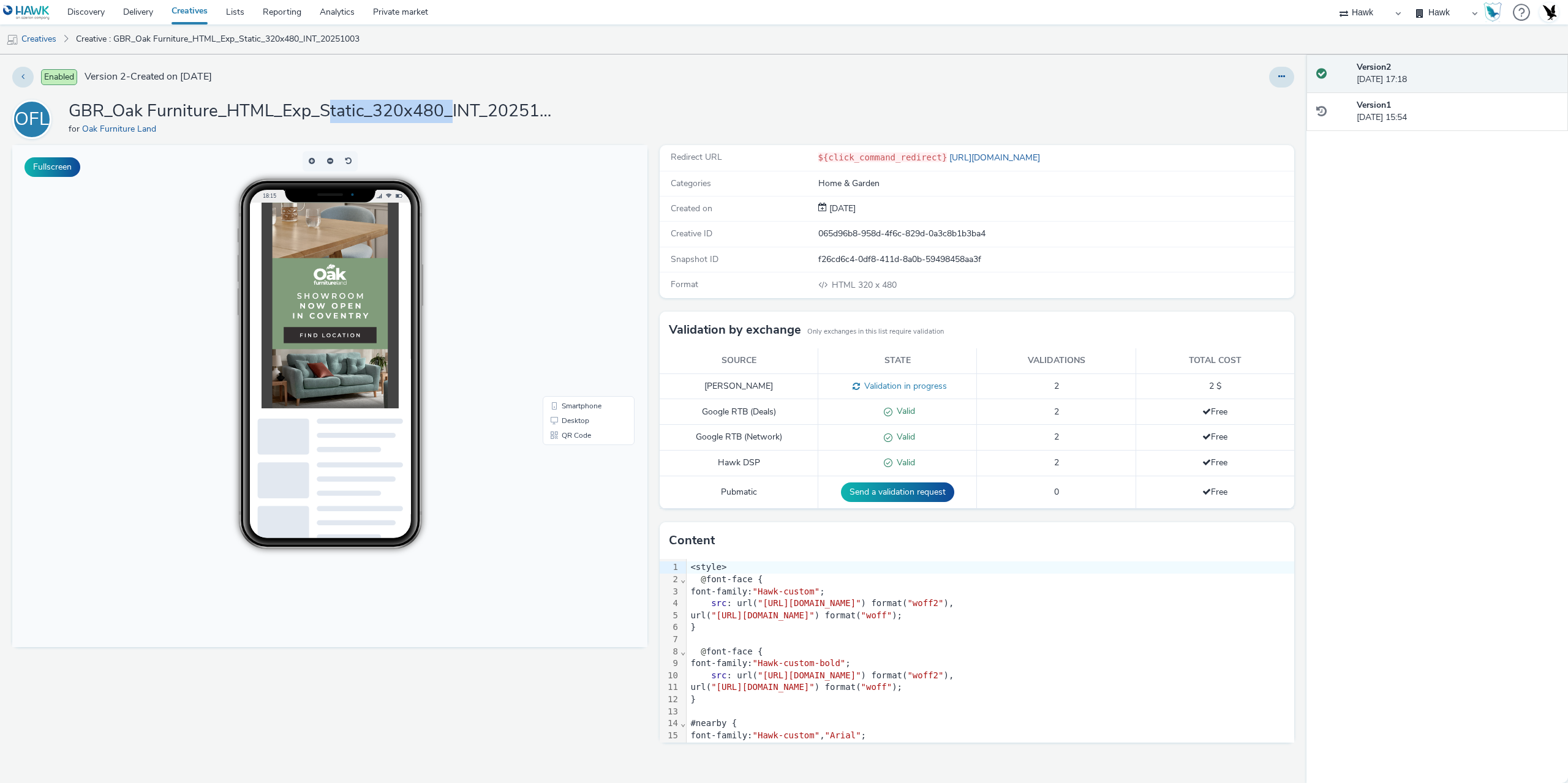
click at [466, 108] on h1 "GBR_Oak Furniture_HTML_Exp_Static_320x480_INT_20251003" at bounding box center [313, 111] width 490 height 23
drag, startPoint x: 579, startPoint y: 104, endPoint x: 594, endPoint y: 114, distance: 18.0
click at [581, 104] on div "OFL GBR_Oak Furniture_HTML_Exp_Static_320x480_INT_20251003 for Oak Furniture La…" at bounding box center [652, 119] width 1281 height 39
click at [191, 13] on link "Creatives" at bounding box center [189, 12] width 55 height 25
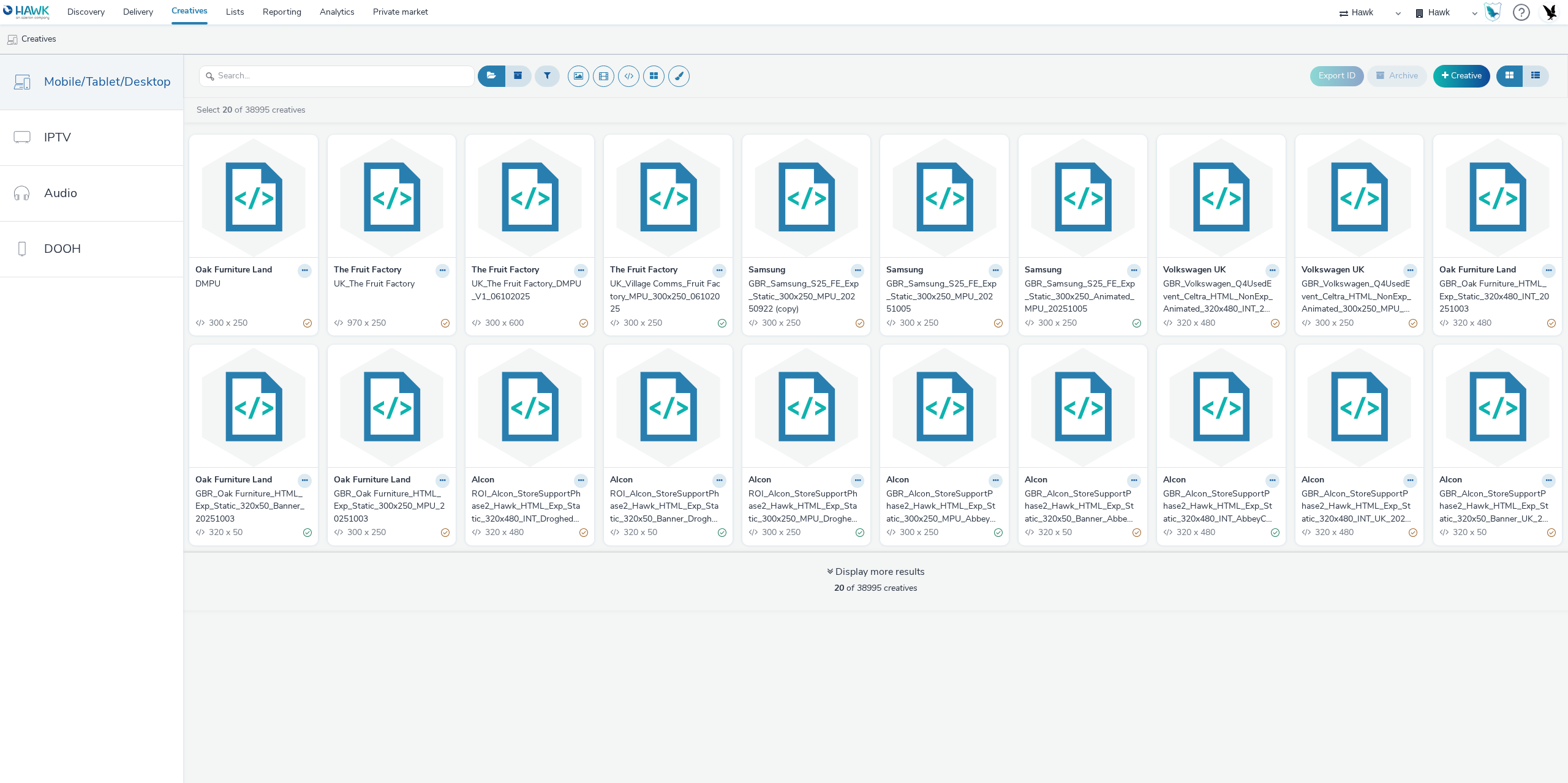
click at [869, 73] on div "Export ID Archive Creative" at bounding box center [1013, 76] width 1077 height 30
click at [825, 59] on header "Export ID Archive Creative" at bounding box center [875, 76] width 1385 height 43
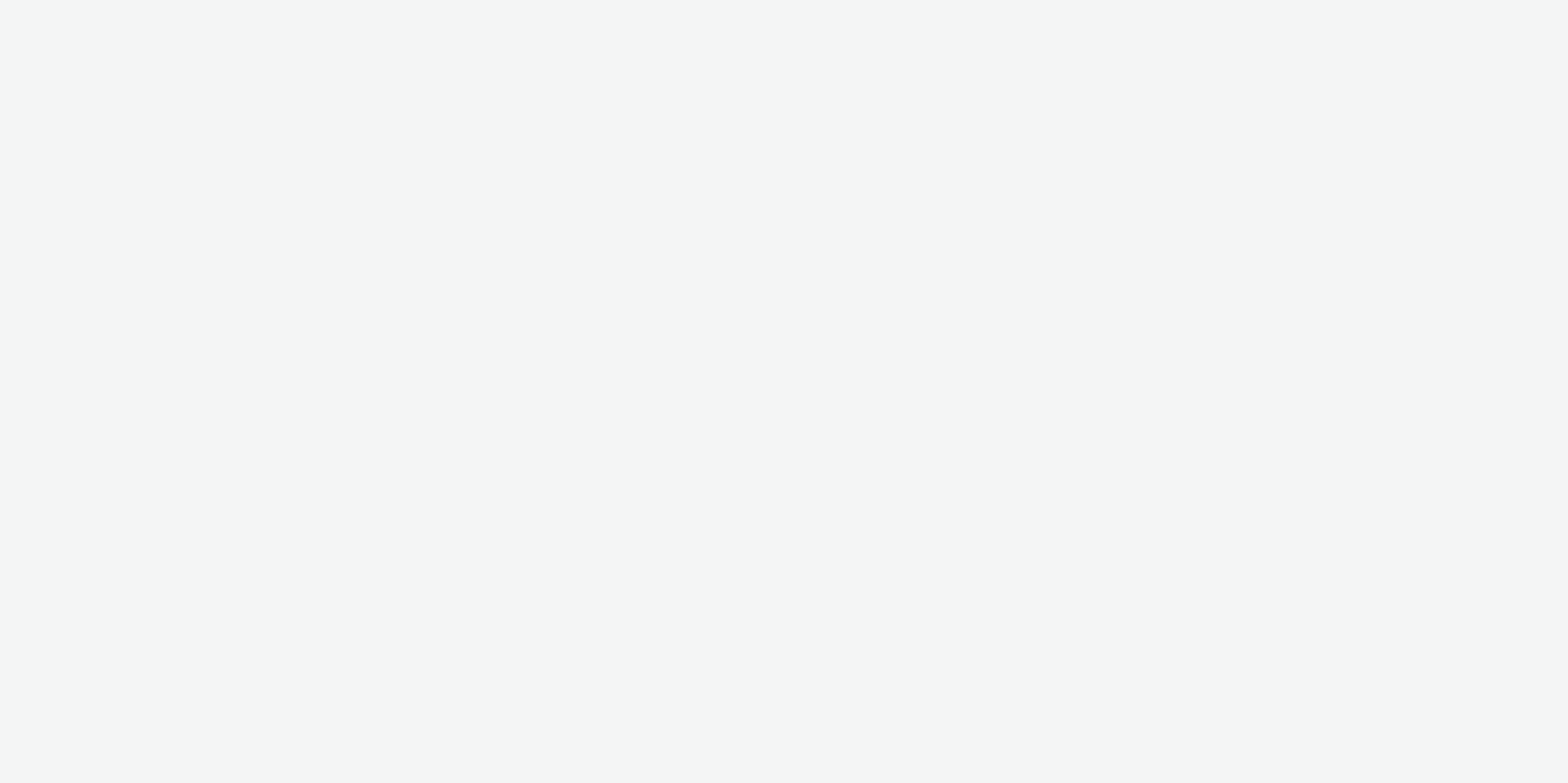
select select "11a7df10-284f-415c-b52a-427acf4c31ae"
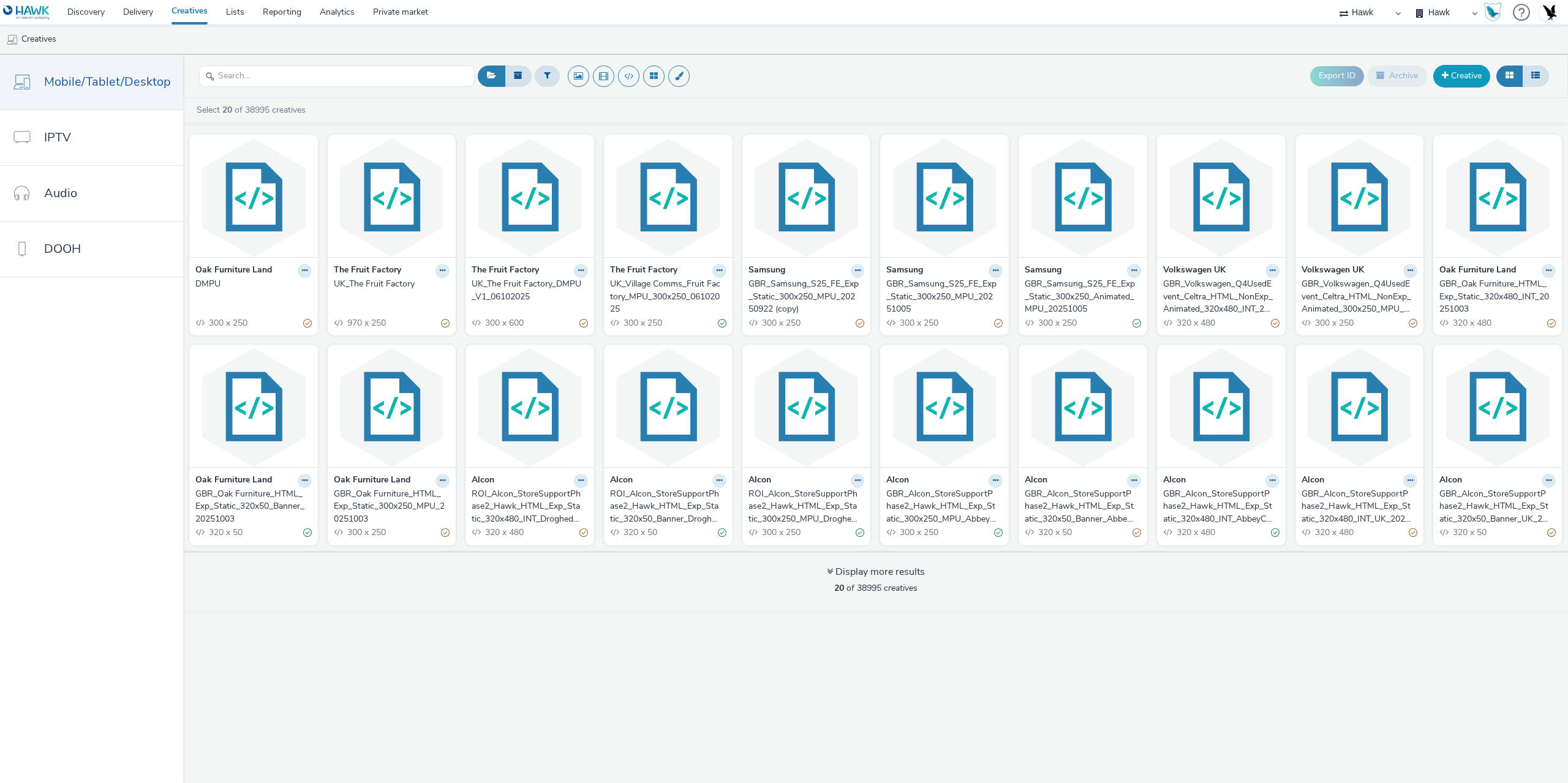
click at [1453, 70] on link "Creative" at bounding box center [1462, 76] width 57 height 22
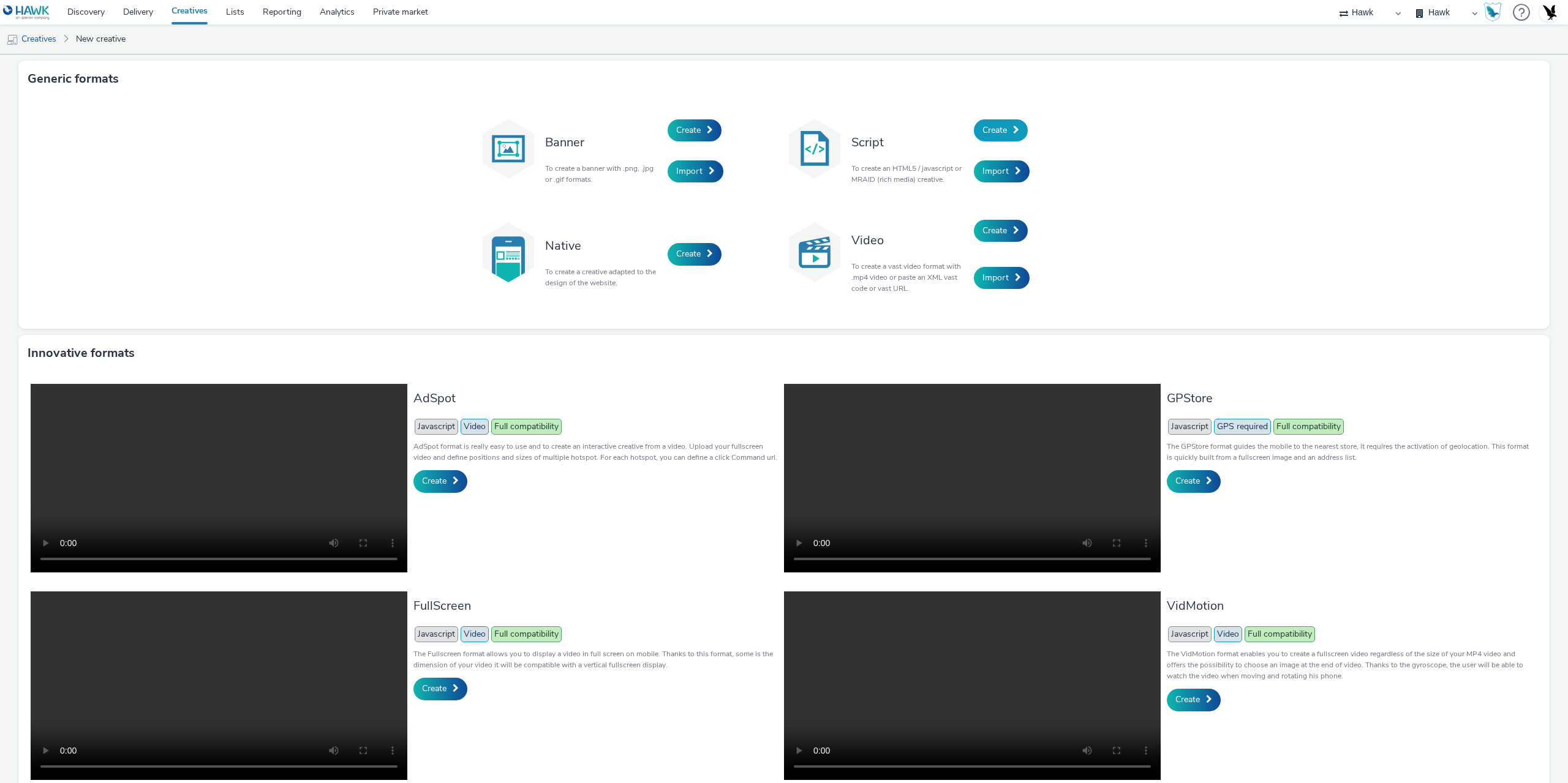
click at [1001, 133] on span "Create" at bounding box center [994, 130] width 25 height 12
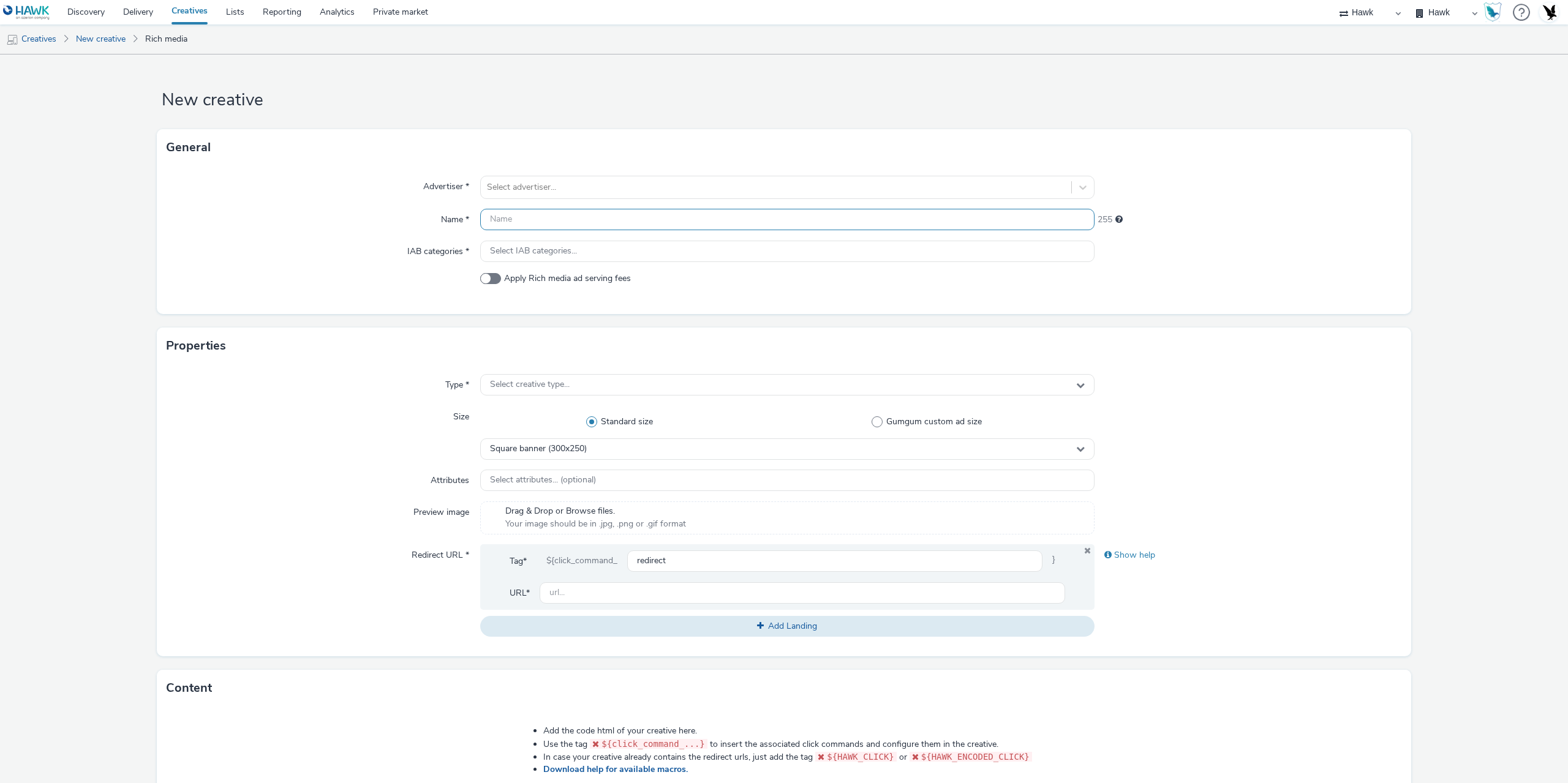
click at [537, 220] on input "text" at bounding box center [787, 219] width 614 height 22
type input "oak"
click at [503, 185] on div at bounding box center [776, 188] width 578 height 15
type input "oak"
click at [667, 225] on li "OFL Oak Furniture Land" at bounding box center [787, 221] width 614 height 41
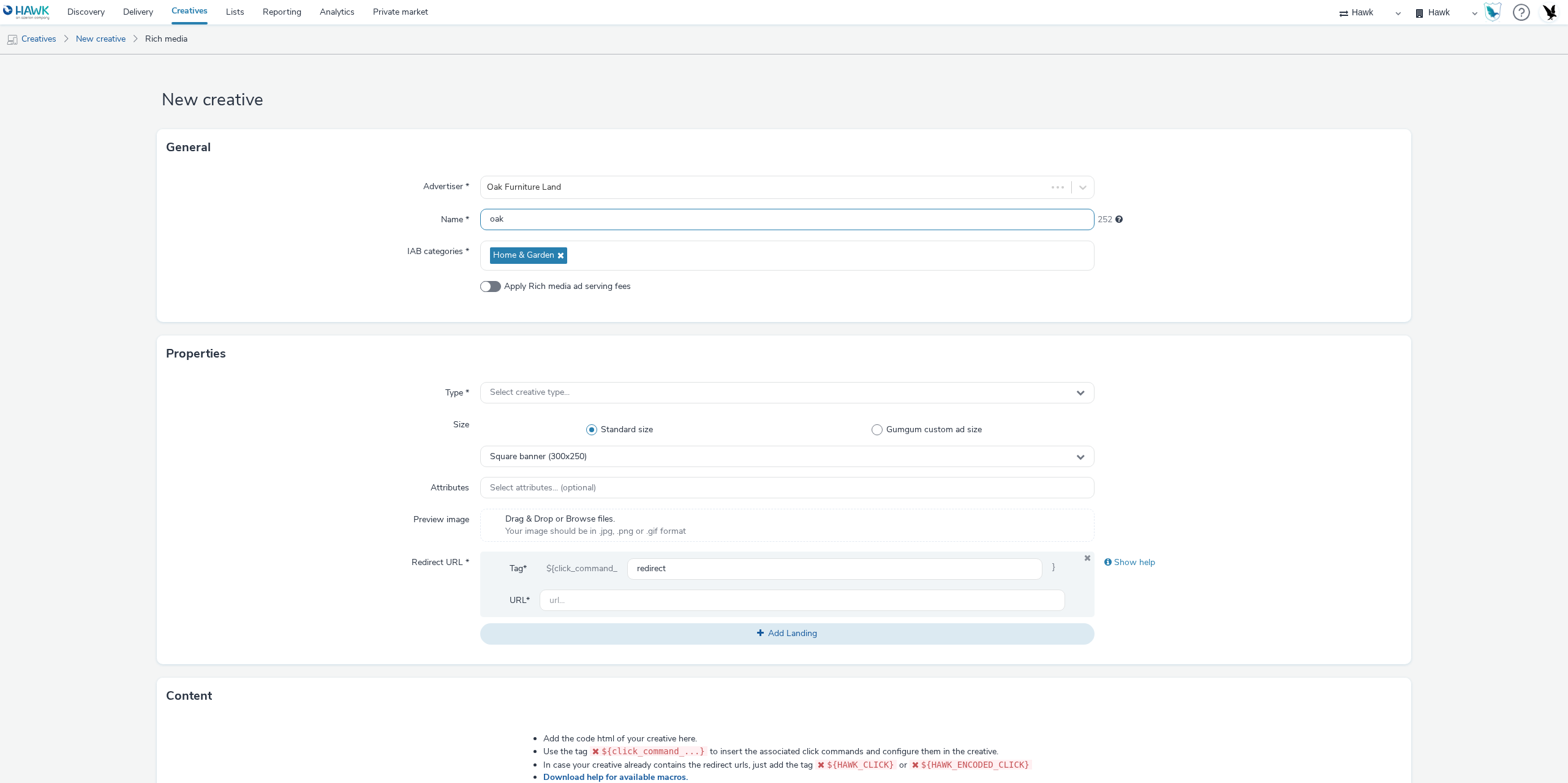
drag, startPoint x: 548, startPoint y: 221, endPoint x: 397, endPoint y: 223, distance: 151.0
click at [405, 222] on div "Name * oak 252" at bounding box center [784, 219] width 1234 height 22
paste input "GBR_StPierre_MorrisonsandTescoStoreSupport_Celtra_HTML_Exp_Static_320x50_MBanne…"
drag, startPoint x: 509, startPoint y: 218, endPoint x: 672, endPoint y: 225, distance: 163.2
click at [672, 225] on input "GBR_StPierre_MorrisonsandTescoStoreSupport_Celtra_HTML_Exp_Static_320x50_MBanne…" at bounding box center [787, 219] width 614 height 22
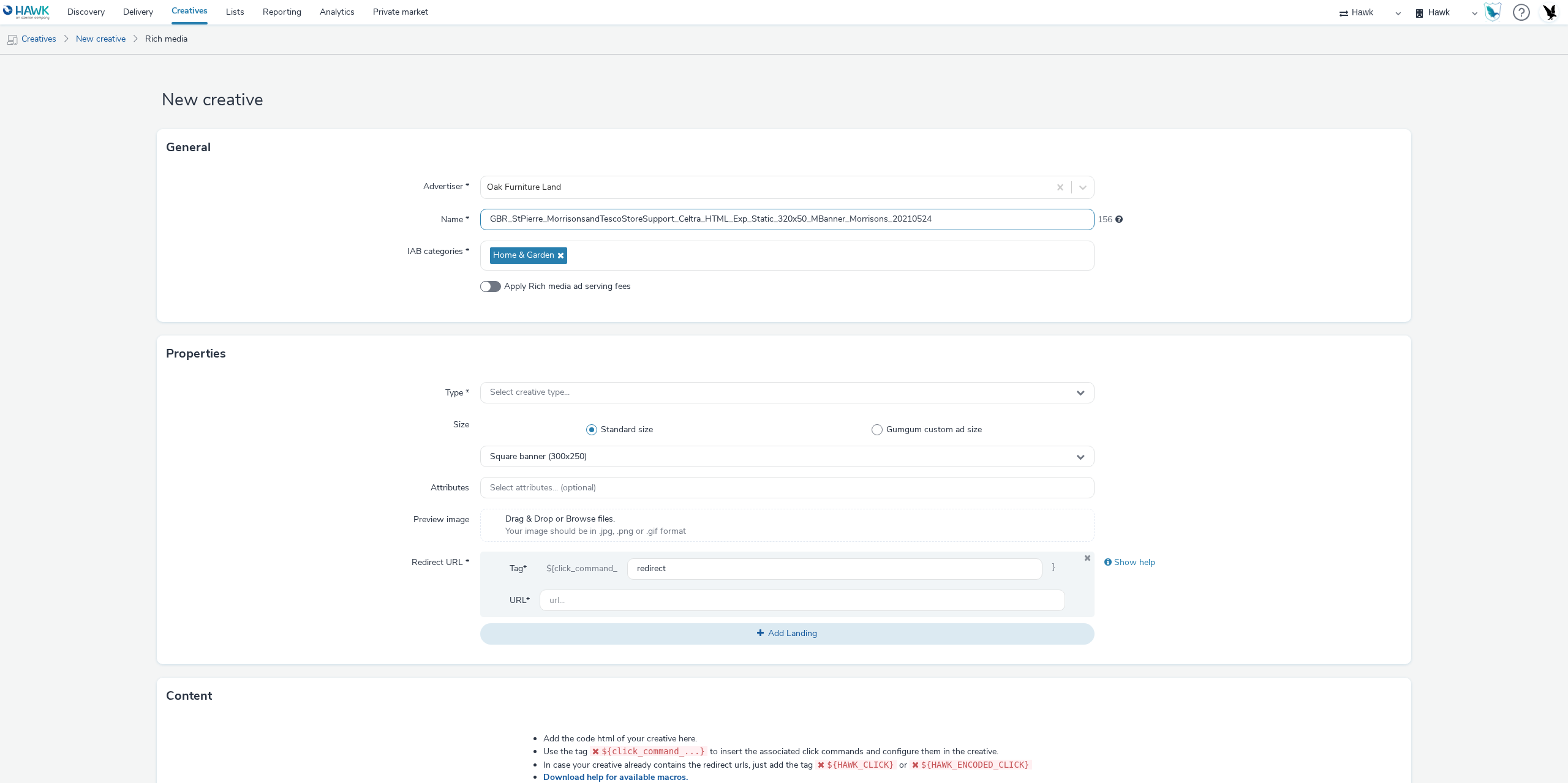
paste input "Oak Furniture_Q3"
click at [605, 219] on input "GBR_Oak Furniture_Q3_Celtra_HTML_Exp_Static_320x50_MBanner_Morrisons_20210524" at bounding box center [787, 219] width 614 height 22
click at [748, 215] on input "GBR_Oak Furniture_Q3_hawk_HTML_NonExp_Static_320x50_MBanner_Morrisons_20210524" at bounding box center [787, 219] width 614 height 22
click at [839, 215] on input "GBR_Oak Furniture_Q3_hawk_HTML_NonExp_Static_320x50_MBanner_Morrisons_20210524" at bounding box center [787, 219] width 614 height 22
click at [803, 221] on input "GBR_Oak Furniture_Q3_hawk_HTML_NonExp_Static_320x50_MBanner_Morrisons_20210524" at bounding box center [787, 219] width 614 height 22
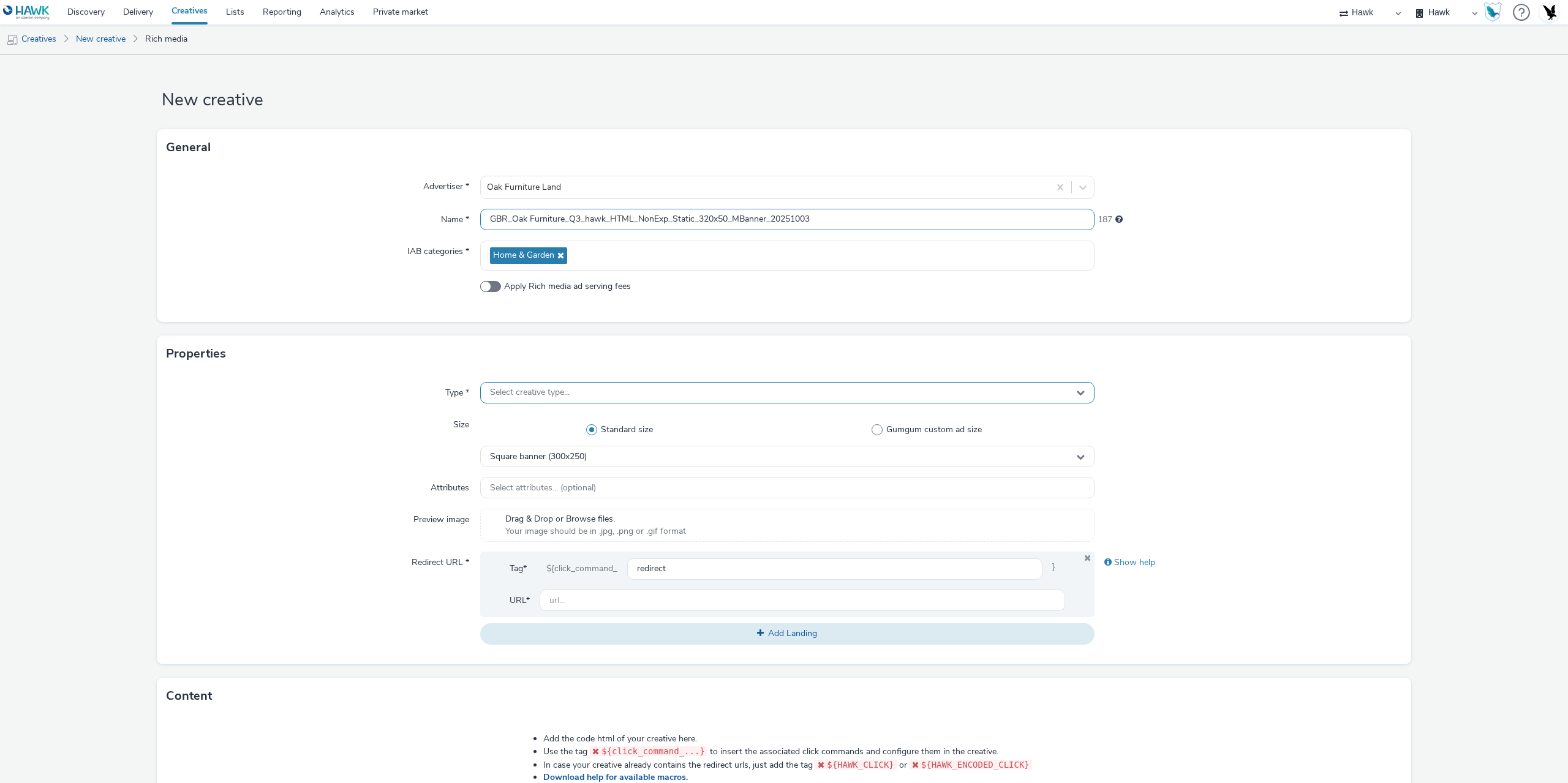
type input "GBR_Oak Furniture_Q3_hawk_HTML_NonExp_Static_320x50_MBanner_20251003"
click at [558, 390] on span "Select creative type..." at bounding box center [530, 393] width 79 height 10
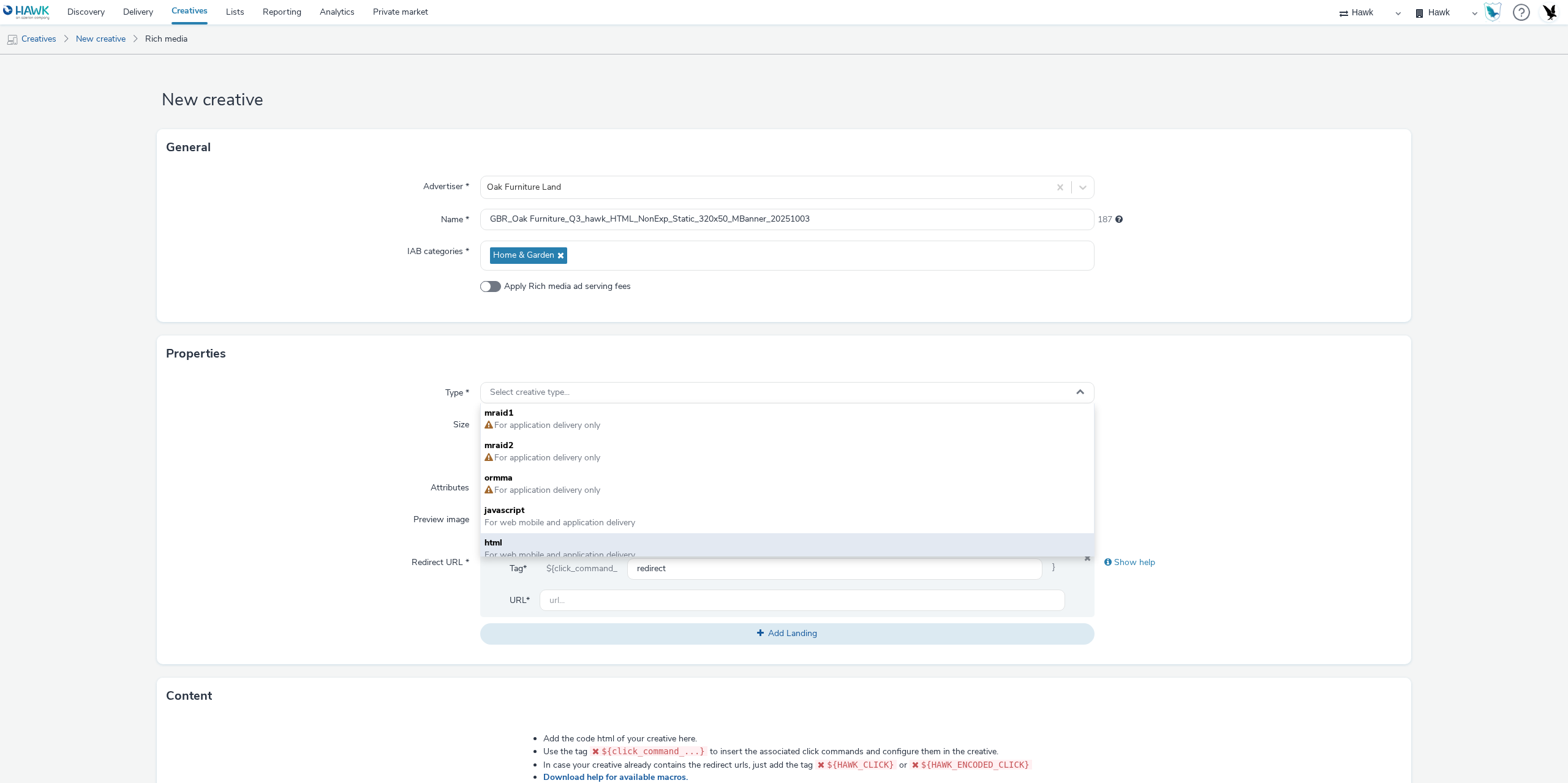
click at [524, 548] on span "html" at bounding box center [788, 543] width 606 height 12
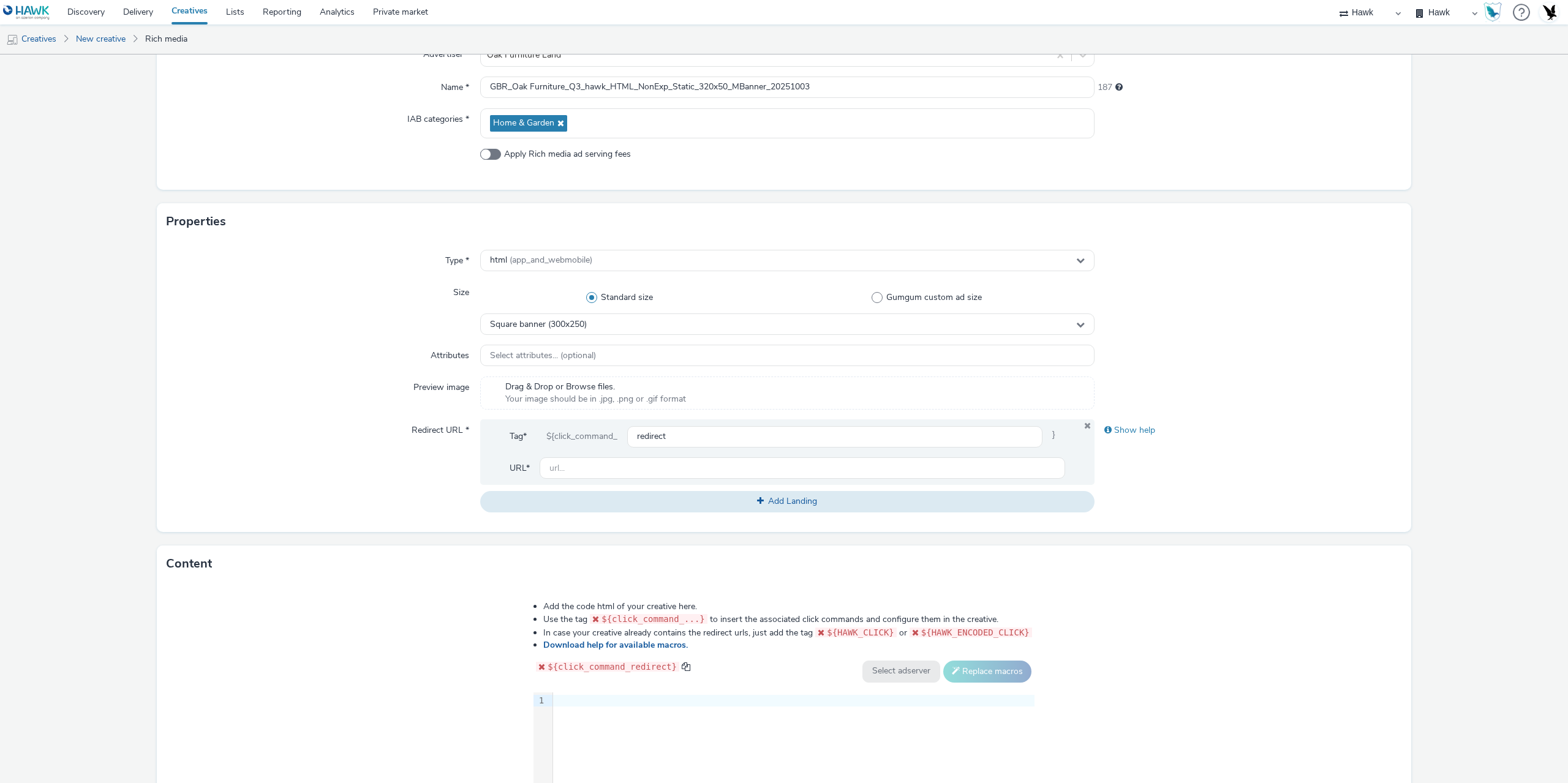
scroll to position [307, 0]
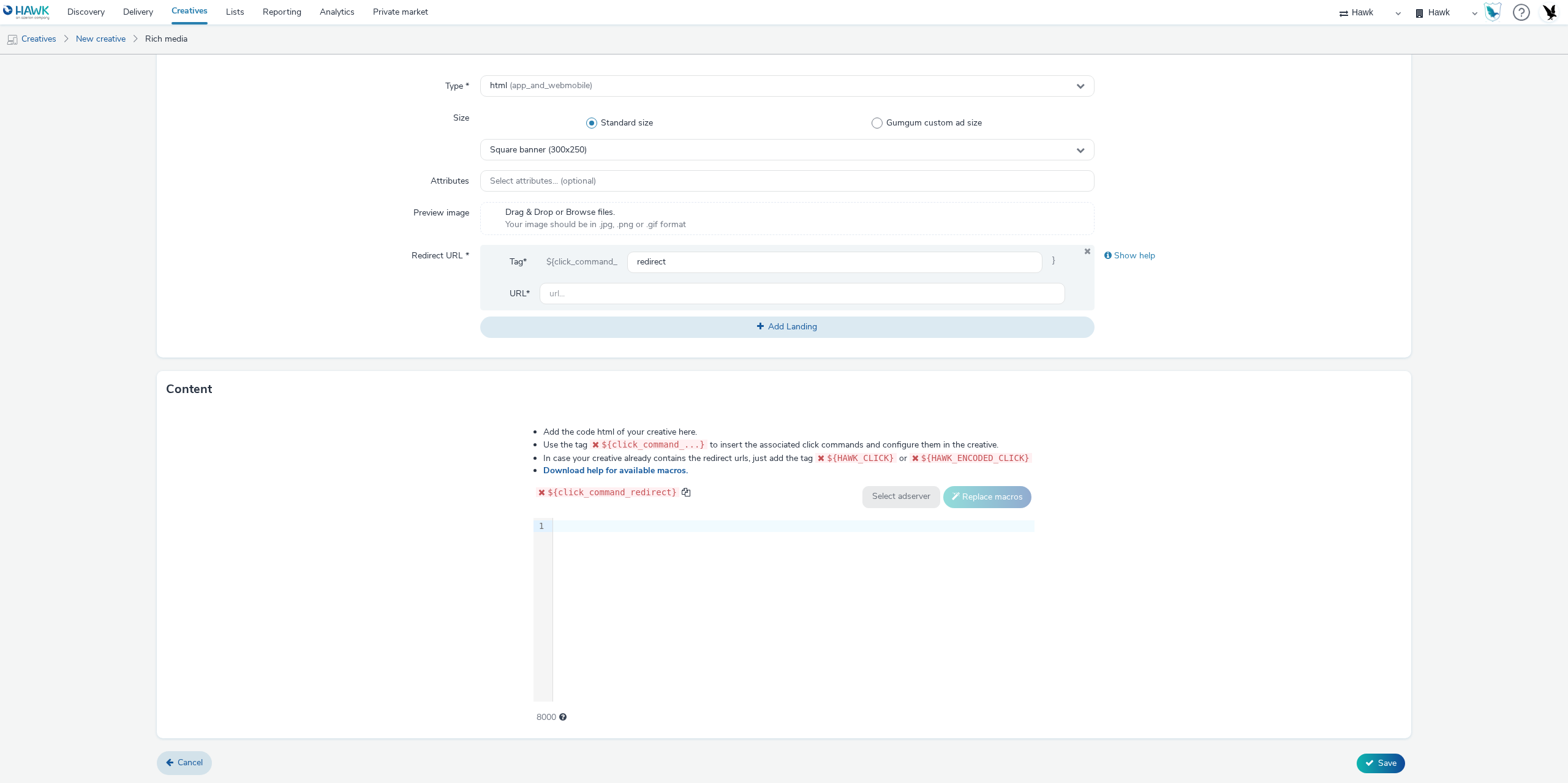
click at [623, 654] on div "9 1 ›" at bounding box center [784, 610] width 501 height 184
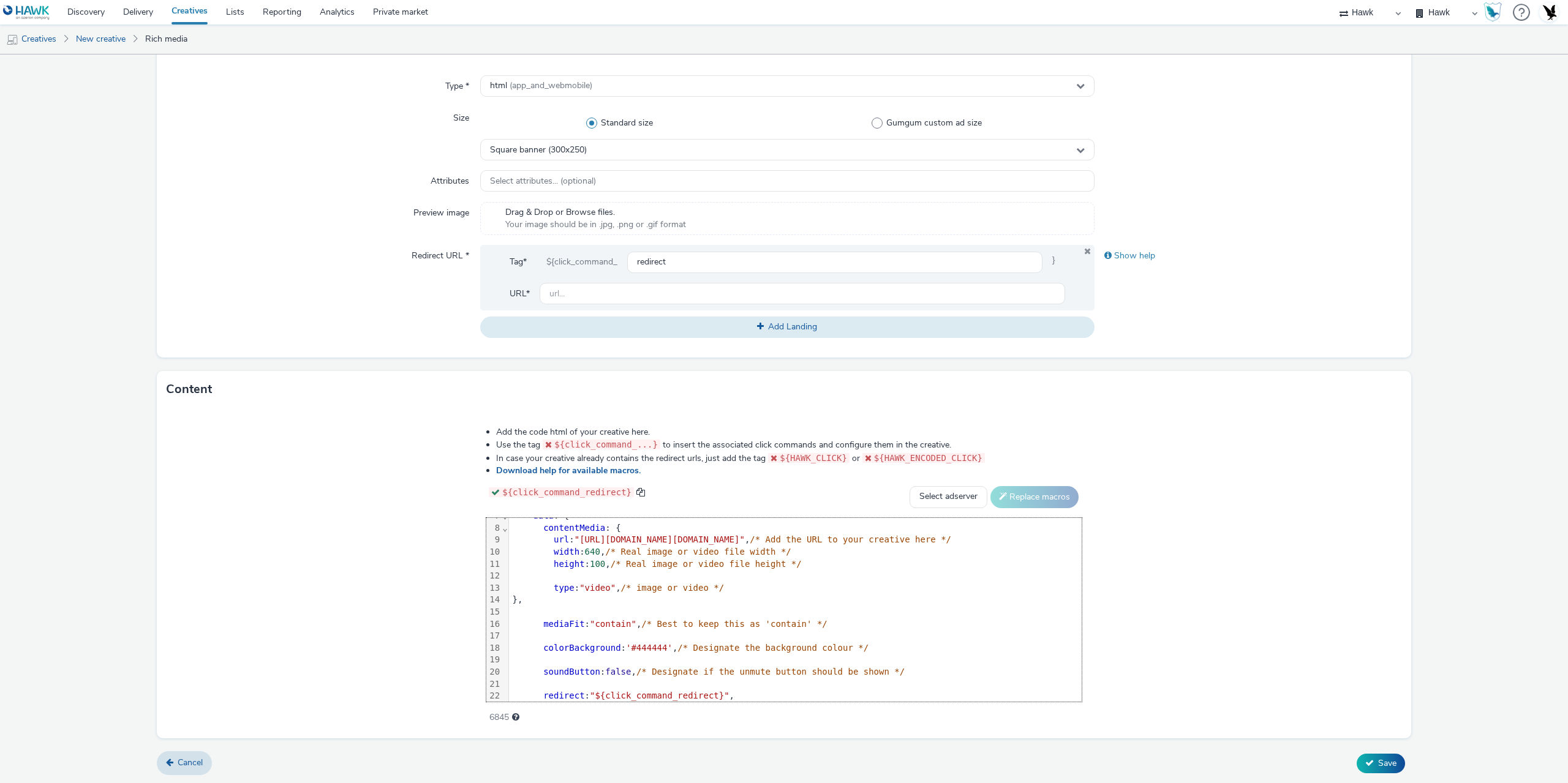
scroll to position [0, 0]
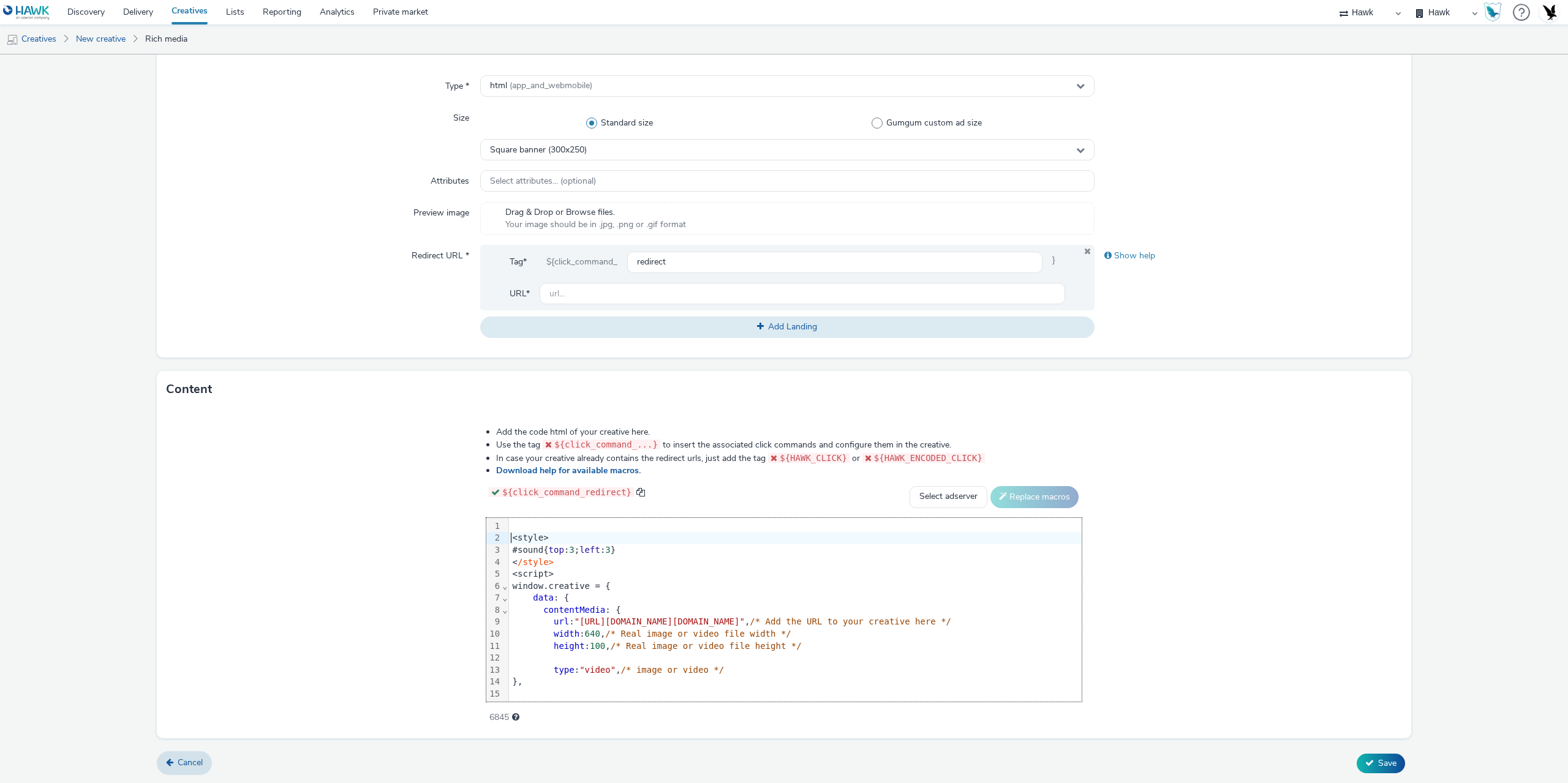
click at [509, 538] on div "<style>" at bounding box center [794, 538] width 572 height 12
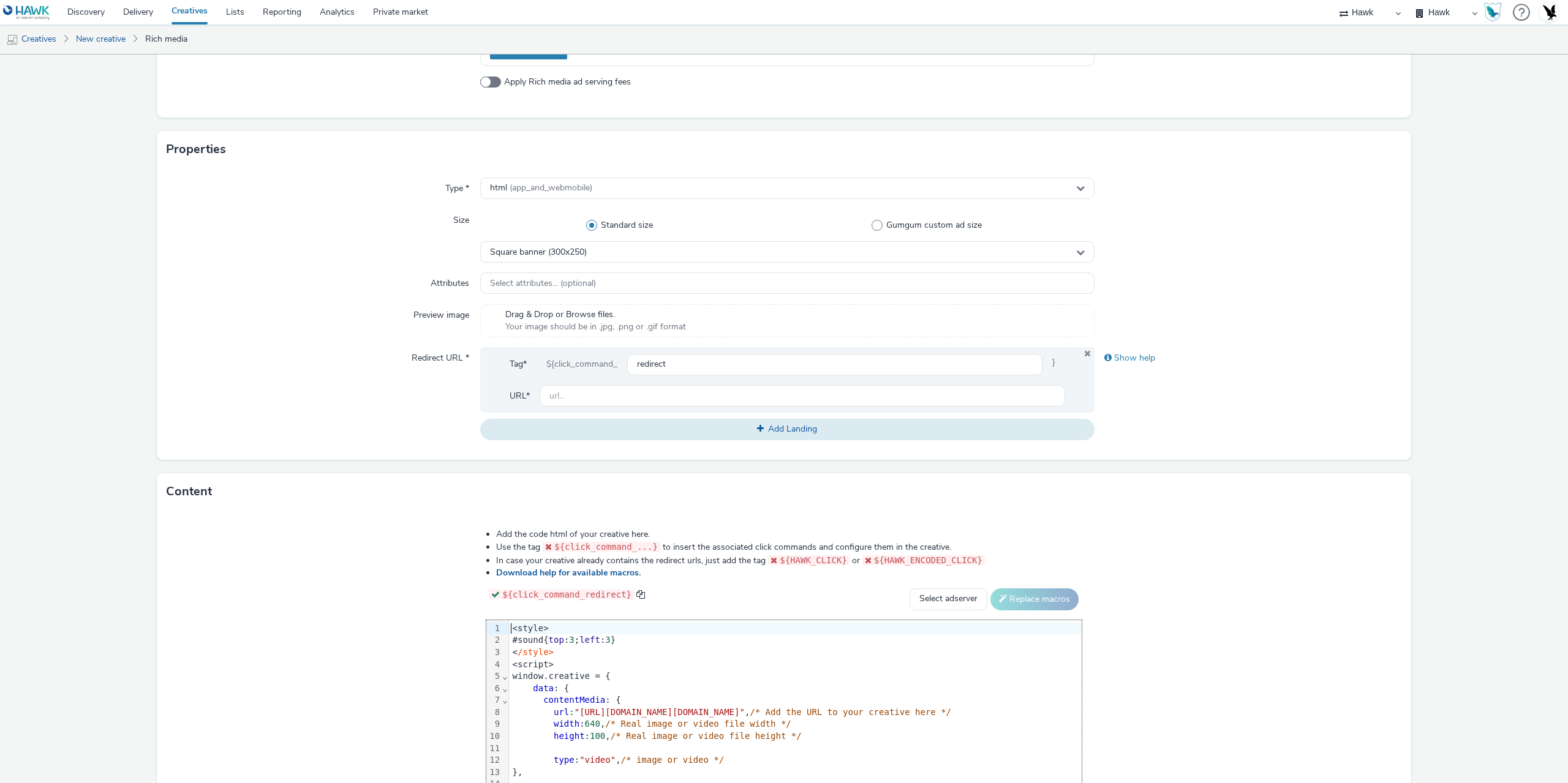
scroll to position [50, 0]
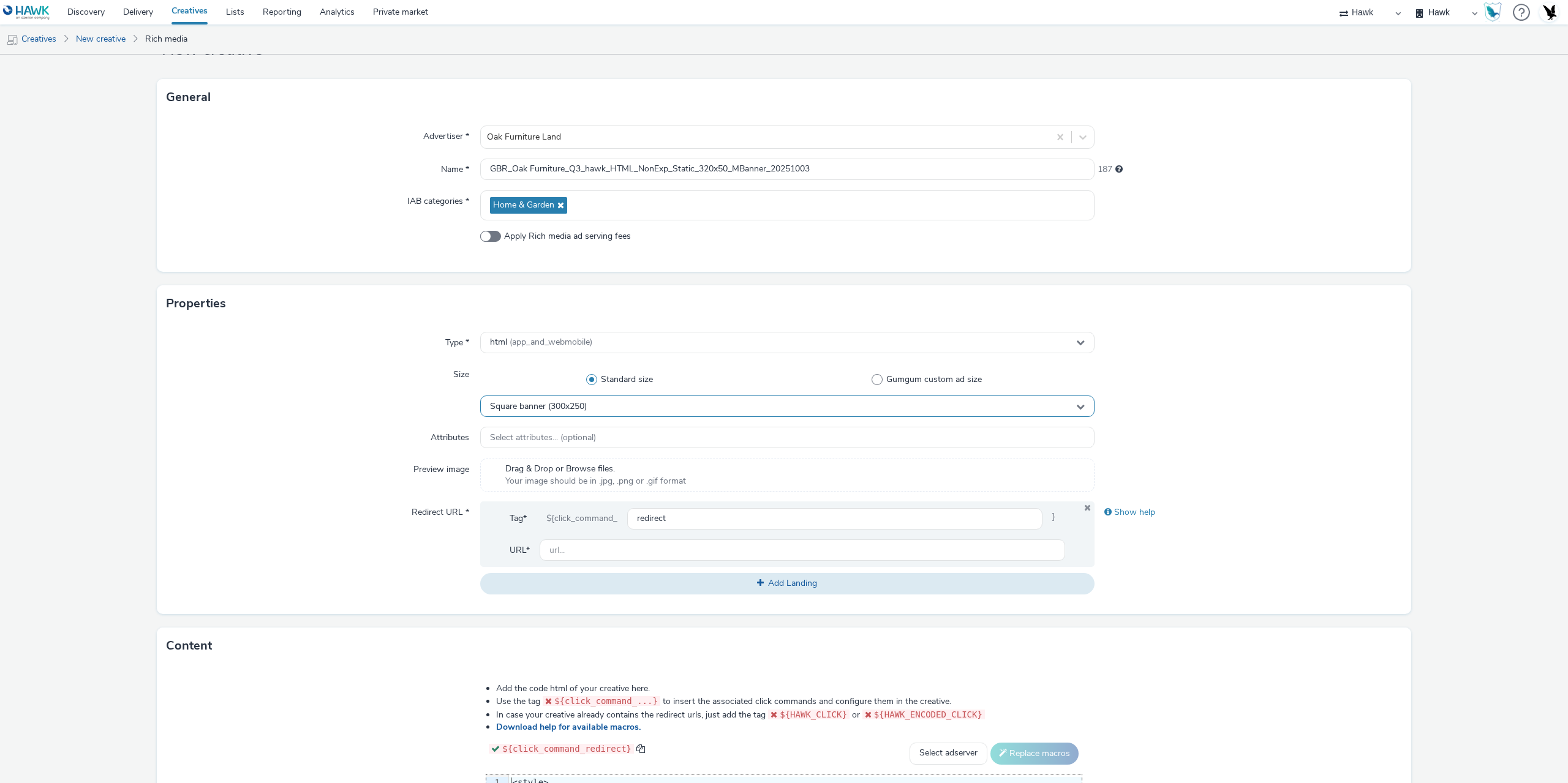
click at [576, 406] on span "Square banner (300x250)" at bounding box center [538, 407] width 97 height 10
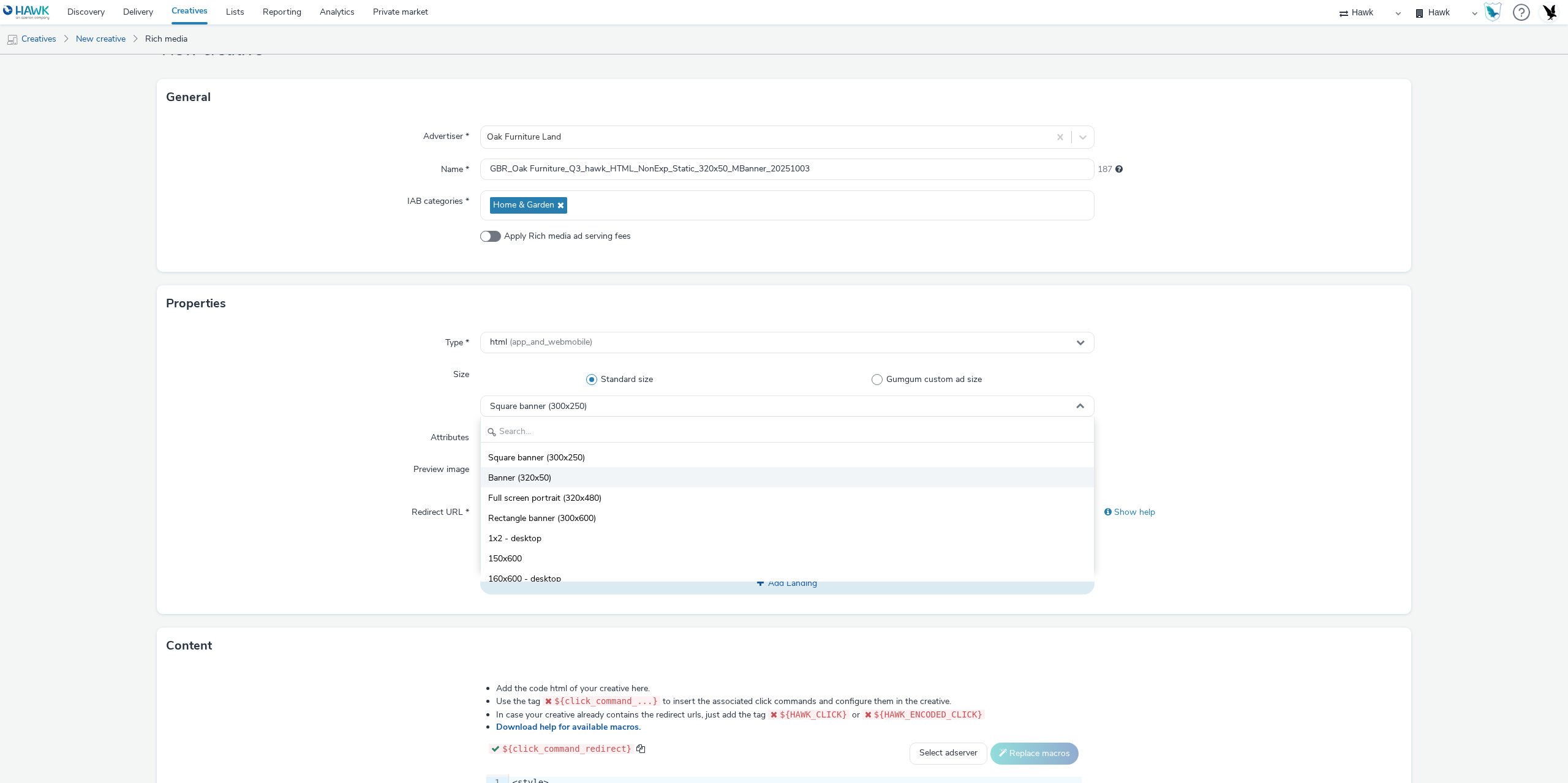
click at [572, 473] on li "Banner (320x50)" at bounding box center [787, 477] width 613 height 20
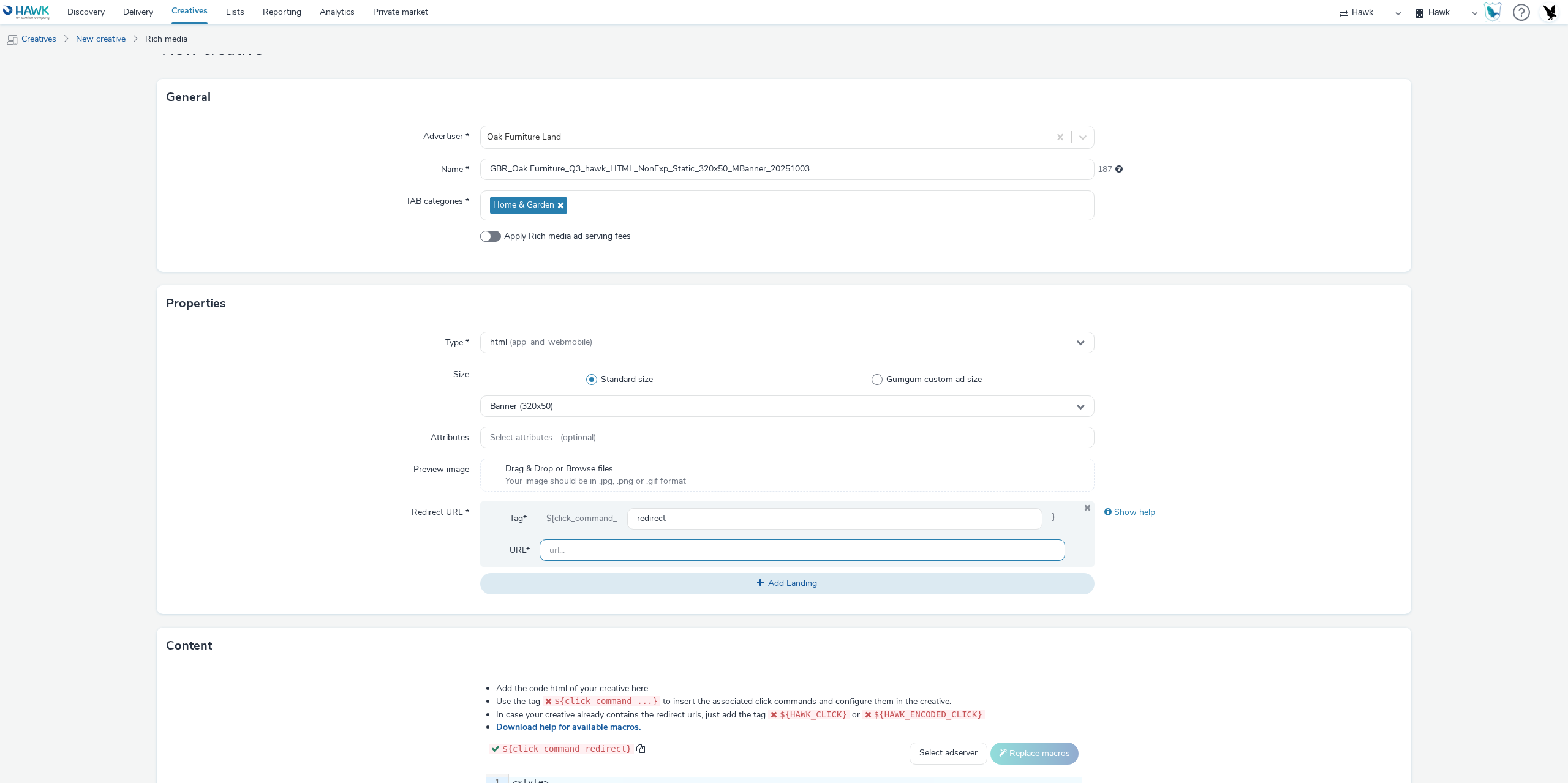
click at [599, 559] on input "text" at bounding box center [802, 550] width 525 height 22
paste input "[URL][DOMAIN_NAME]"
drag, startPoint x: 681, startPoint y: 548, endPoint x: 1302, endPoint y: 562, distance: 621.2
click at [1302, 562] on div "Redirect URL * Tag* ${click_command_ redirect } URL* [URL][DOMAIN_NAME] Add Lan…" at bounding box center [784, 547] width 1234 height 93
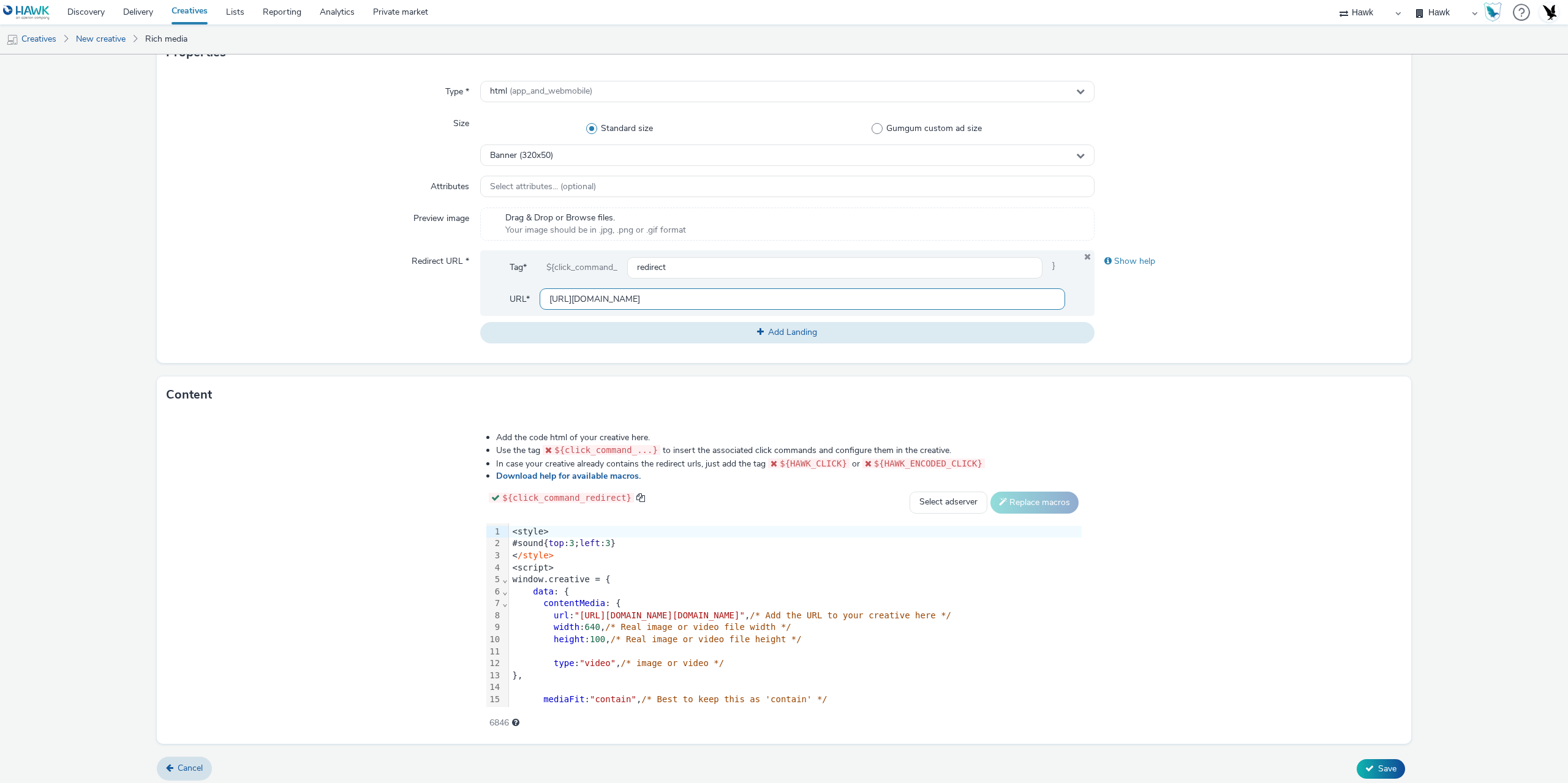
scroll to position [307, 0]
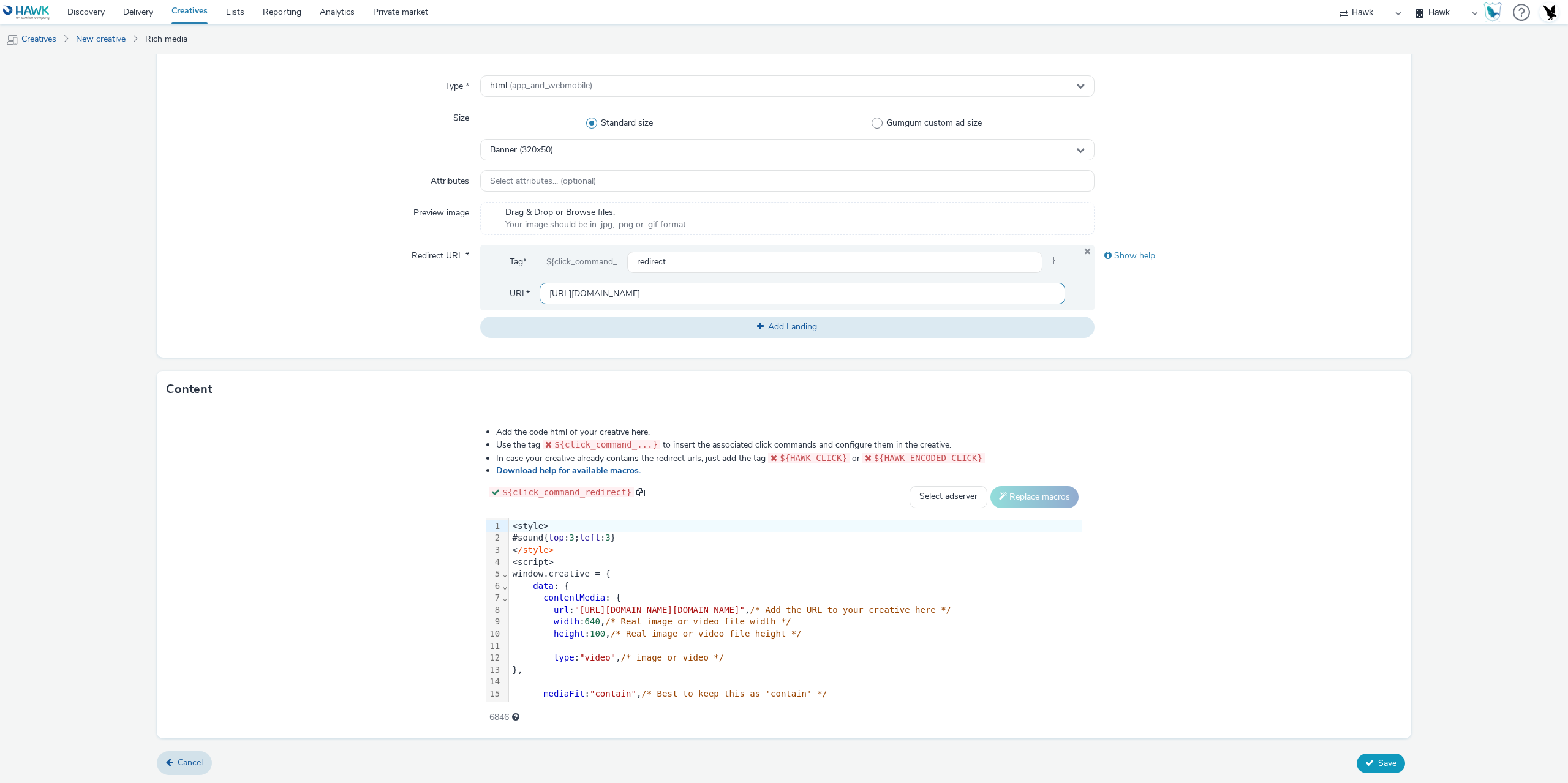
type input "[URL][DOMAIN_NAME]"
click at [1378, 765] on span "Save" at bounding box center [1387, 764] width 19 height 12
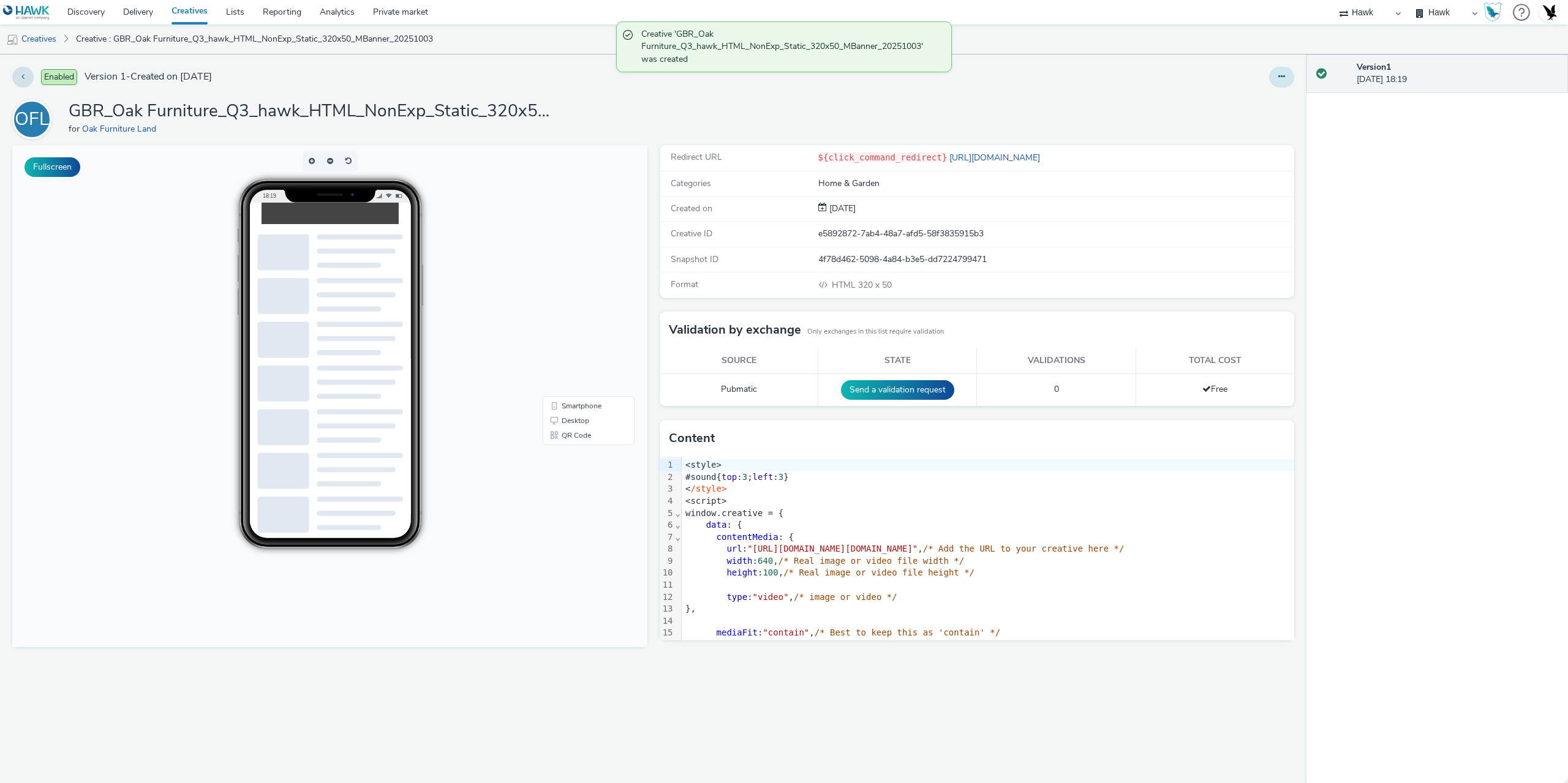
click at [1280, 76] on icon at bounding box center [1281, 76] width 7 height 8
click at [1251, 125] on link "Duplicate" at bounding box center [1248, 126] width 92 height 25
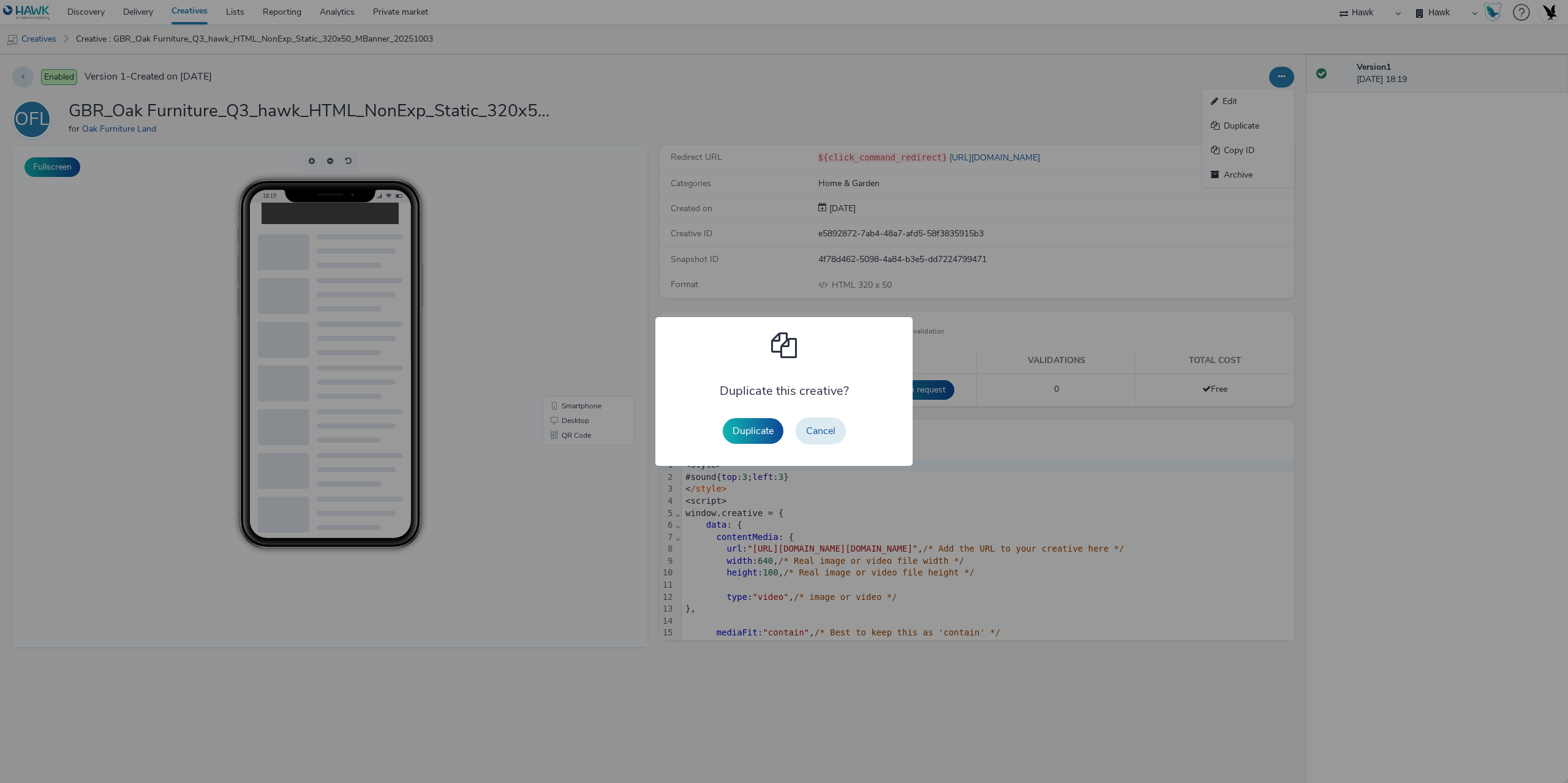
click at [748, 423] on button "Duplicate" at bounding box center [753, 431] width 61 height 25
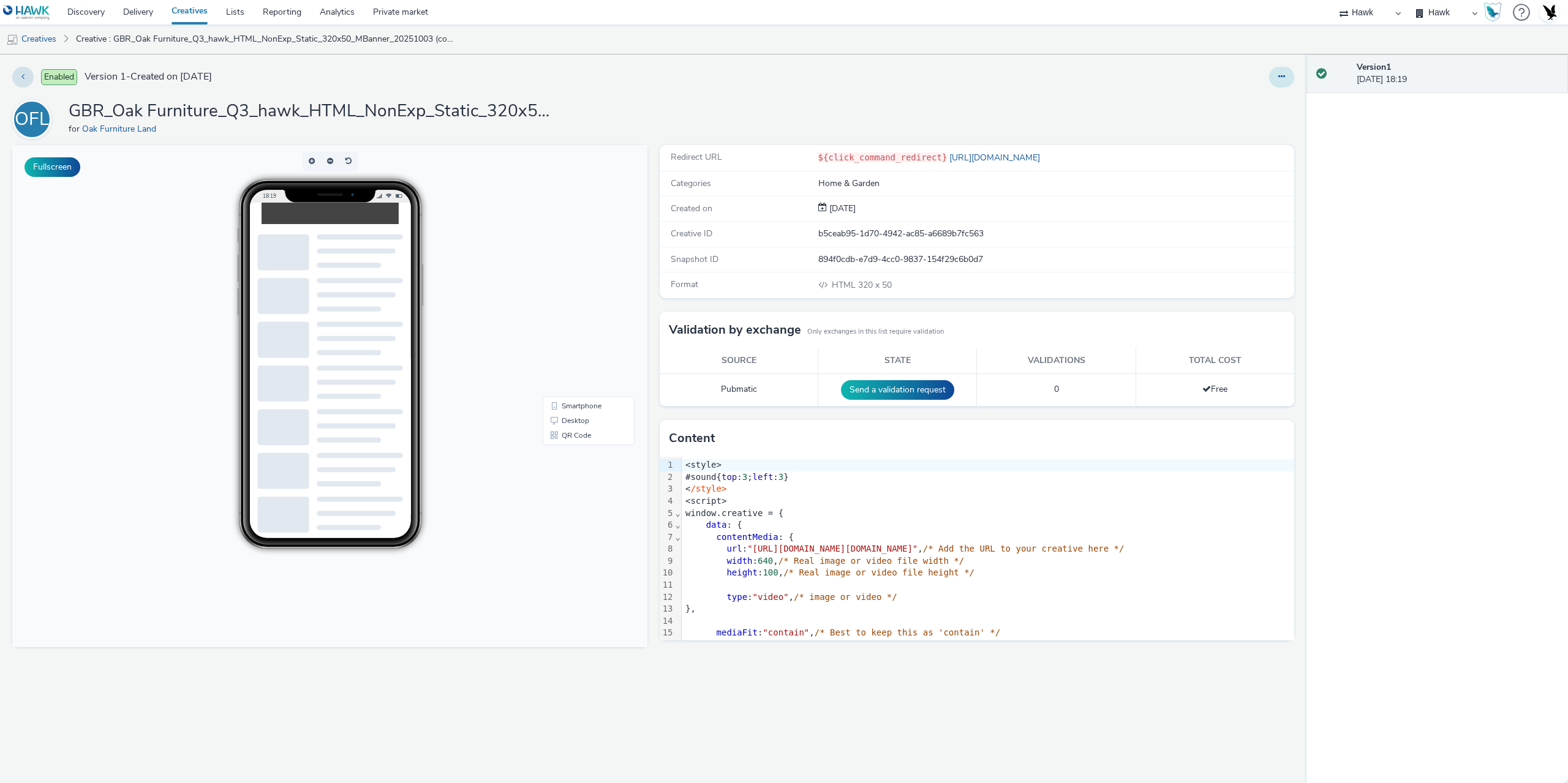
click at [1278, 76] on button at bounding box center [1281, 77] width 25 height 21
click at [1230, 113] on link "Edit" at bounding box center [1248, 102] width 92 height 25
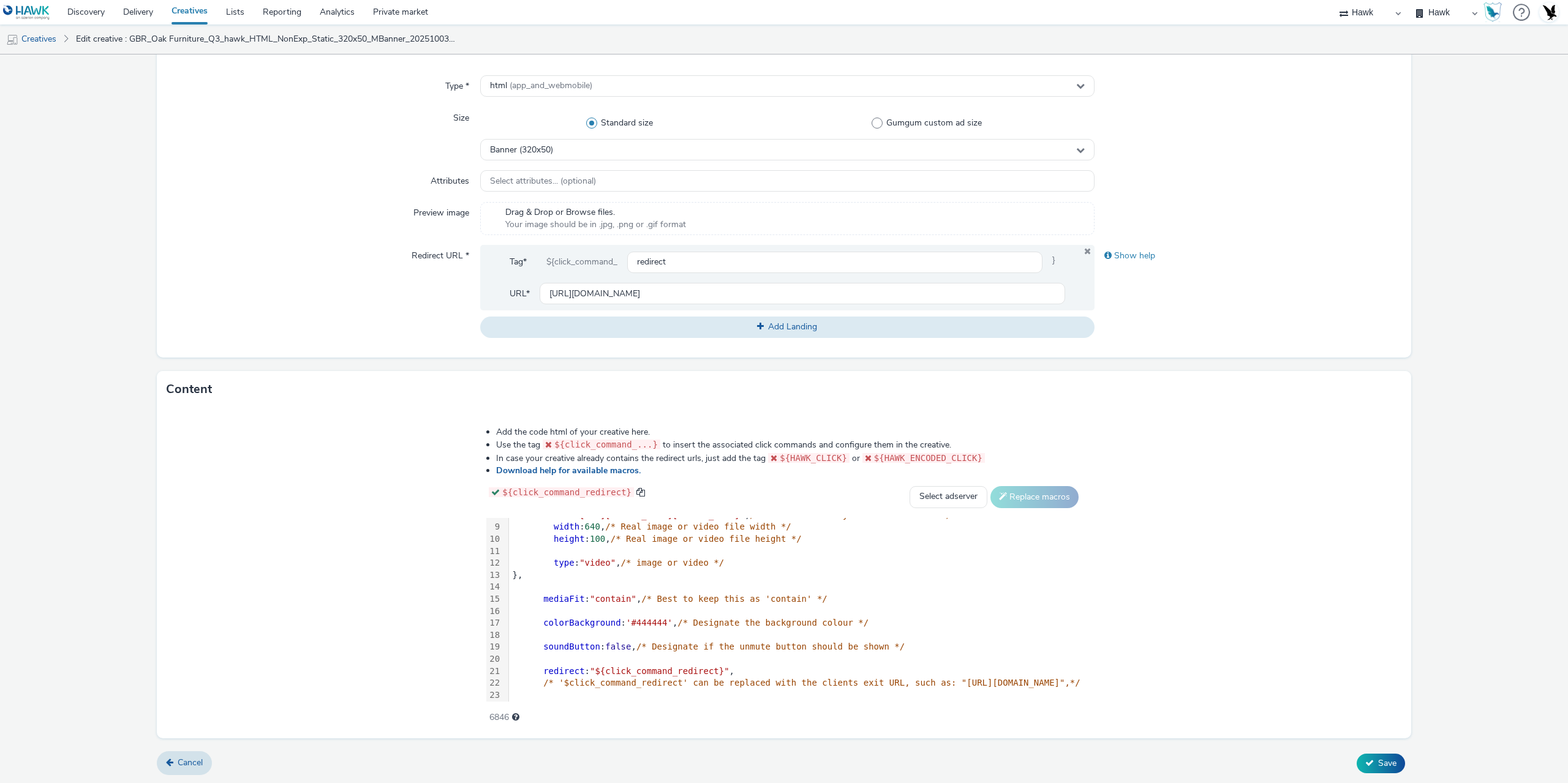
scroll to position [184, 0]
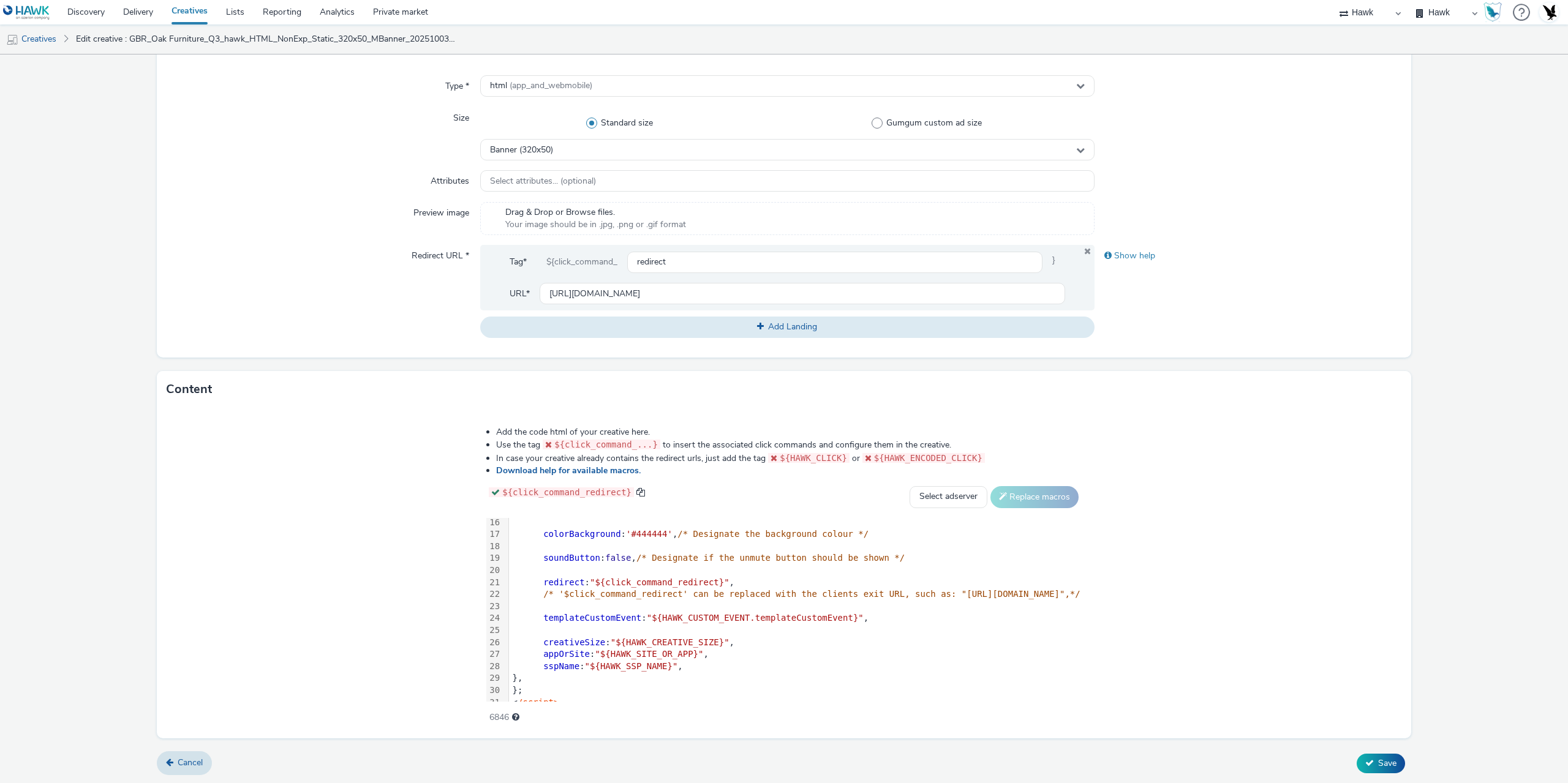
click at [589, 577] on span ""${click_command_redirect}"" at bounding box center [659, 582] width 140 height 10
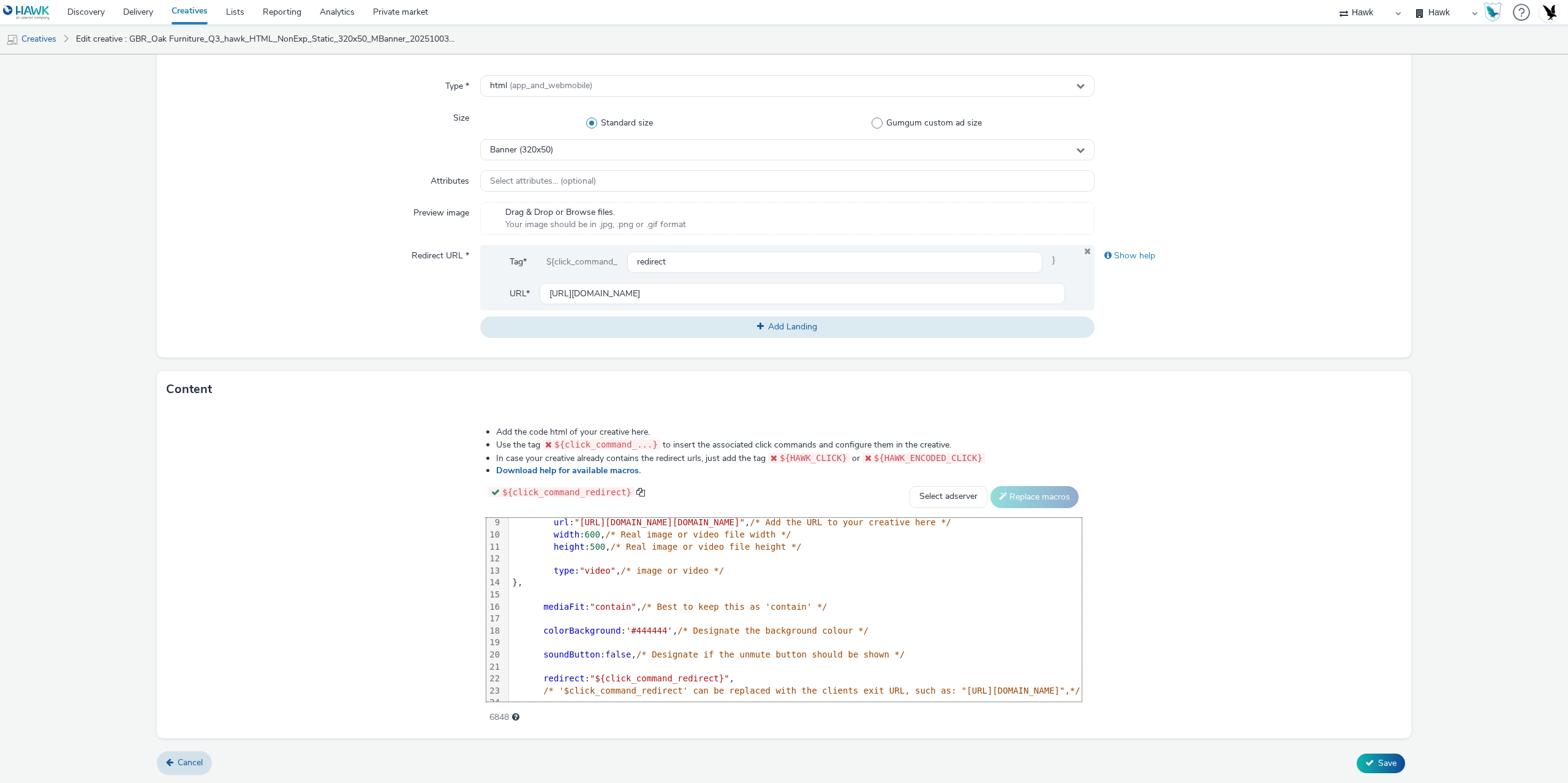
scroll to position [0, 0]
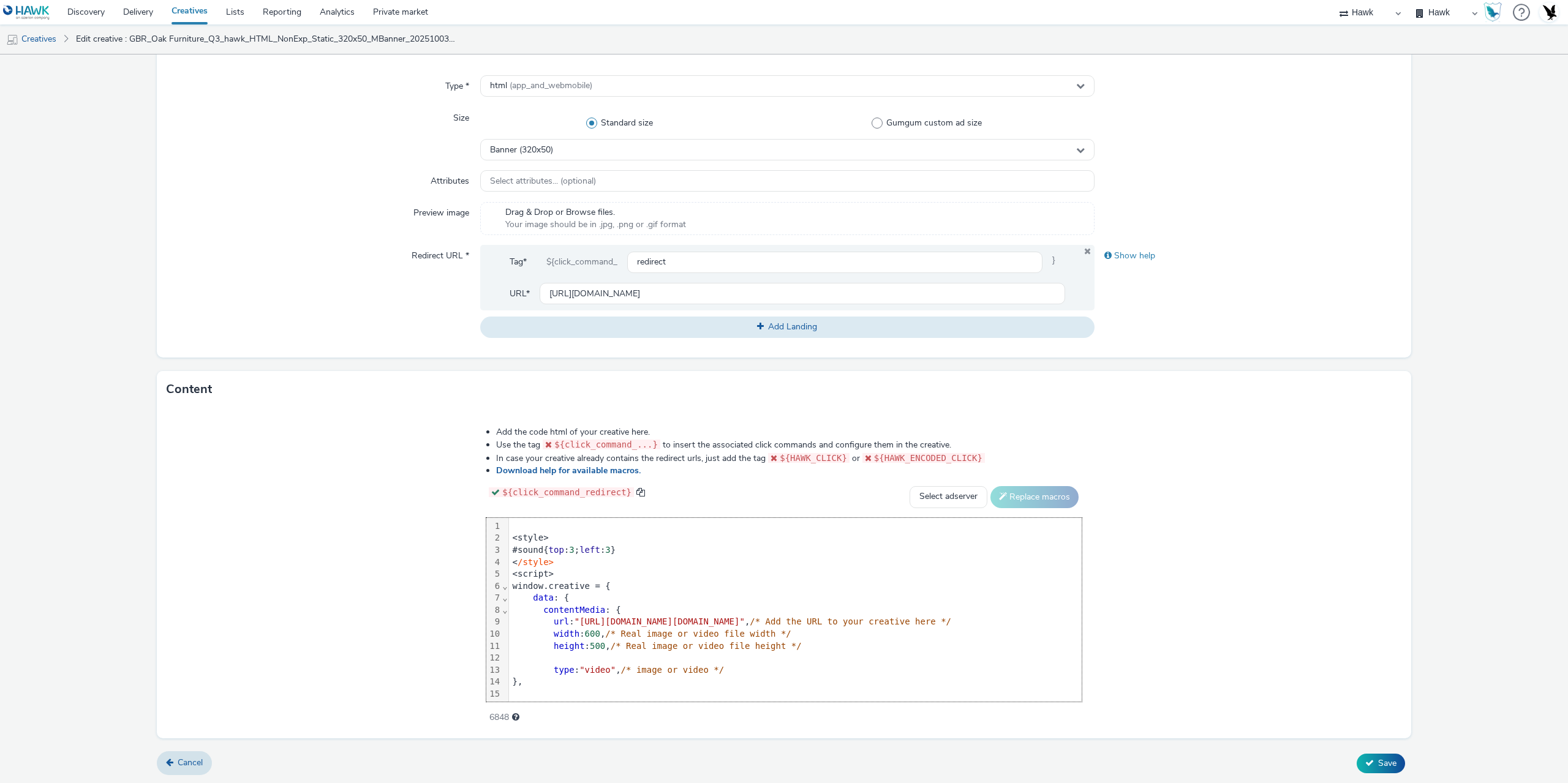
click at [509, 537] on div "<style>" at bounding box center [794, 538] width 572 height 12
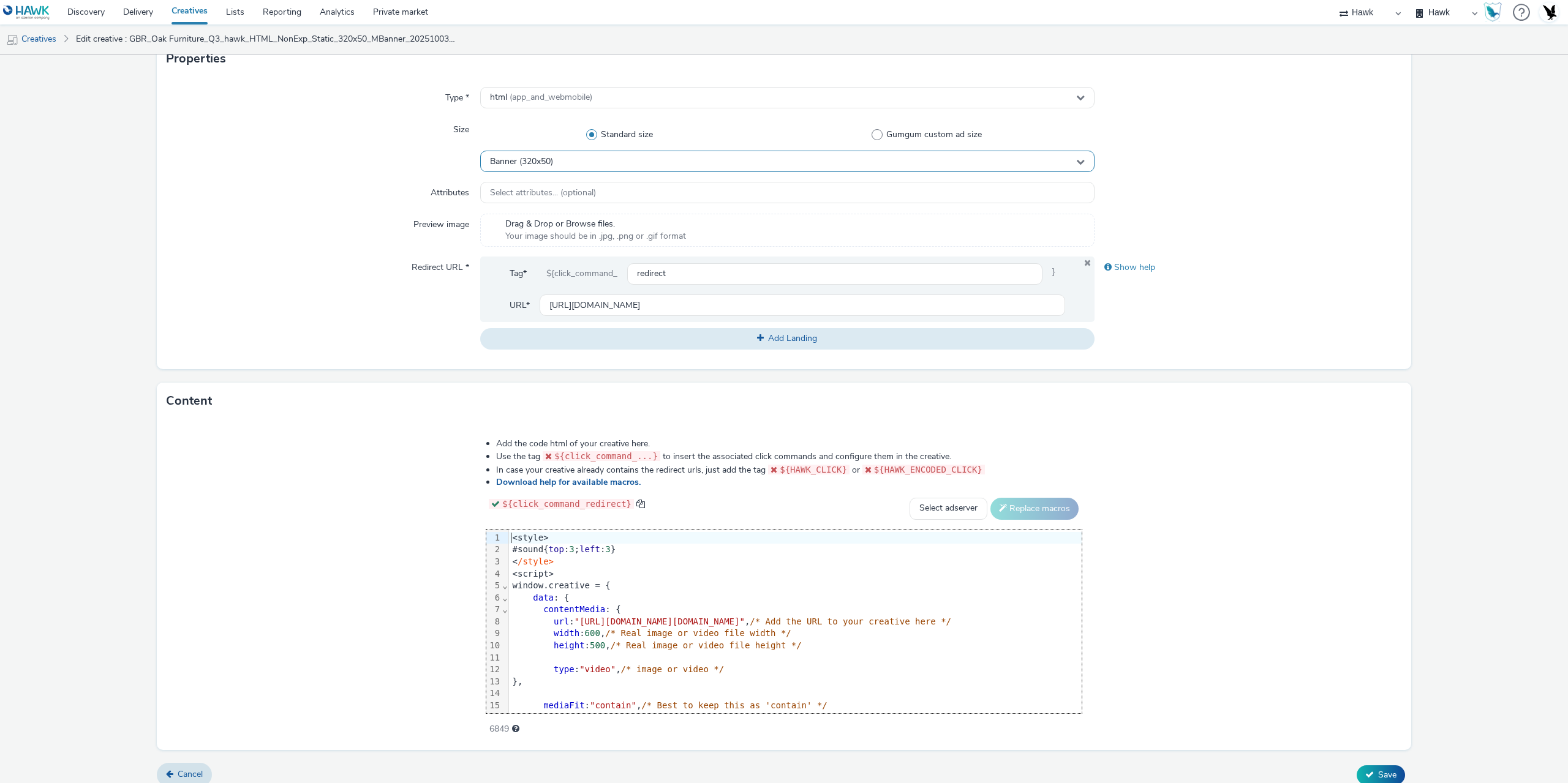
click at [566, 167] on div "Banner (320x50)" at bounding box center [787, 161] width 614 height 22
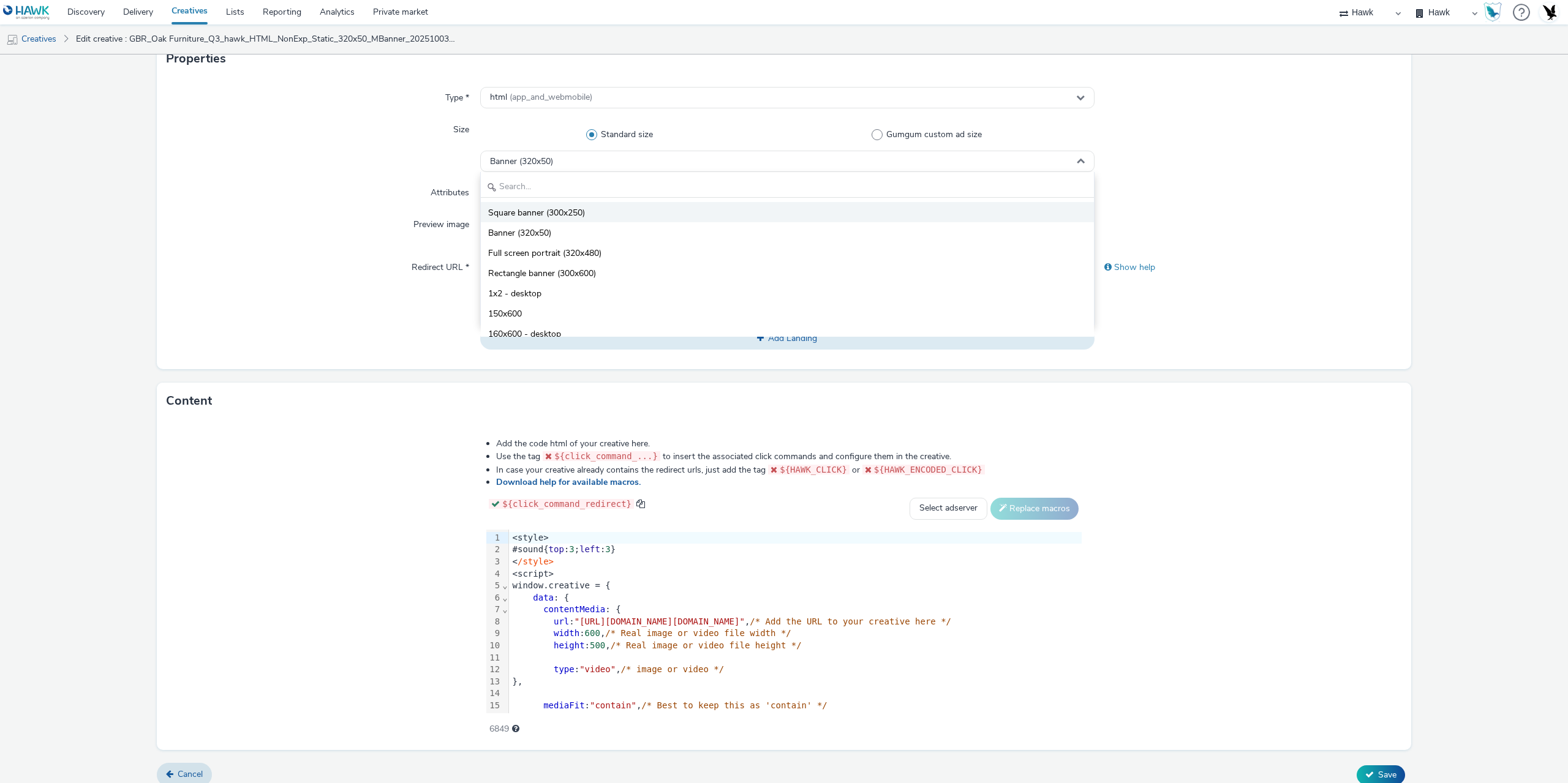
click at [564, 208] on span "Square banner (300x250)" at bounding box center [536, 213] width 97 height 12
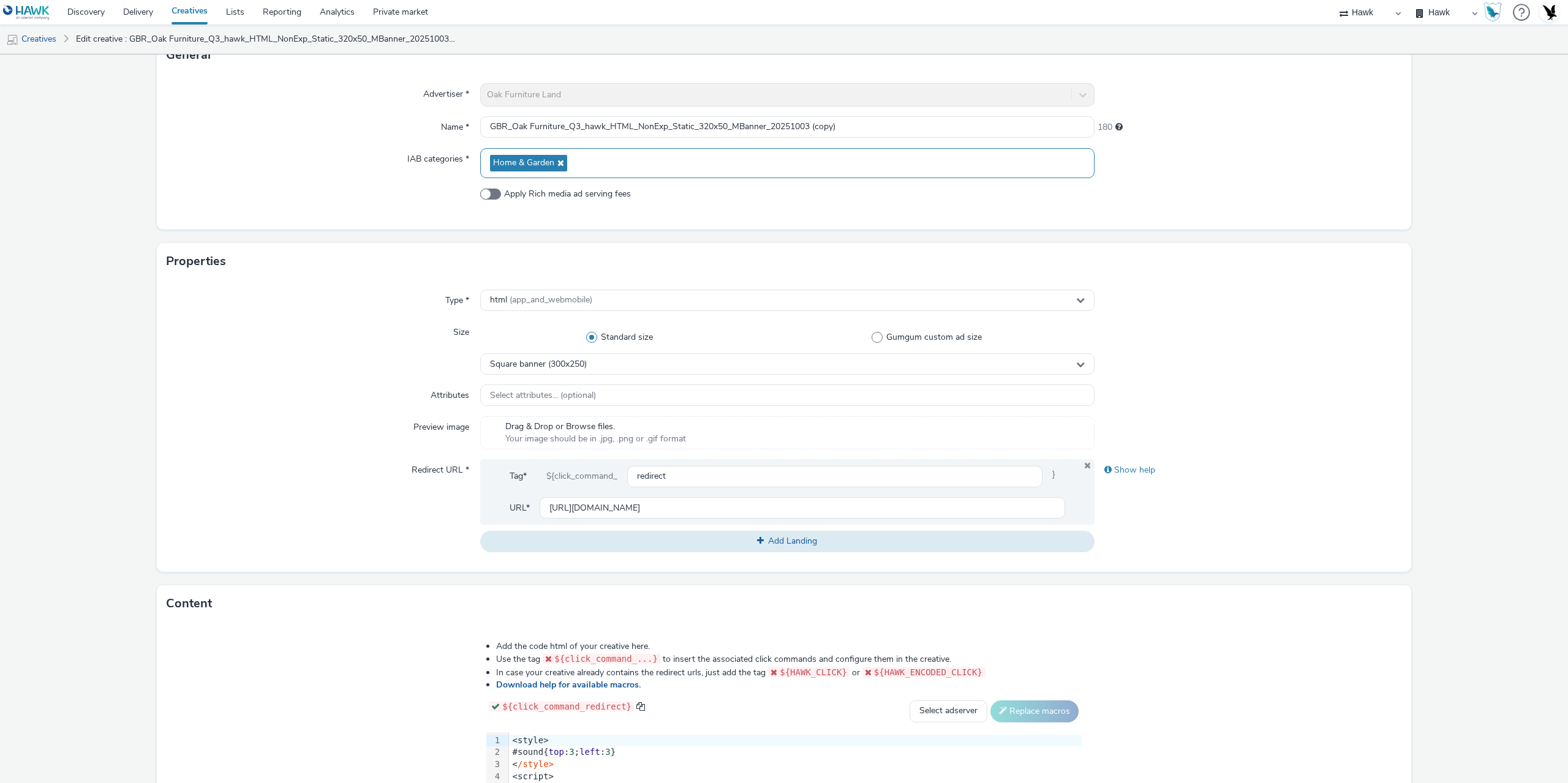
scroll to position [0, 0]
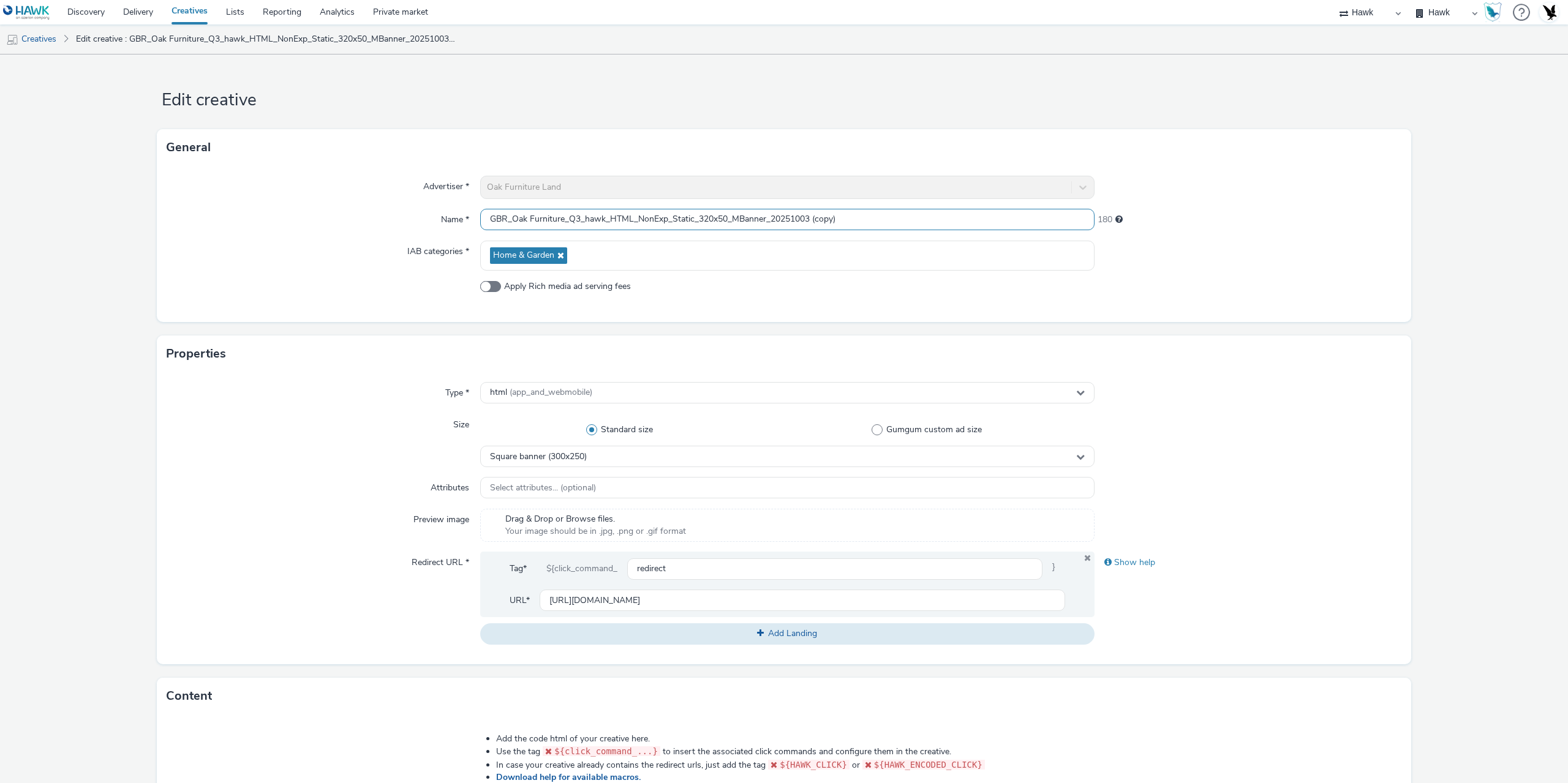
drag, startPoint x: 812, startPoint y: 220, endPoint x: 928, endPoint y: 223, distance: 116.0
click at [919, 221] on input "GBR_Oak Furniture_Q3_hawk_HTML_NonExp_Static_320x50_MBanner_20251003 (copy)" at bounding box center [787, 219] width 614 height 22
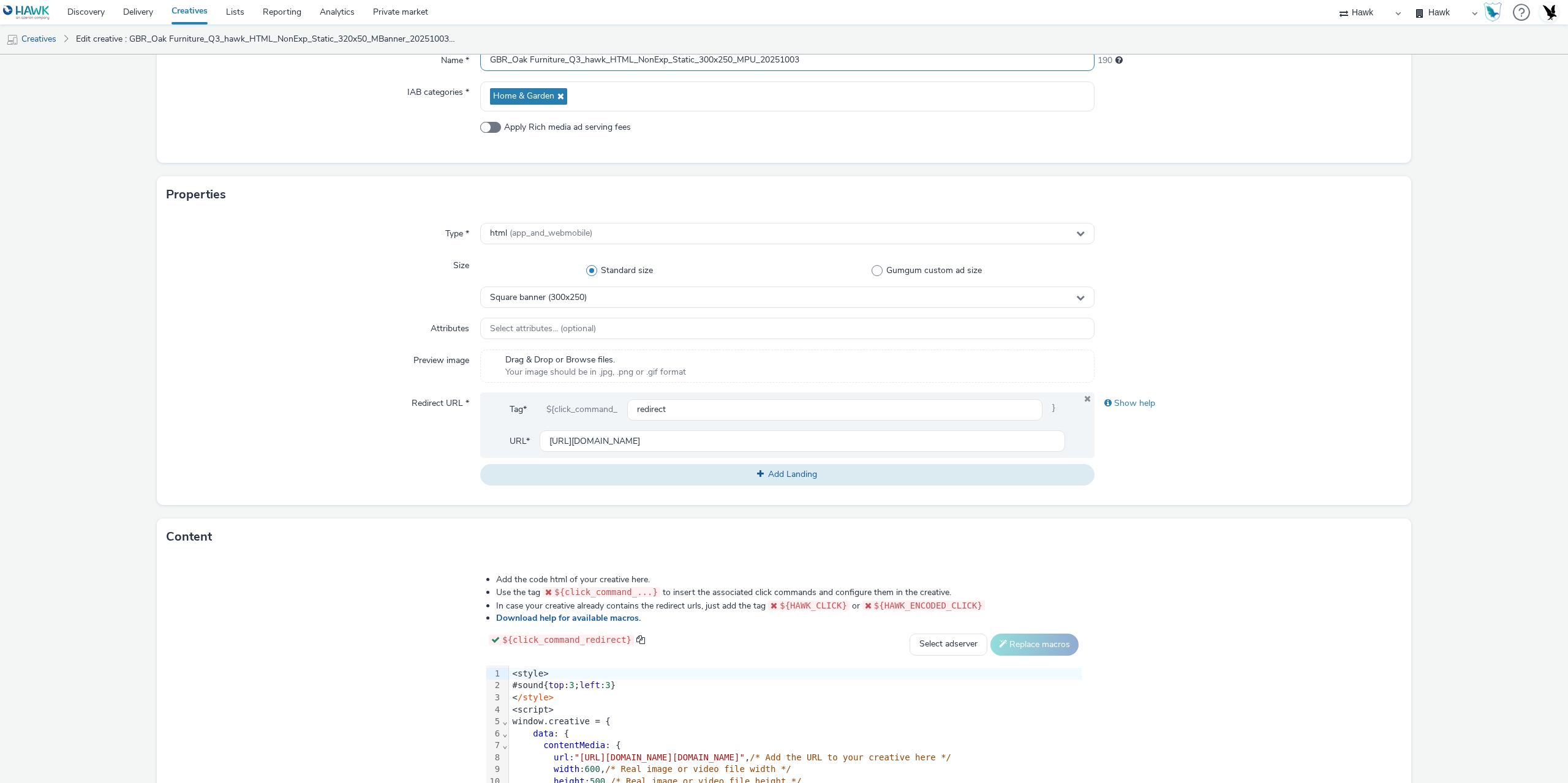
scroll to position [307, 0]
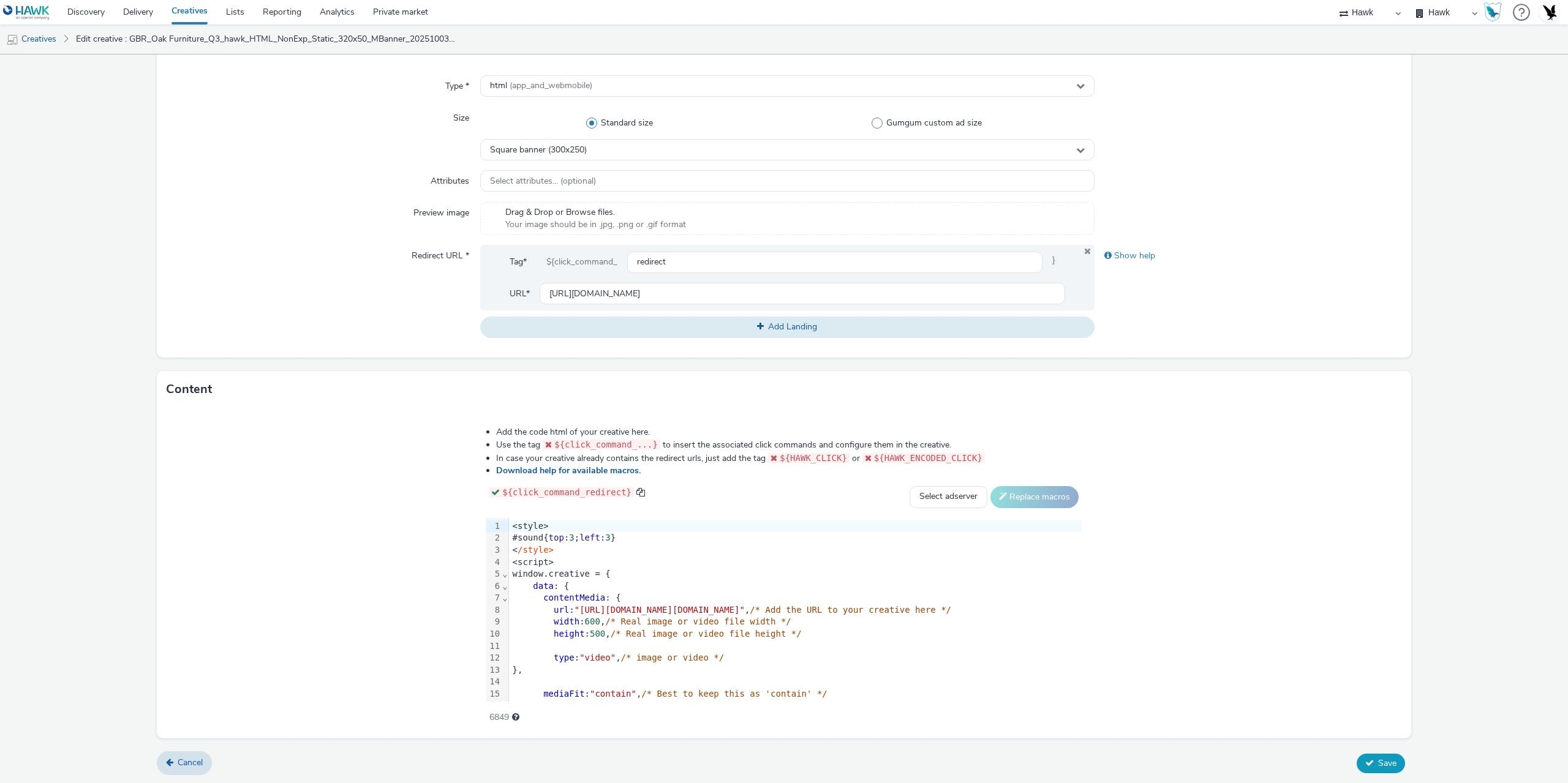
type input "GBR_Oak Furniture_Q3_hawk_HTML_NonExp_Static_300x250_MPU_20251003"
click at [1366, 758] on button "Save" at bounding box center [1380, 764] width 49 height 19
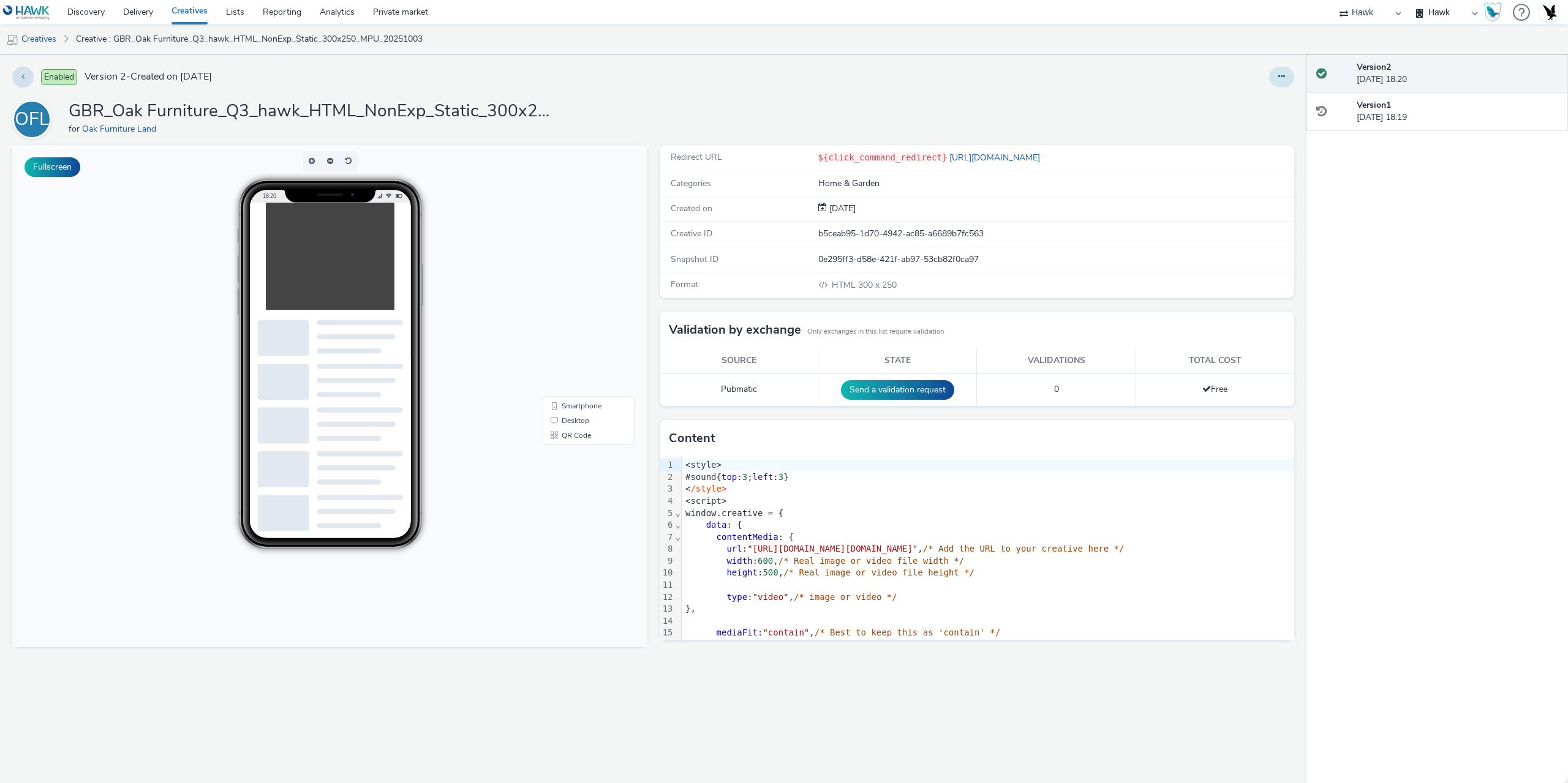
click at [1277, 77] on button at bounding box center [1281, 77] width 25 height 21
click at [1255, 133] on link "Duplicate" at bounding box center [1248, 126] width 92 height 25
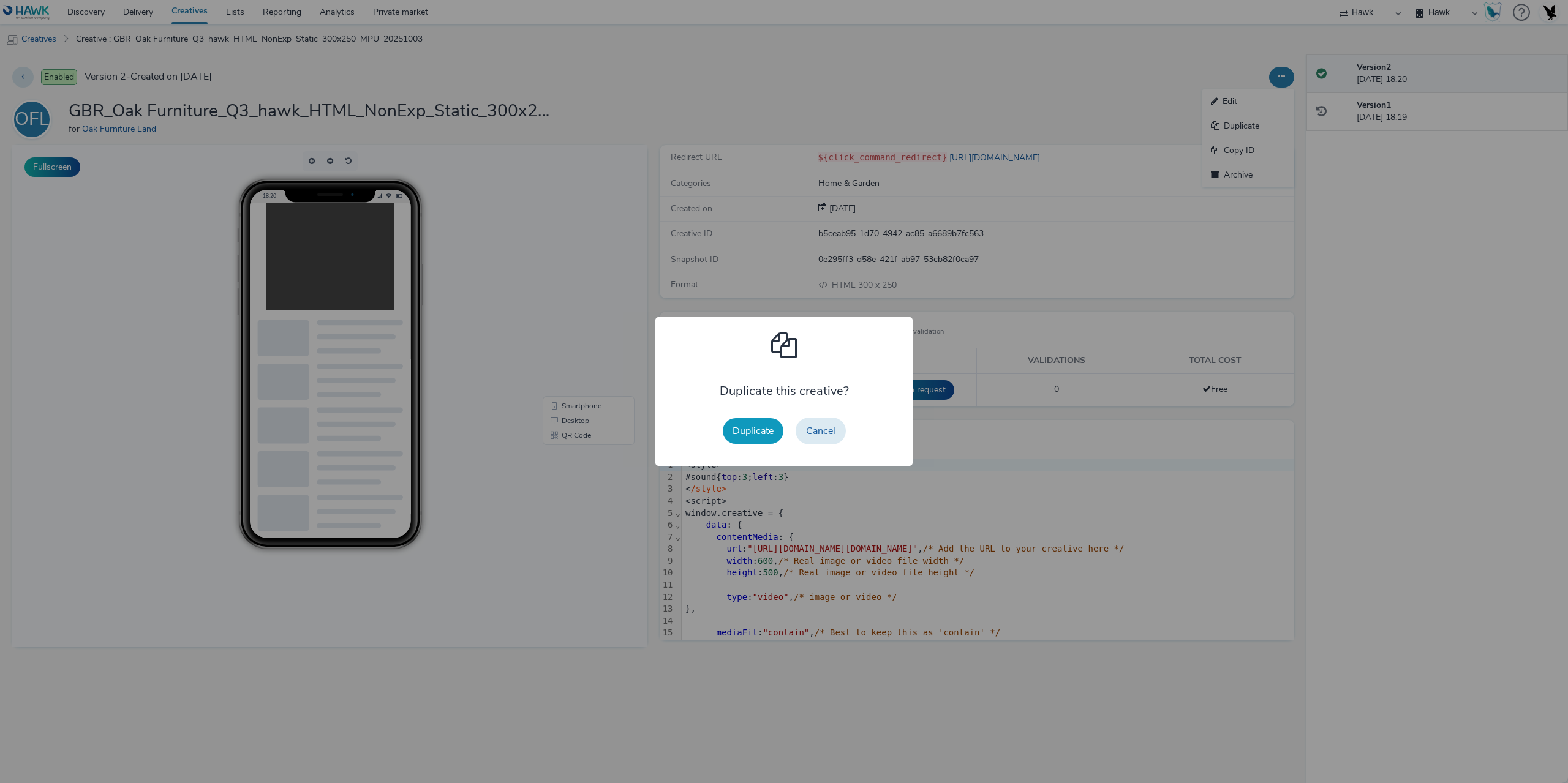
click at [762, 433] on button "Duplicate" at bounding box center [753, 431] width 61 height 25
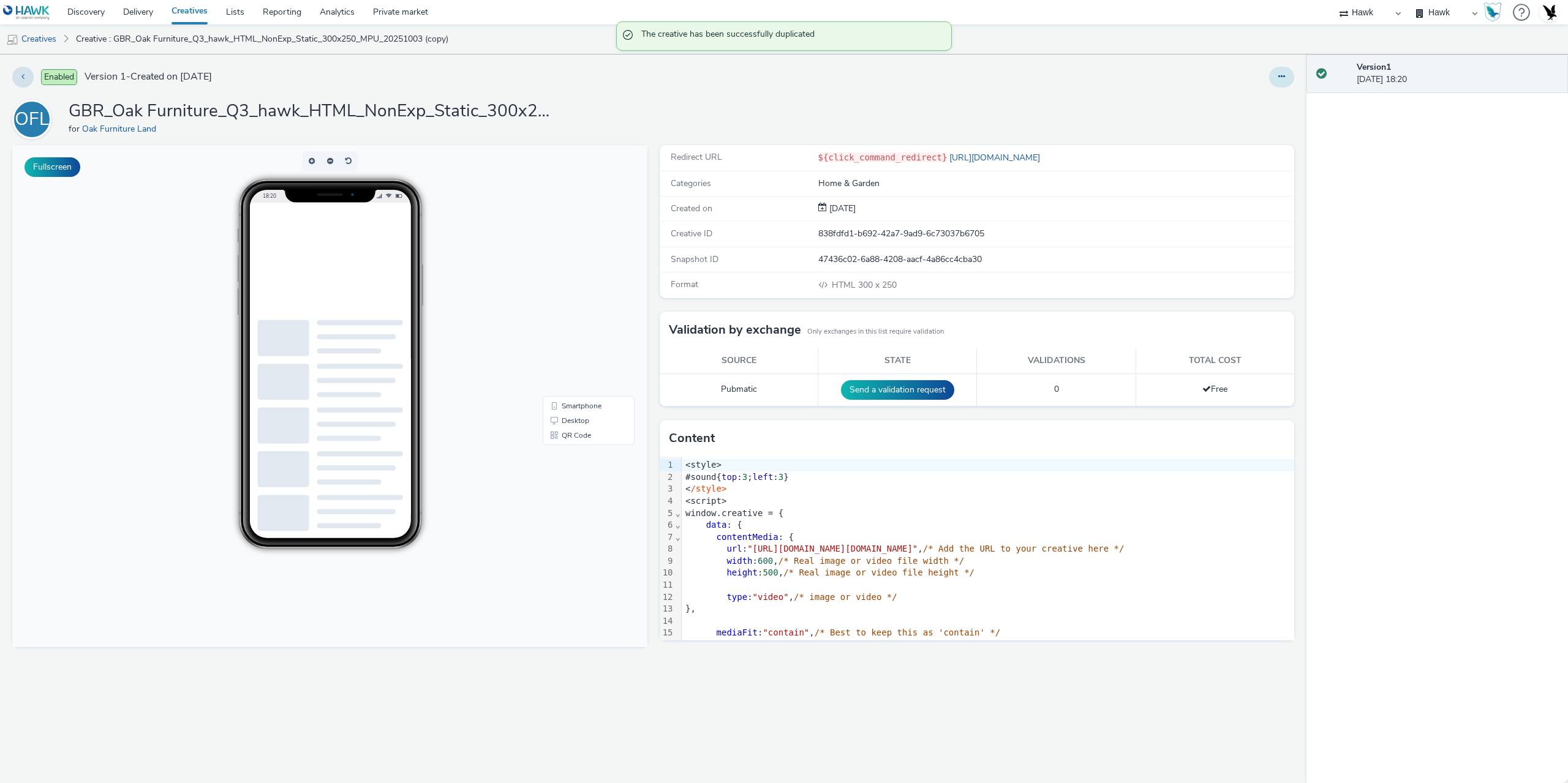
click at [1273, 80] on button at bounding box center [1281, 77] width 25 height 21
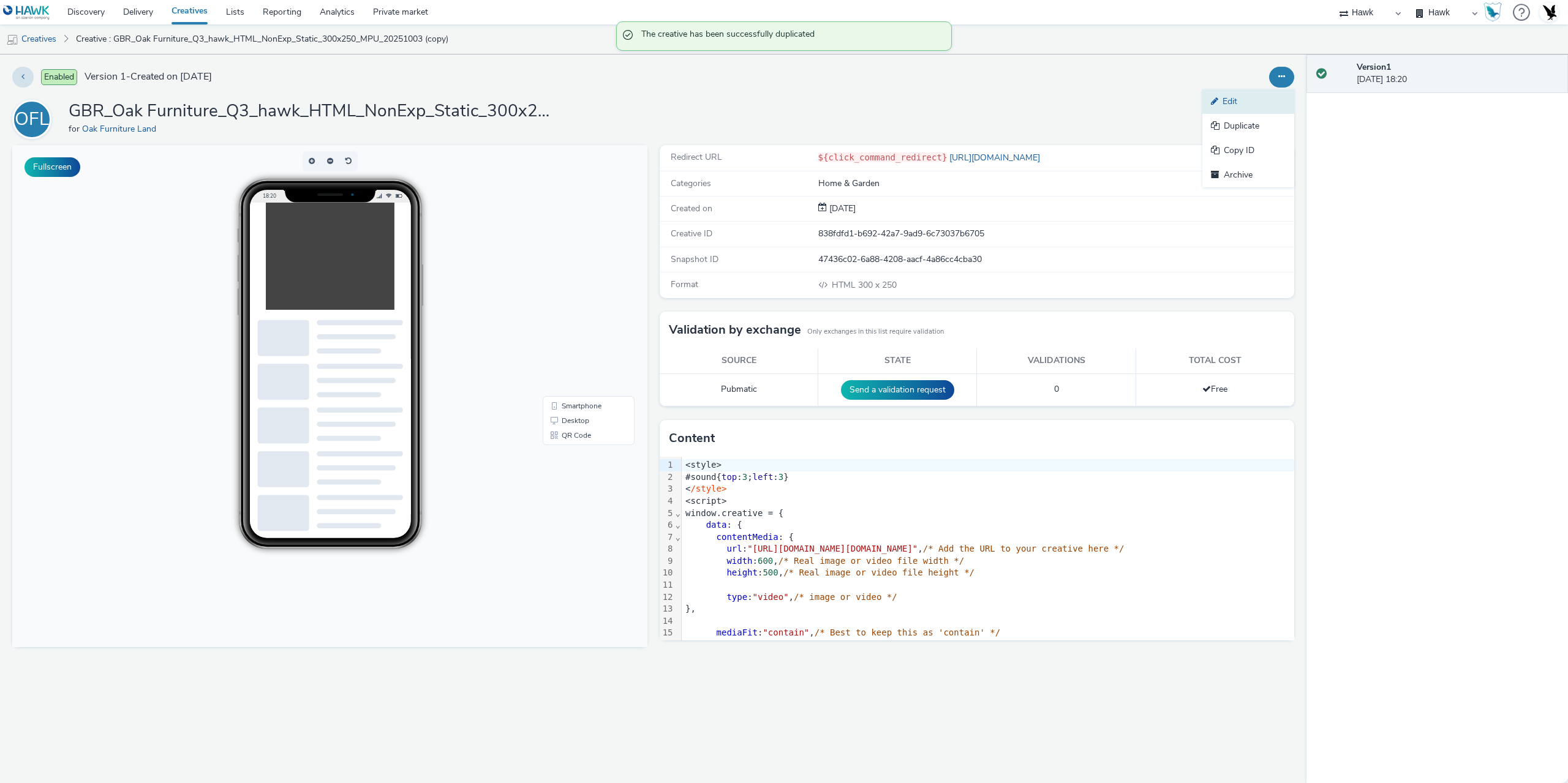
click at [1252, 93] on link "Edit" at bounding box center [1248, 102] width 92 height 25
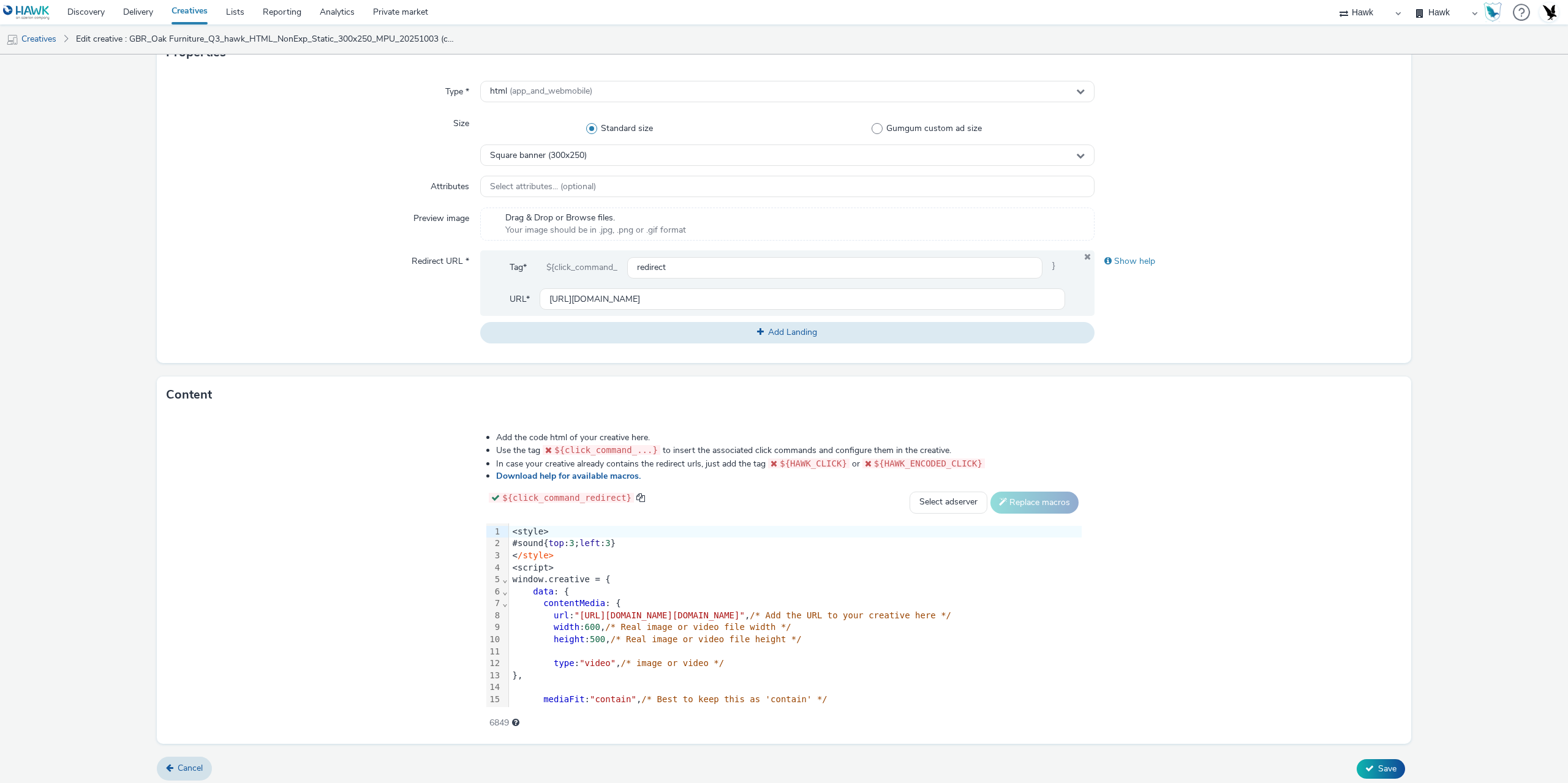
scroll to position [306, 0]
click at [545, 581] on div "data : {" at bounding box center [794, 587] width 572 height 12
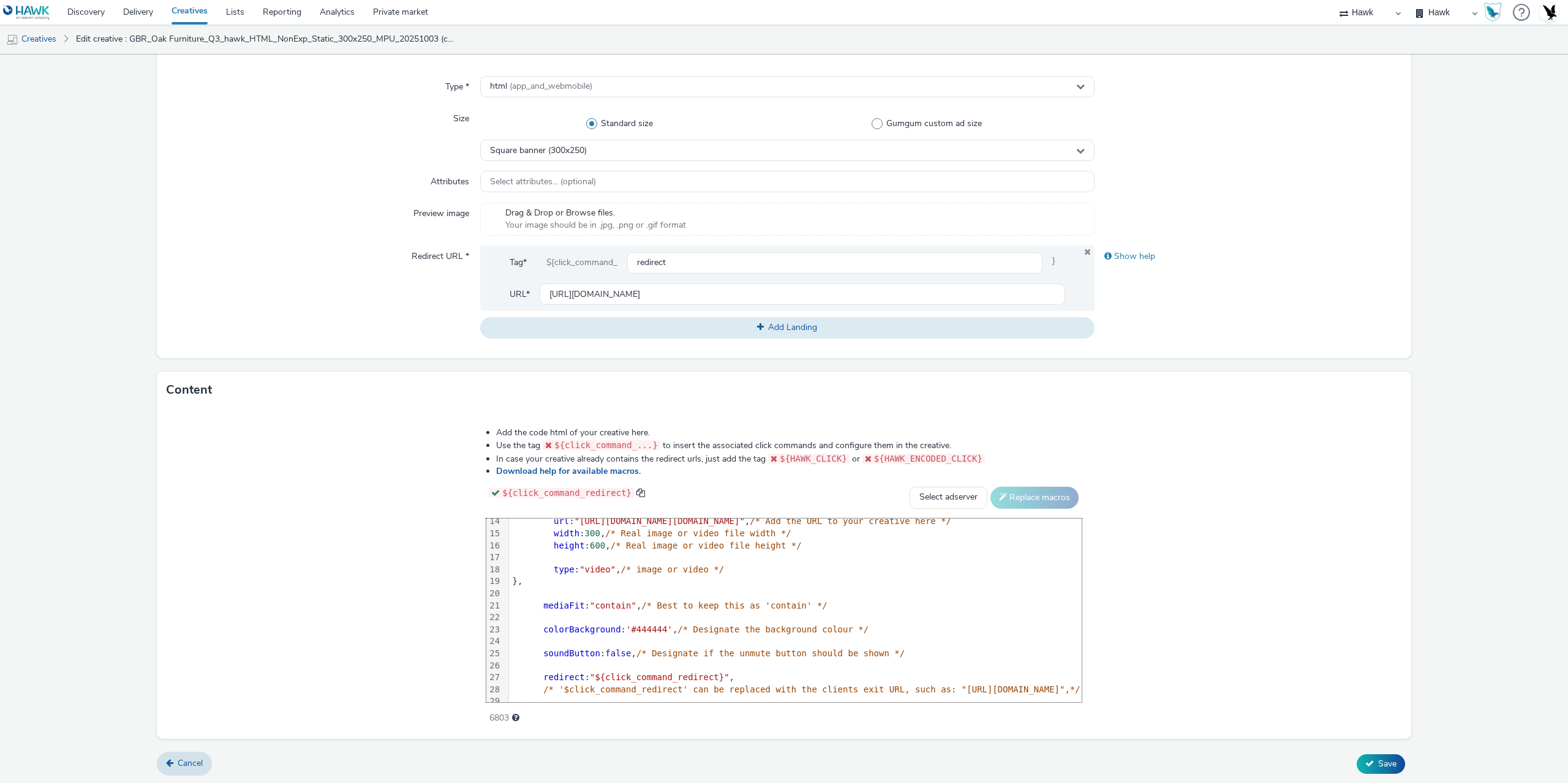
scroll to position [0, 0]
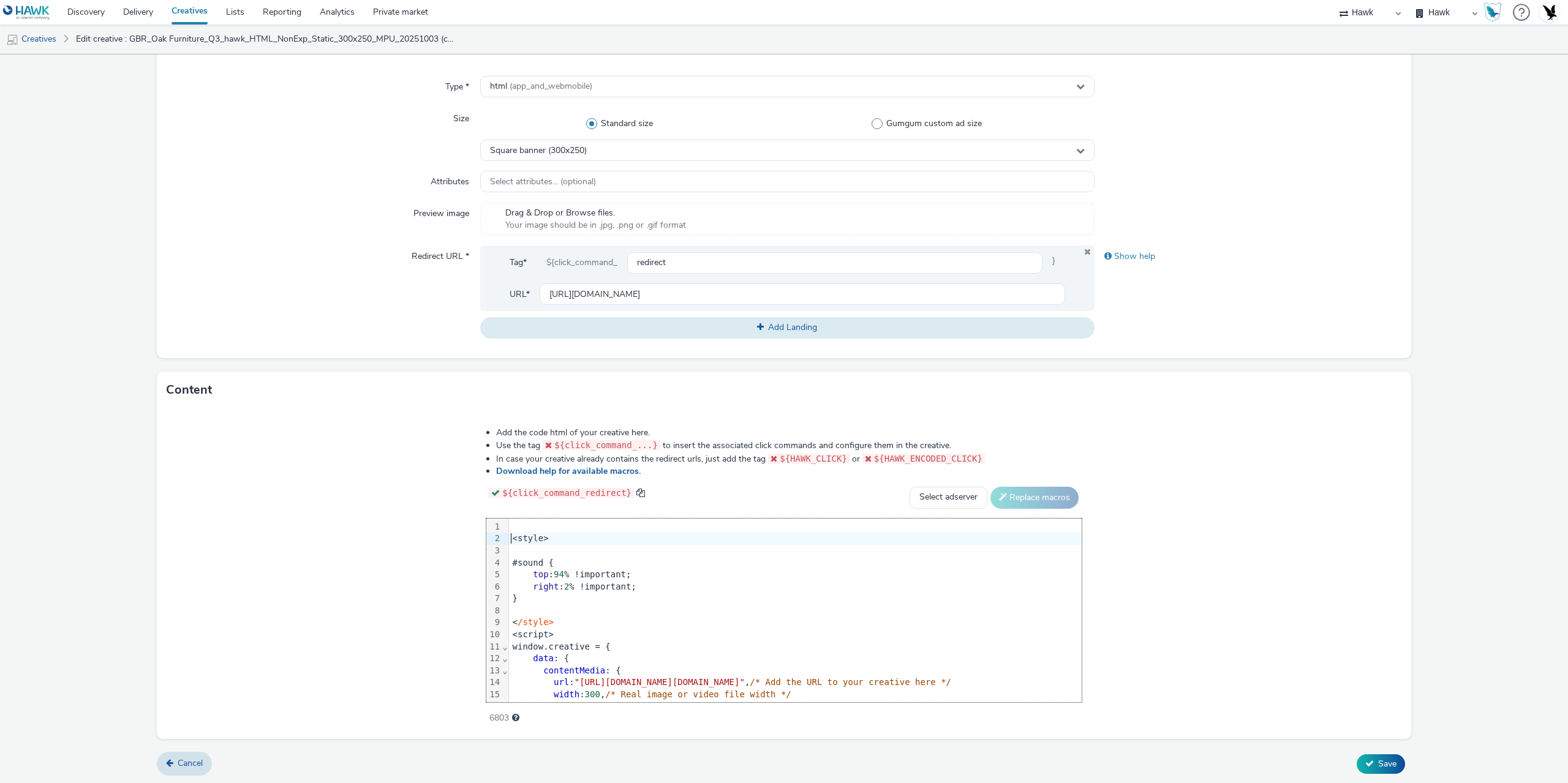
click at [509, 540] on div "<style>" at bounding box center [794, 538] width 572 height 12
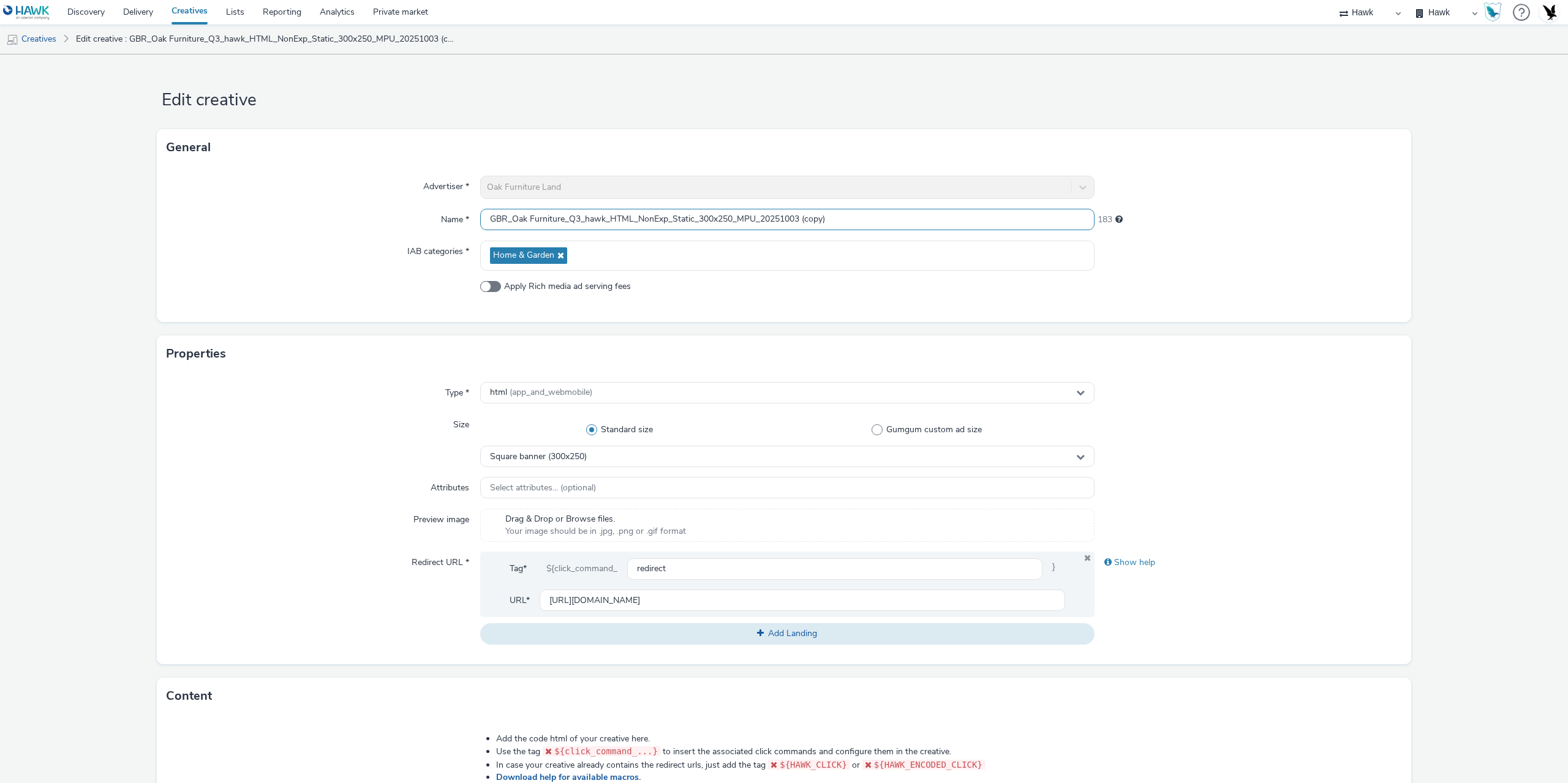
drag, startPoint x: 799, startPoint y: 218, endPoint x: 889, endPoint y: 221, distance: 90.0
click at [889, 221] on input "GBR_Oak Furniture_Q3_hawk_HTML_NonExp_Static_300x250_MPU_20251003 (copy)" at bounding box center [787, 219] width 614 height 22
type input "GBR_Oak Furniture_Q3_hawk_HTML_NonExp_Static_300x600_DMPU_20251003"
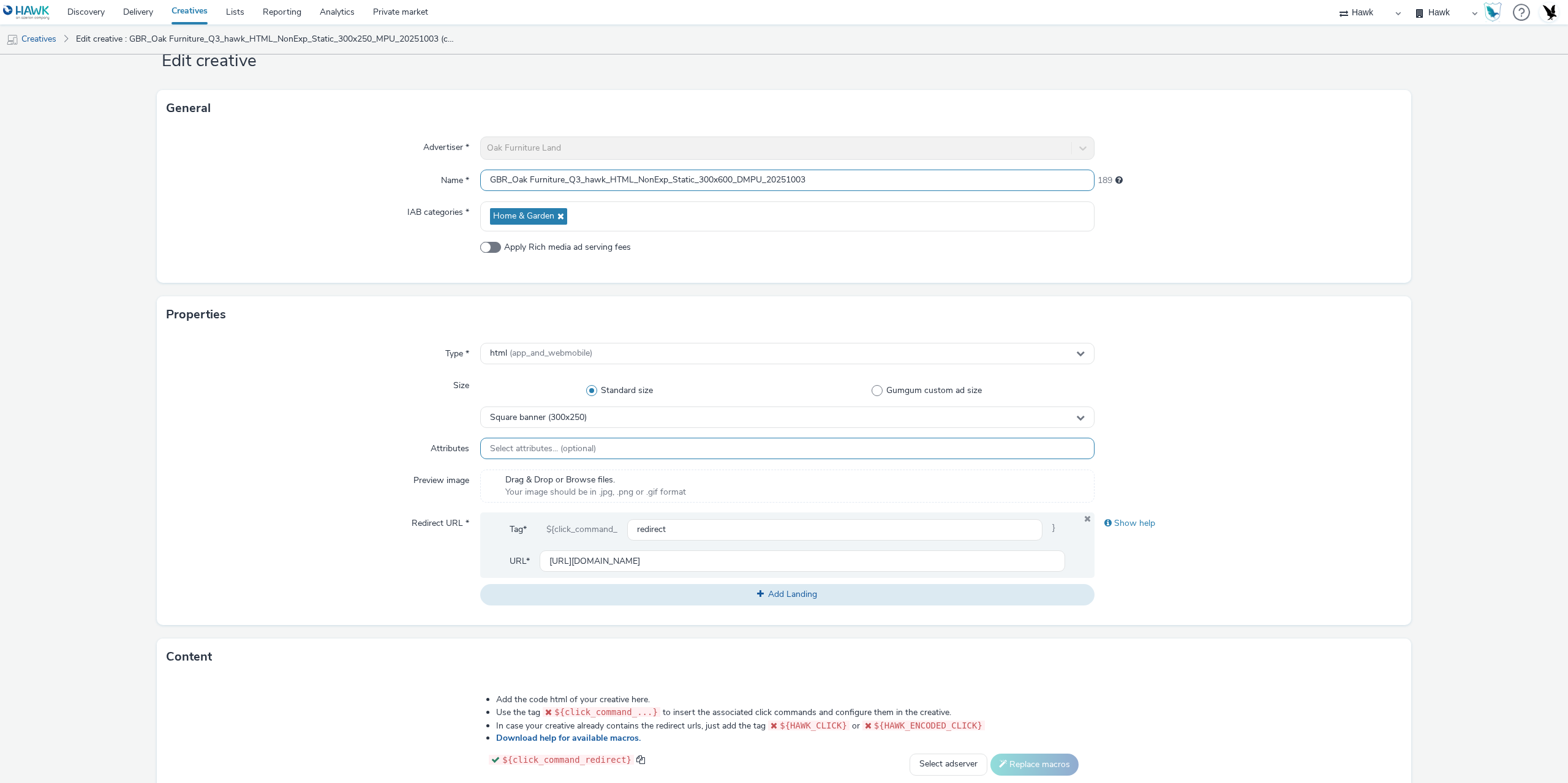
scroll to position [61, 0]
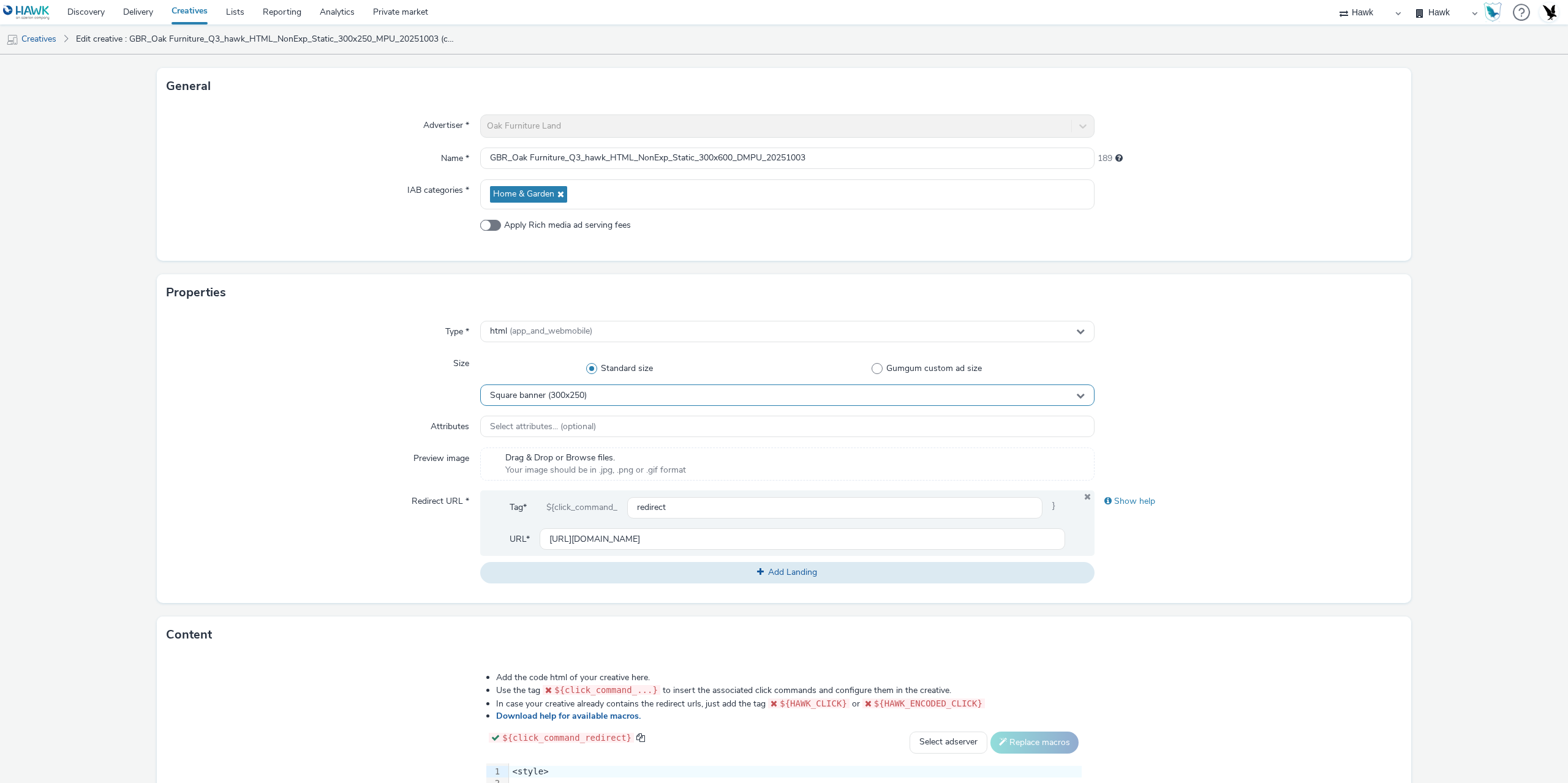
click at [548, 397] on span "Square banner (300x250)" at bounding box center [538, 396] width 97 height 10
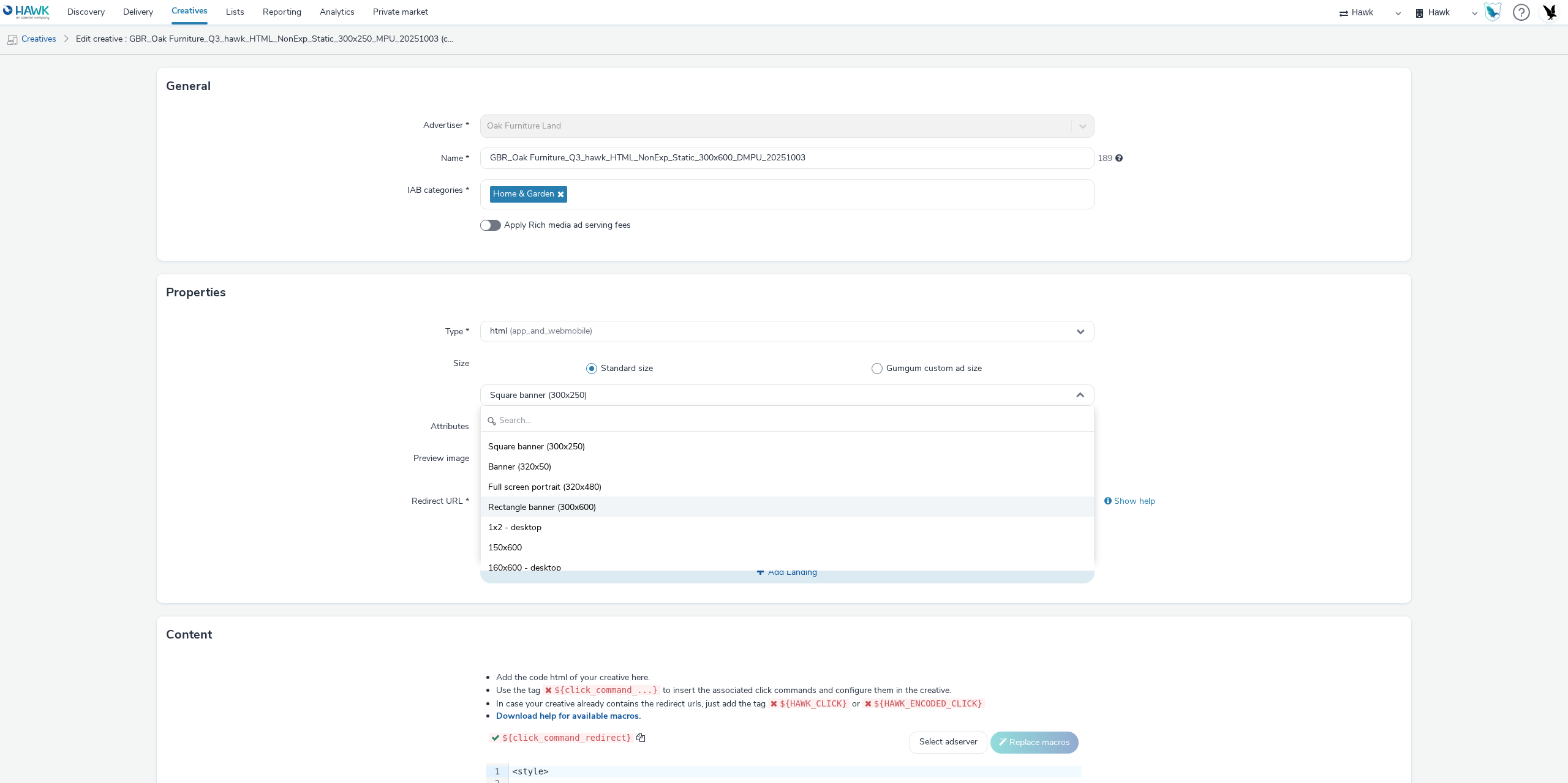
click at [572, 500] on li "Rectangle banner (300x600)" at bounding box center [787, 506] width 613 height 20
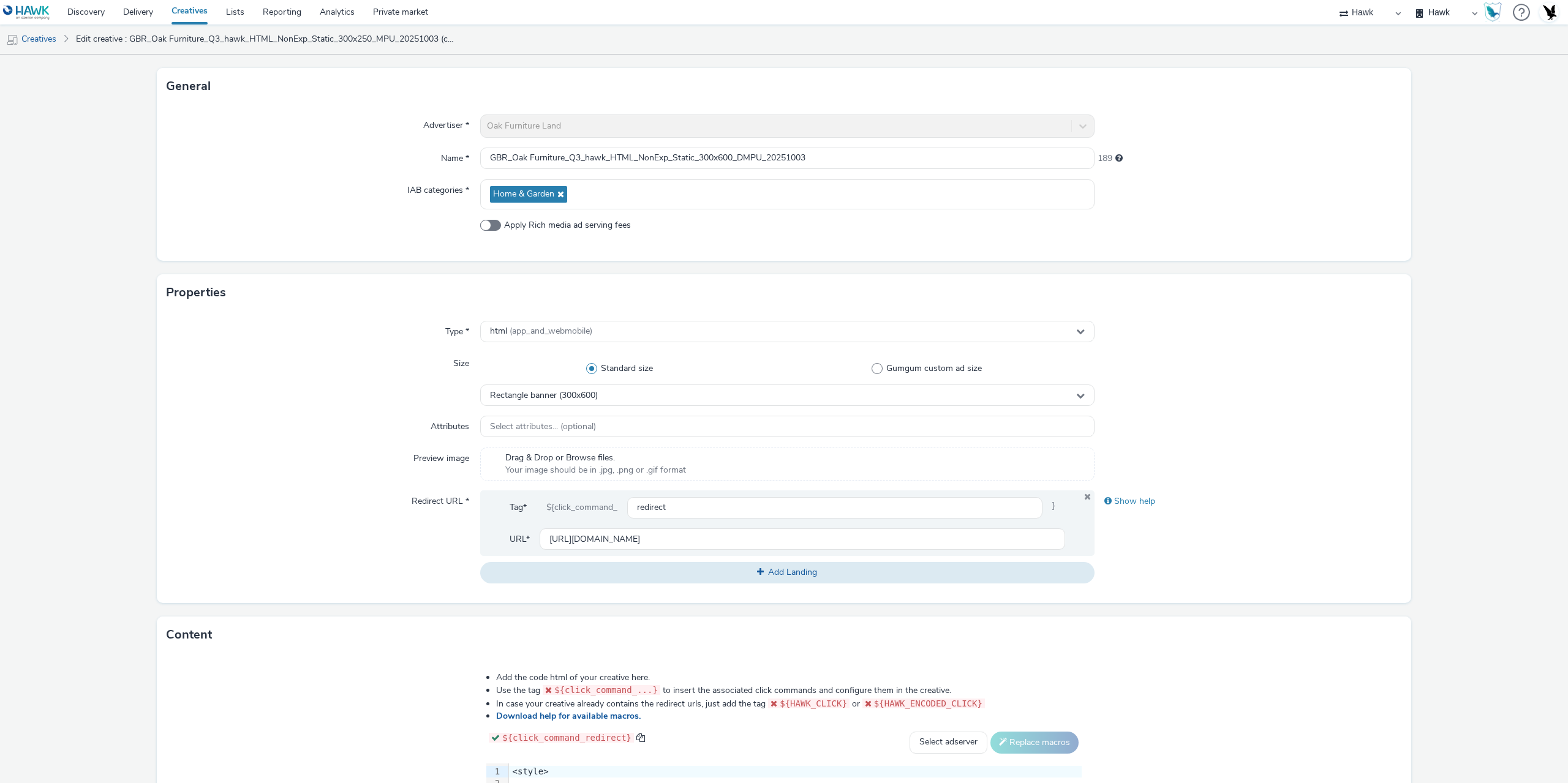
click at [266, 462] on div "Preview image" at bounding box center [323, 464] width 313 height 33
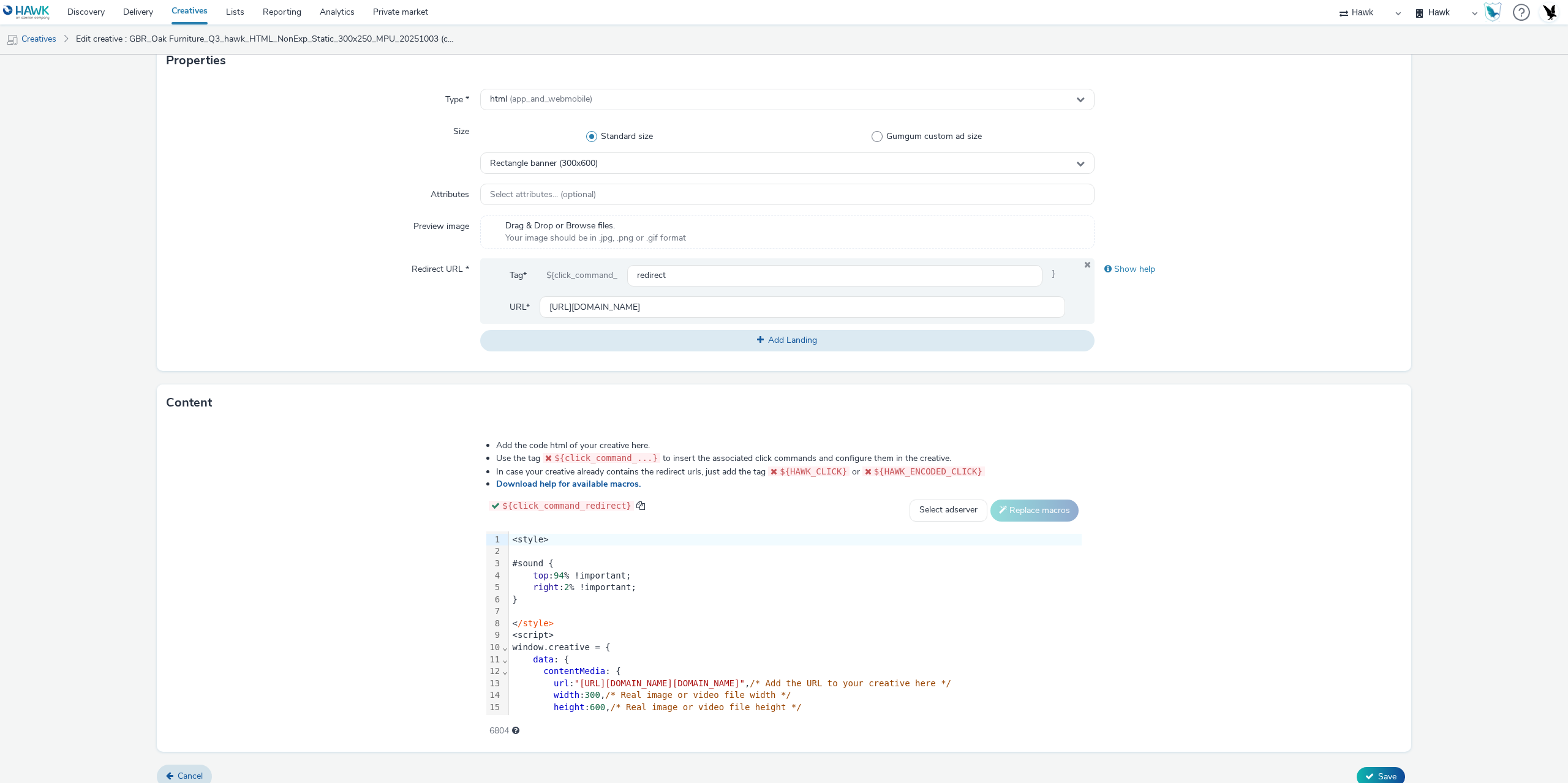
scroll to position [307, 0]
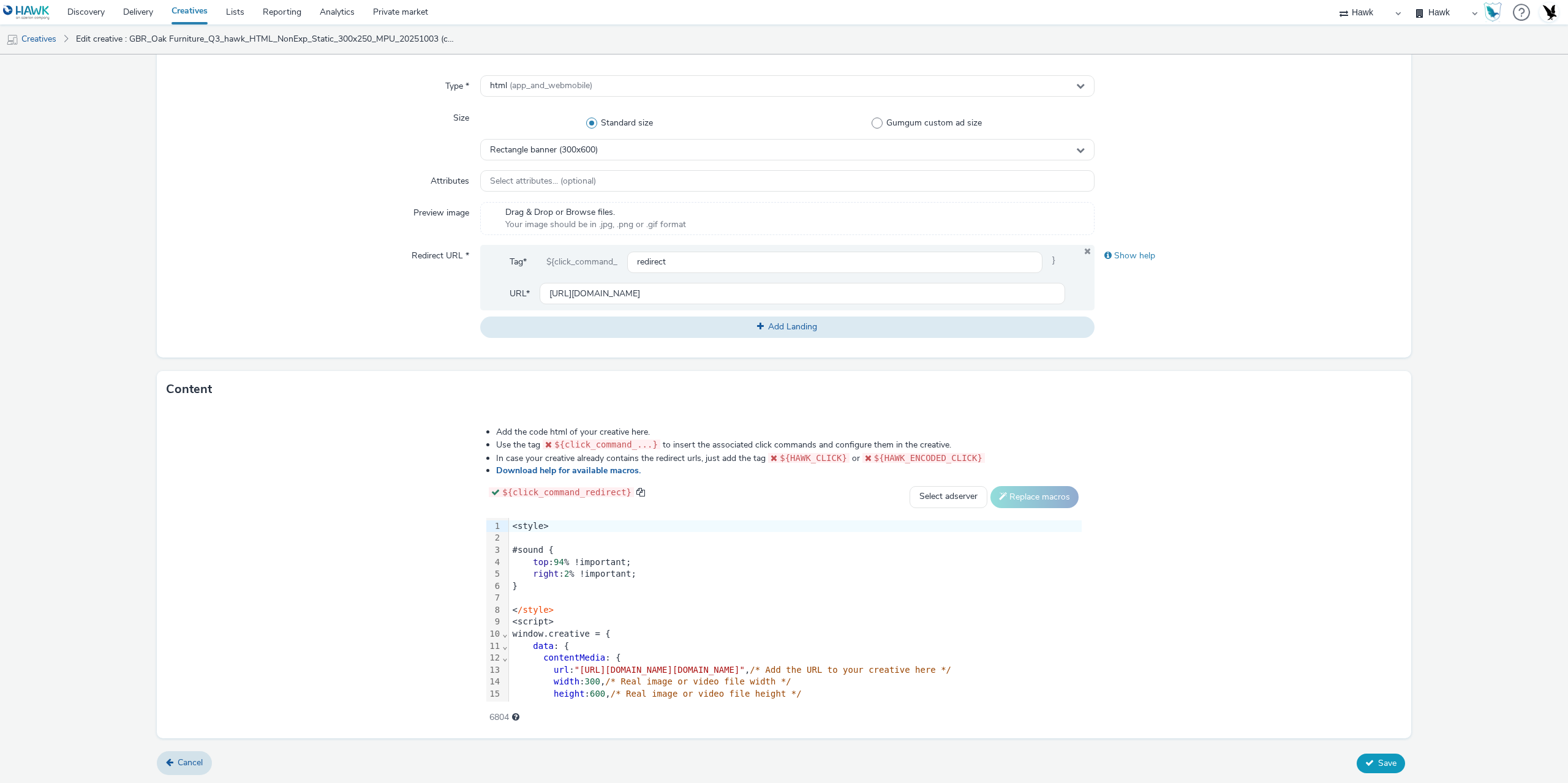
click at [1383, 764] on span "Save" at bounding box center [1387, 764] width 19 height 12
